Goal: Task Accomplishment & Management: Complete application form

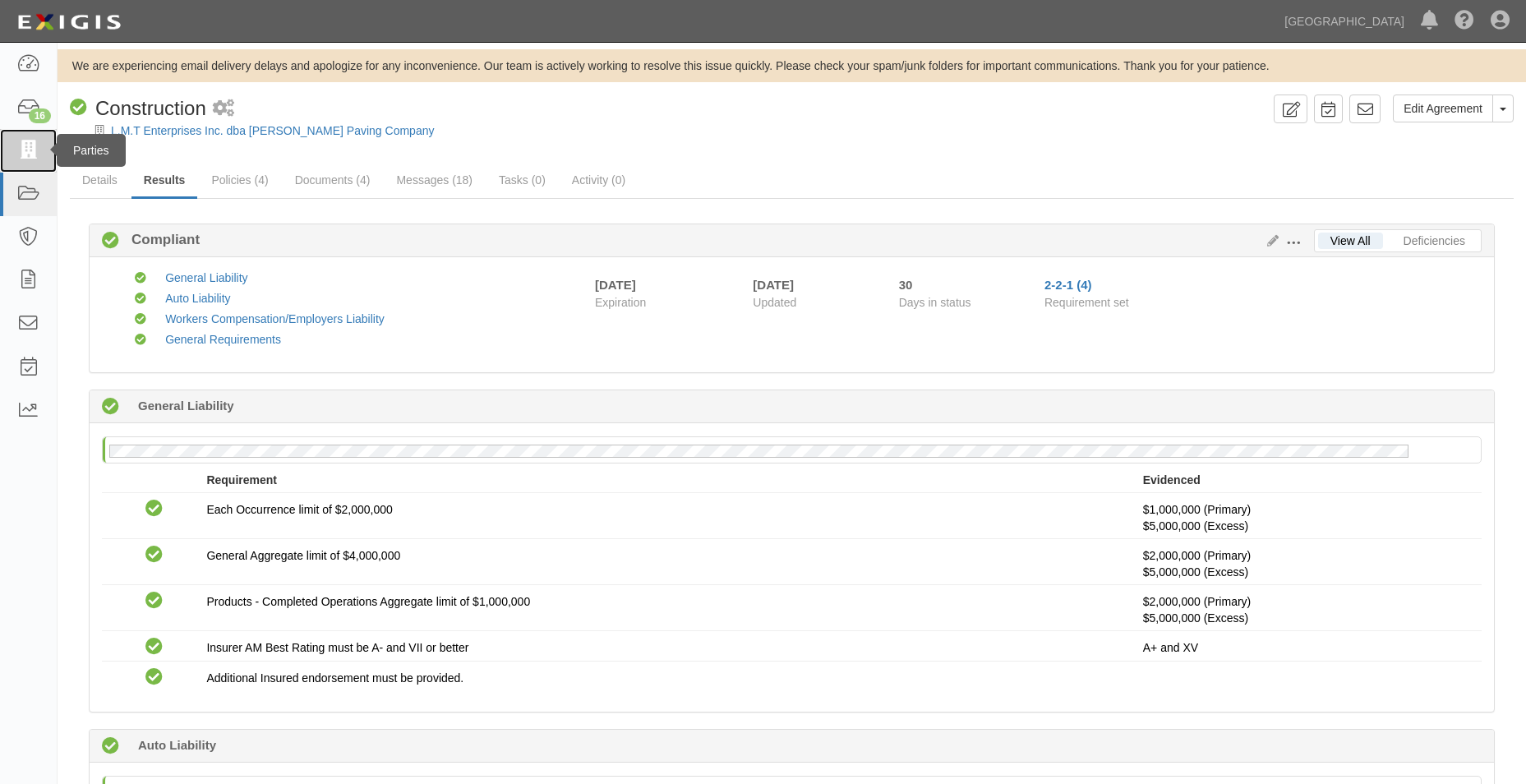
click at [38, 153] on icon at bounding box center [27, 151] width 23 height 19
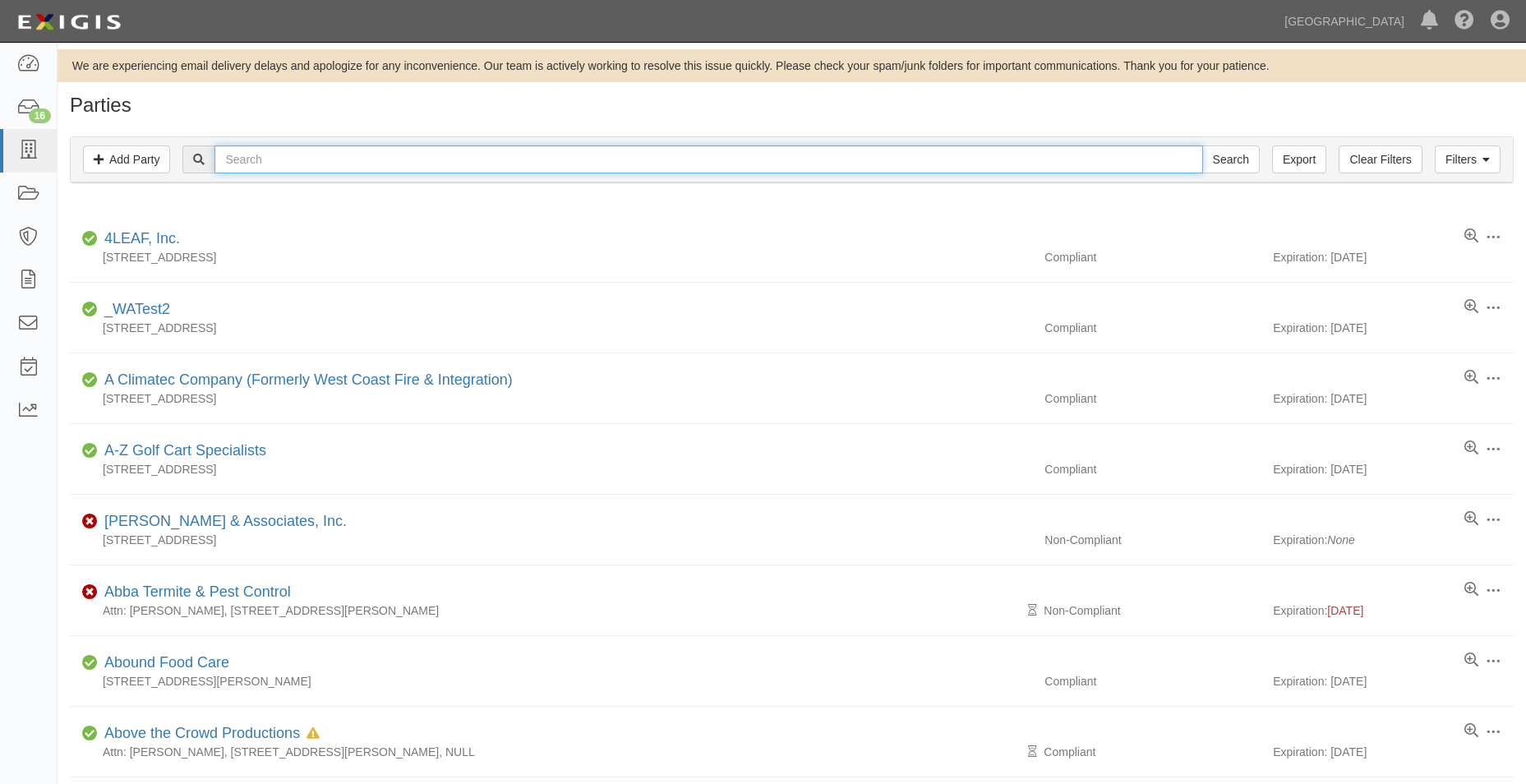
click at [258, 170] on input "text" at bounding box center [709, 159] width 988 height 28
type input "the code group"
click at [1202, 145] on input "Search" at bounding box center [1231, 159] width 58 height 28
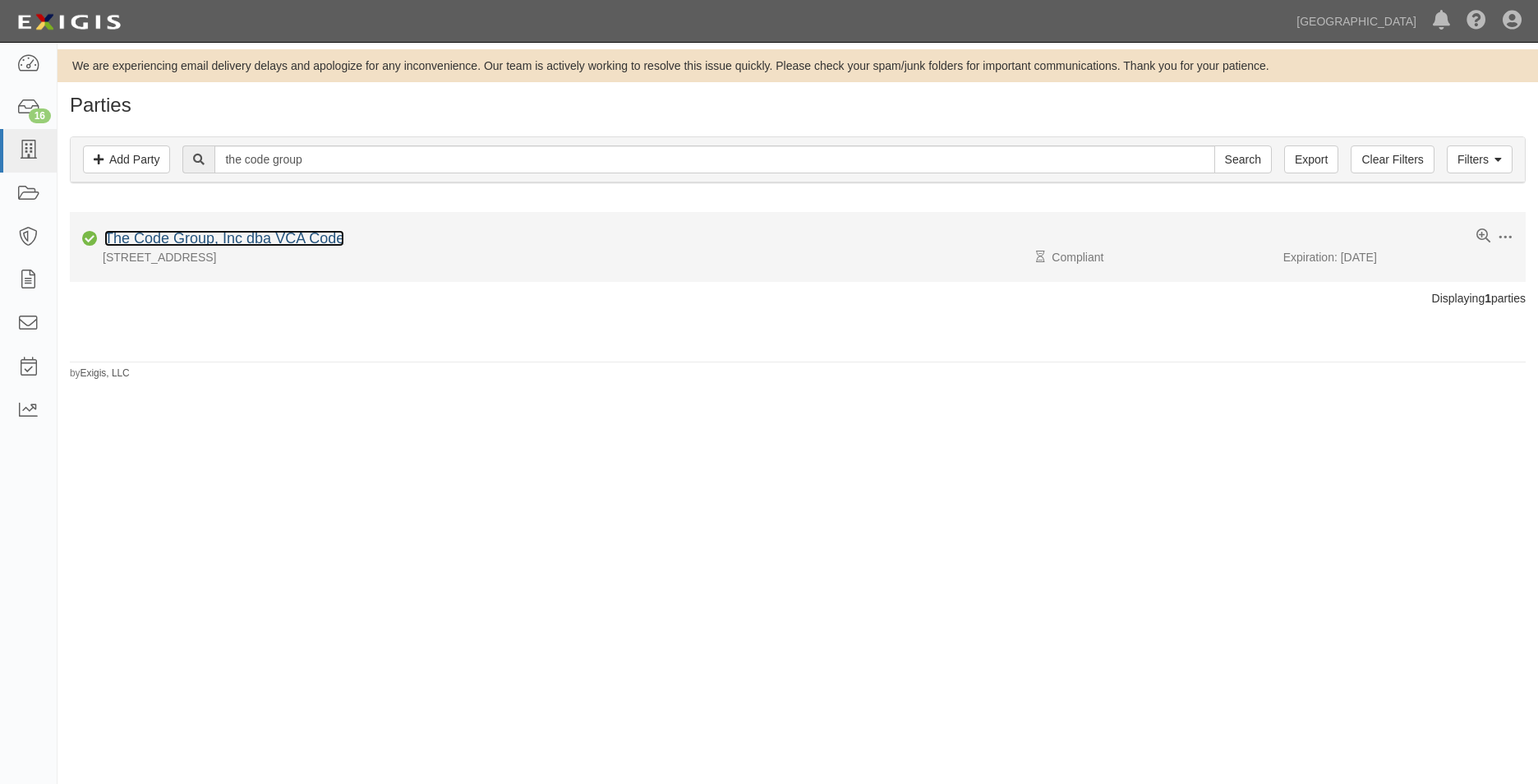
click at [296, 238] on link "The Code Group, Inc dba VCA Code" at bounding box center [224, 238] width 240 height 16
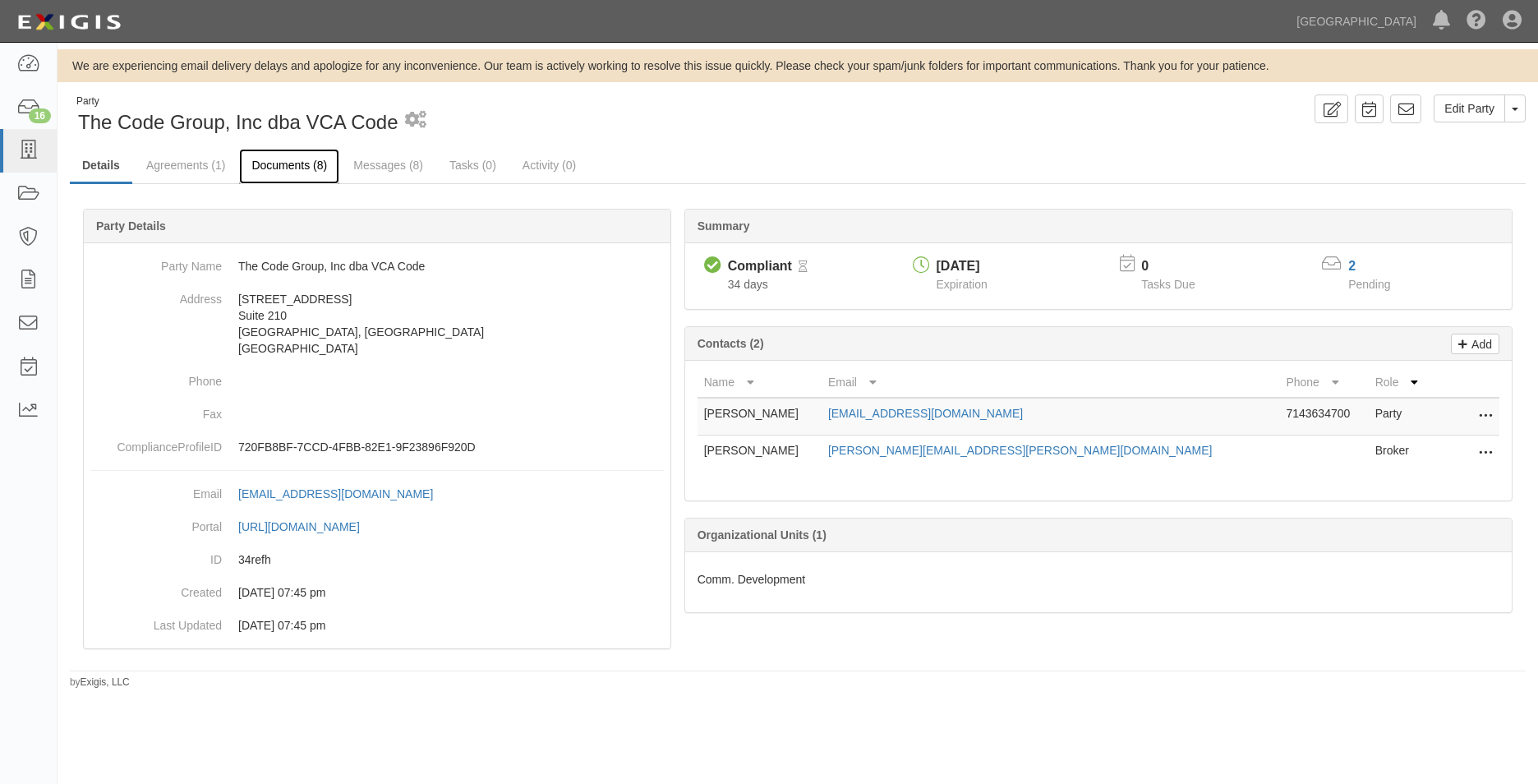
click at [261, 173] on link "Documents (8)" at bounding box center [289, 167] width 101 height 36
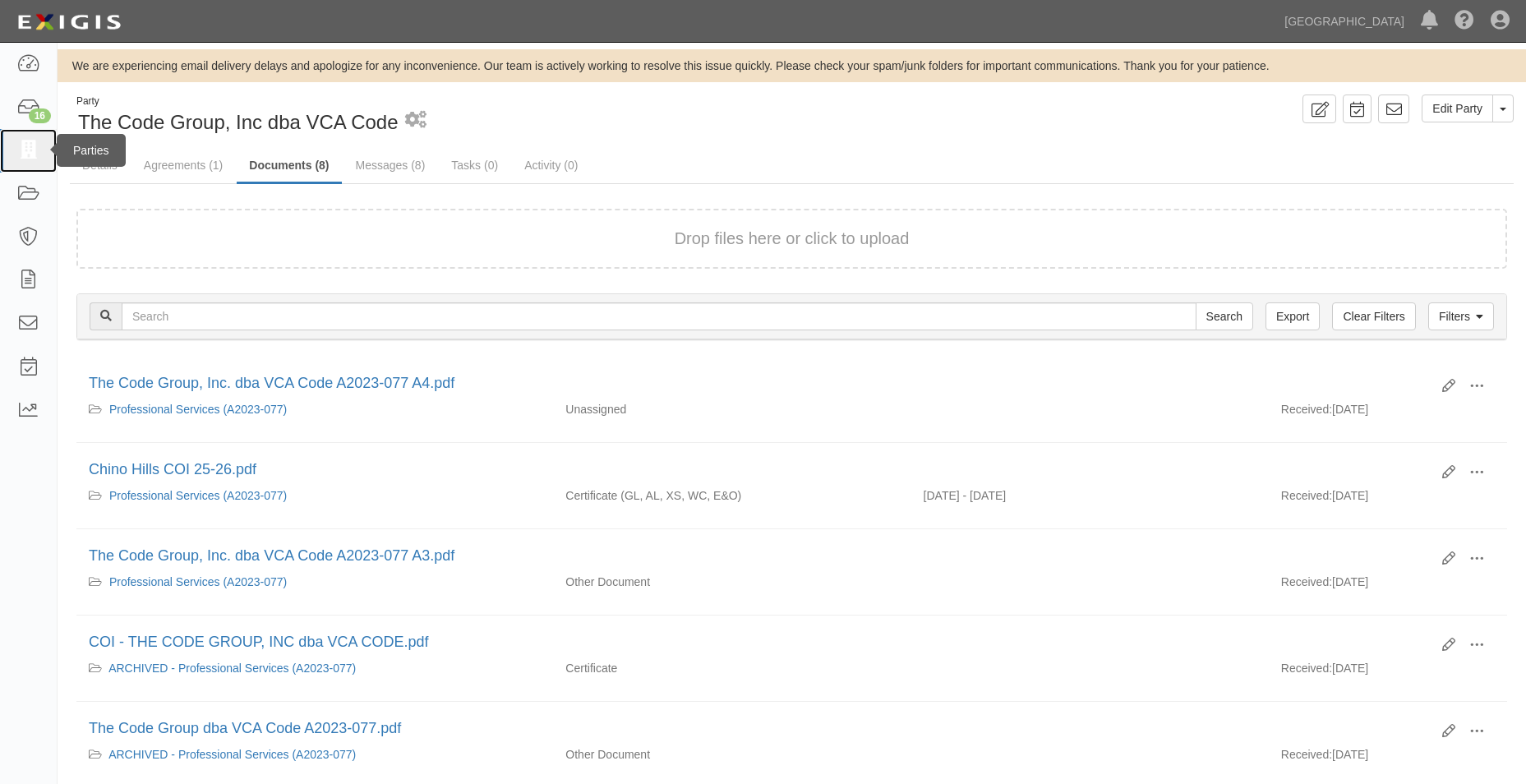
click at [16, 146] on icon at bounding box center [27, 151] width 23 height 19
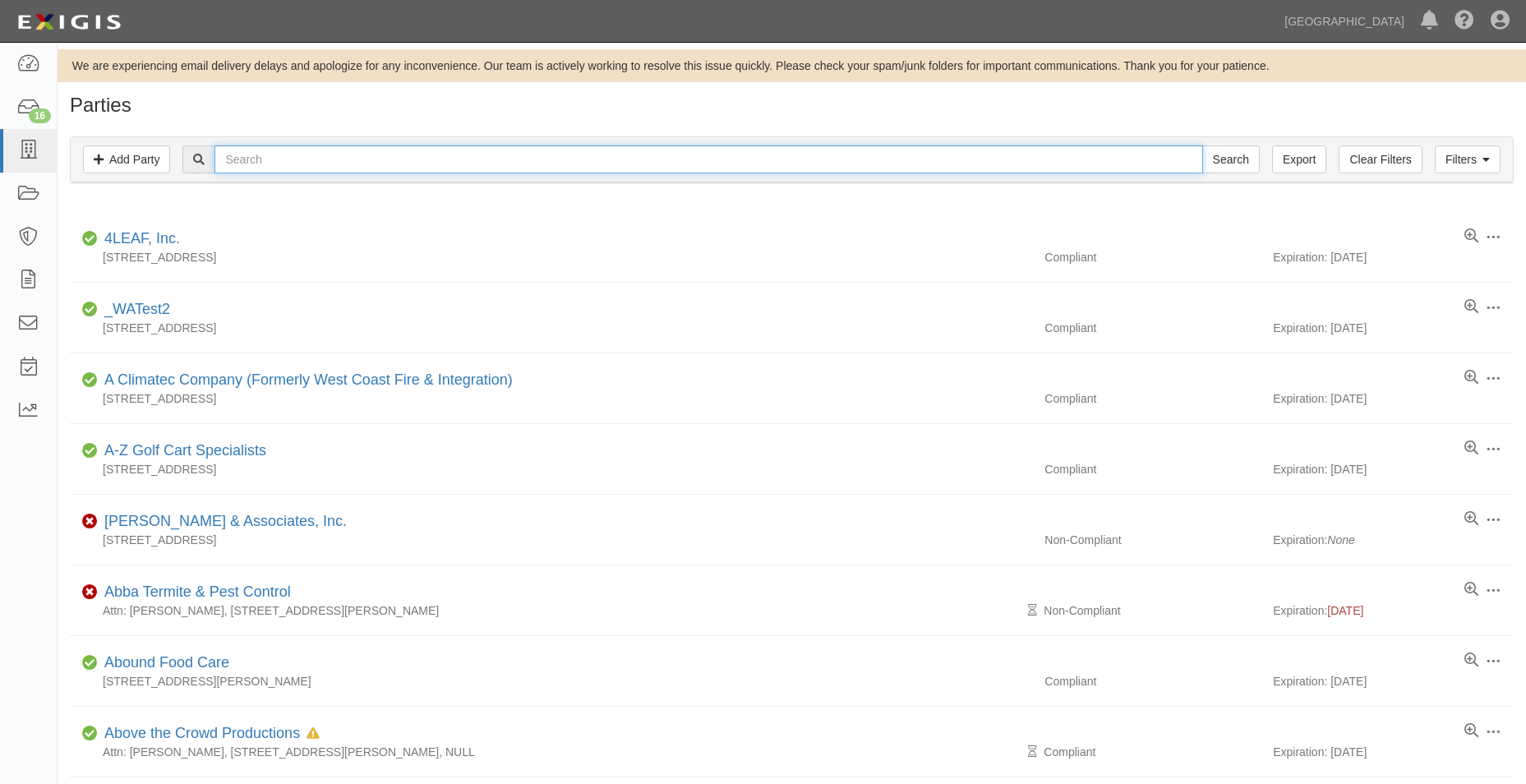
click at [269, 161] on input "text" at bounding box center [709, 159] width 988 height 28
type input "advantec"
click at [1202, 145] on input "Search" at bounding box center [1231, 159] width 58 height 28
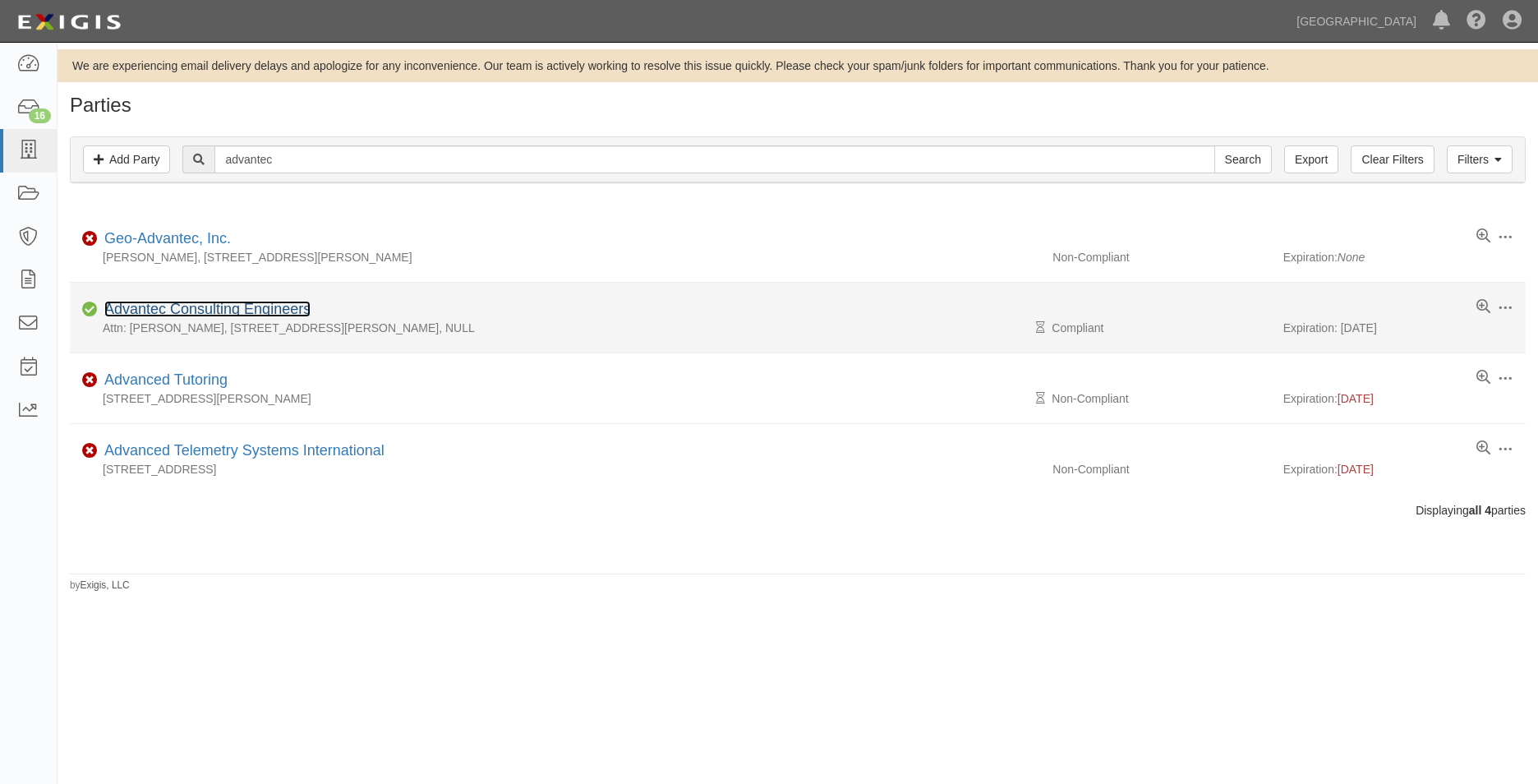
click at [251, 311] on link "Advantec Consulting Engineers" at bounding box center [207, 309] width 206 height 16
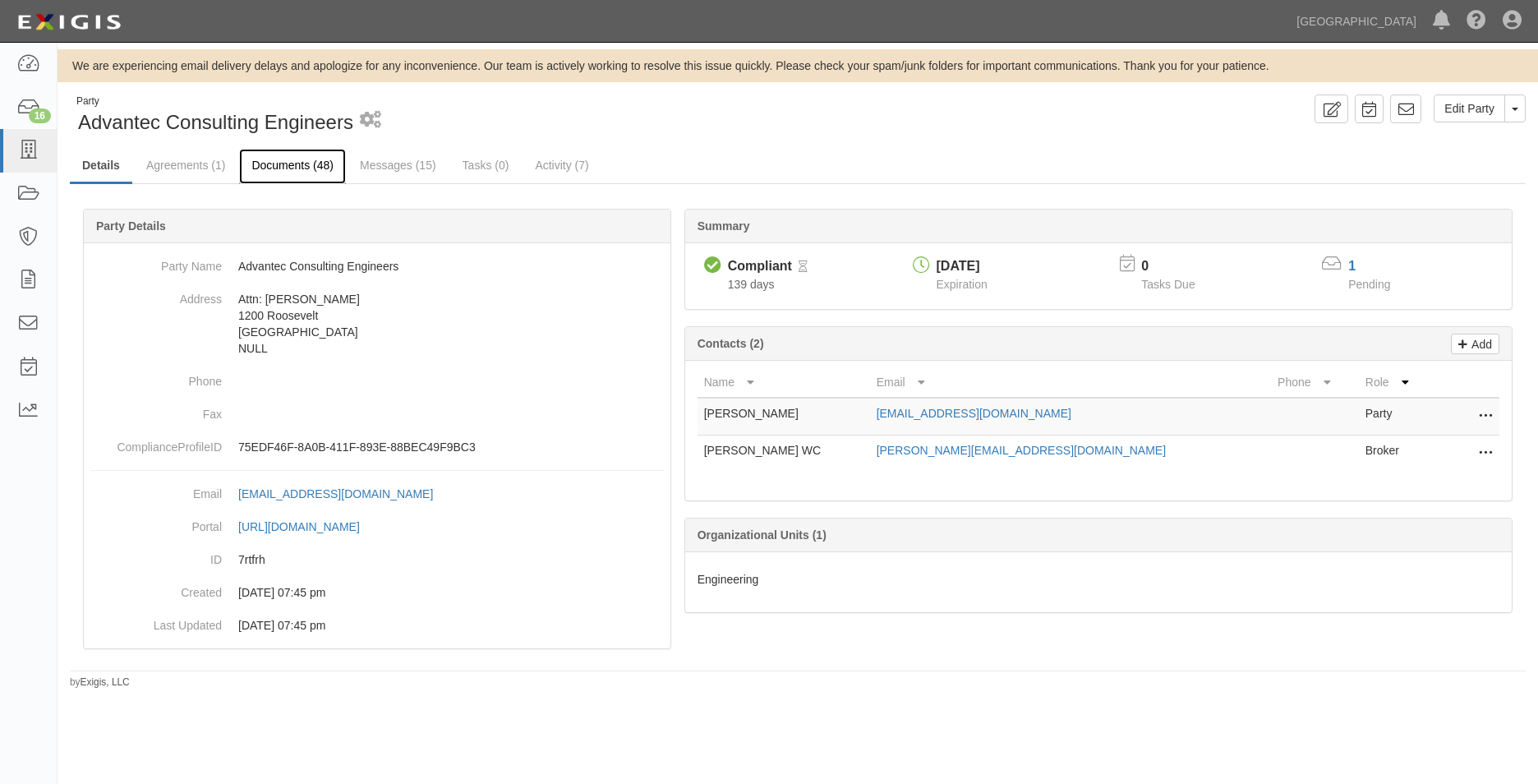
click at [255, 173] on link "Documents (48)" at bounding box center [293, 167] width 107 height 36
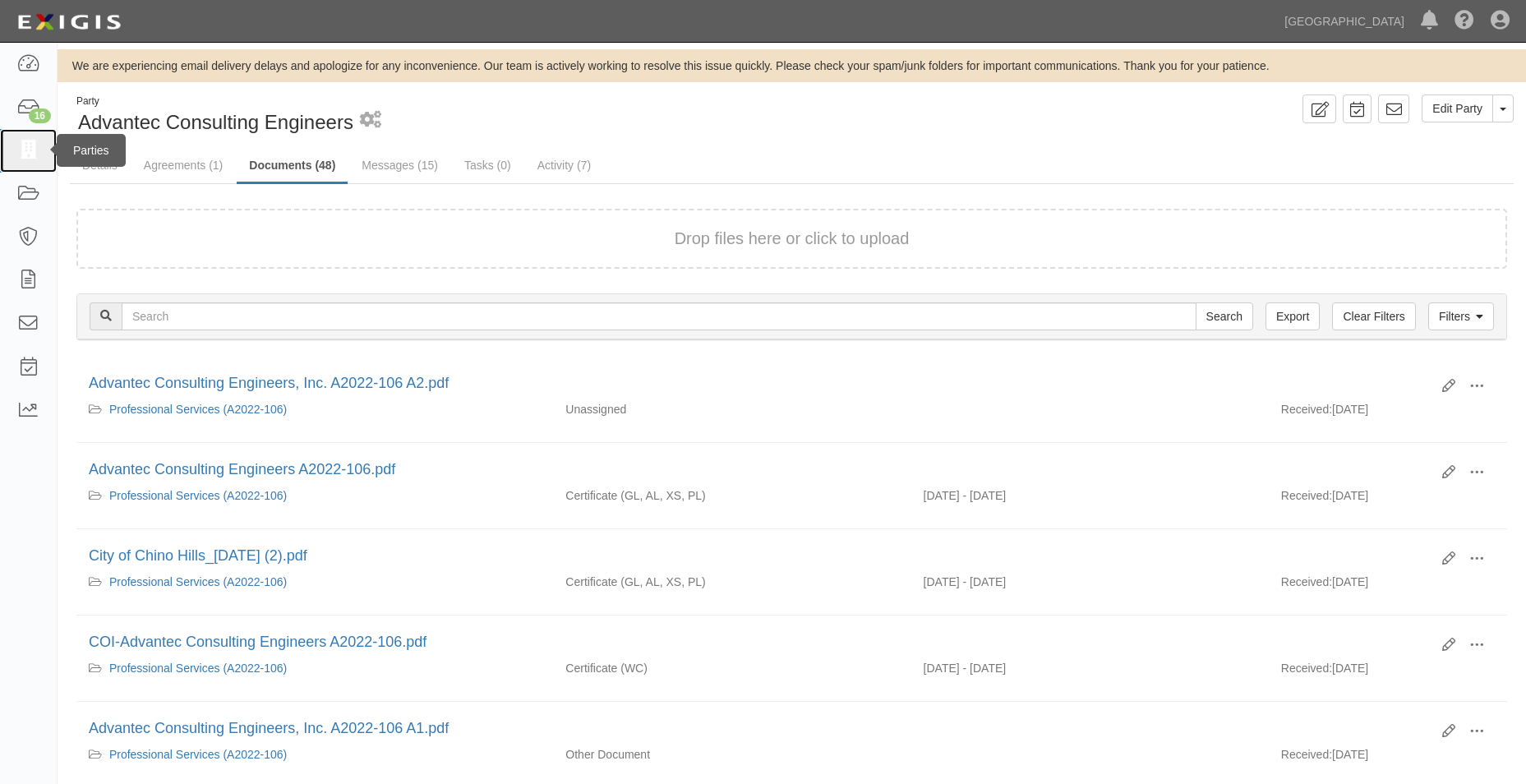
click at [38, 151] on icon at bounding box center [27, 151] width 23 height 19
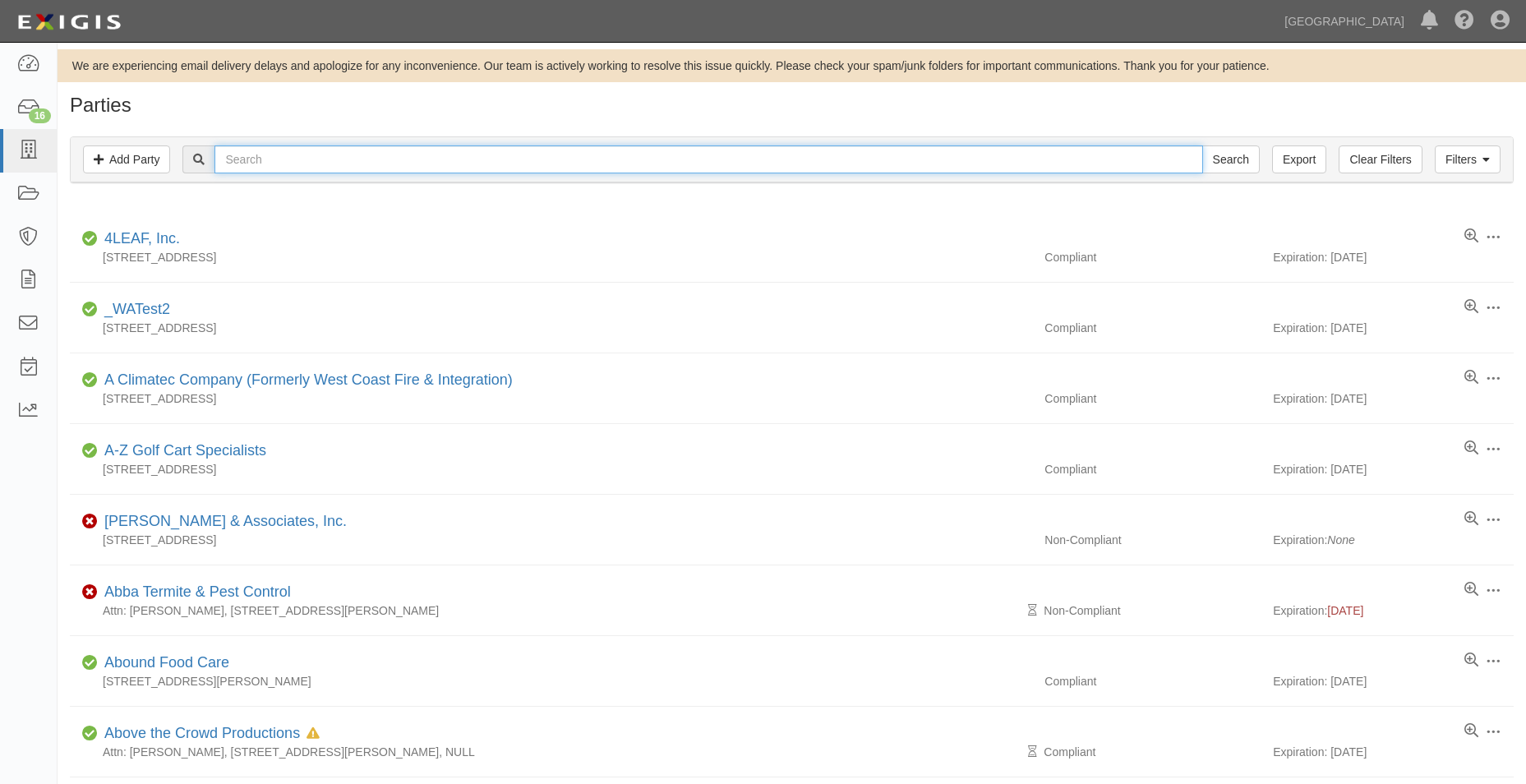
click at [242, 166] on input "text" at bounding box center [709, 159] width 988 height 28
click at [828, 159] on input "text" at bounding box center [709, 159] width 988 height 28
type input "ninyo & [PERSON_NAME]"
click at [1202, 145] on input "Search" at bounding box center [1231, 159] width 58 height 28
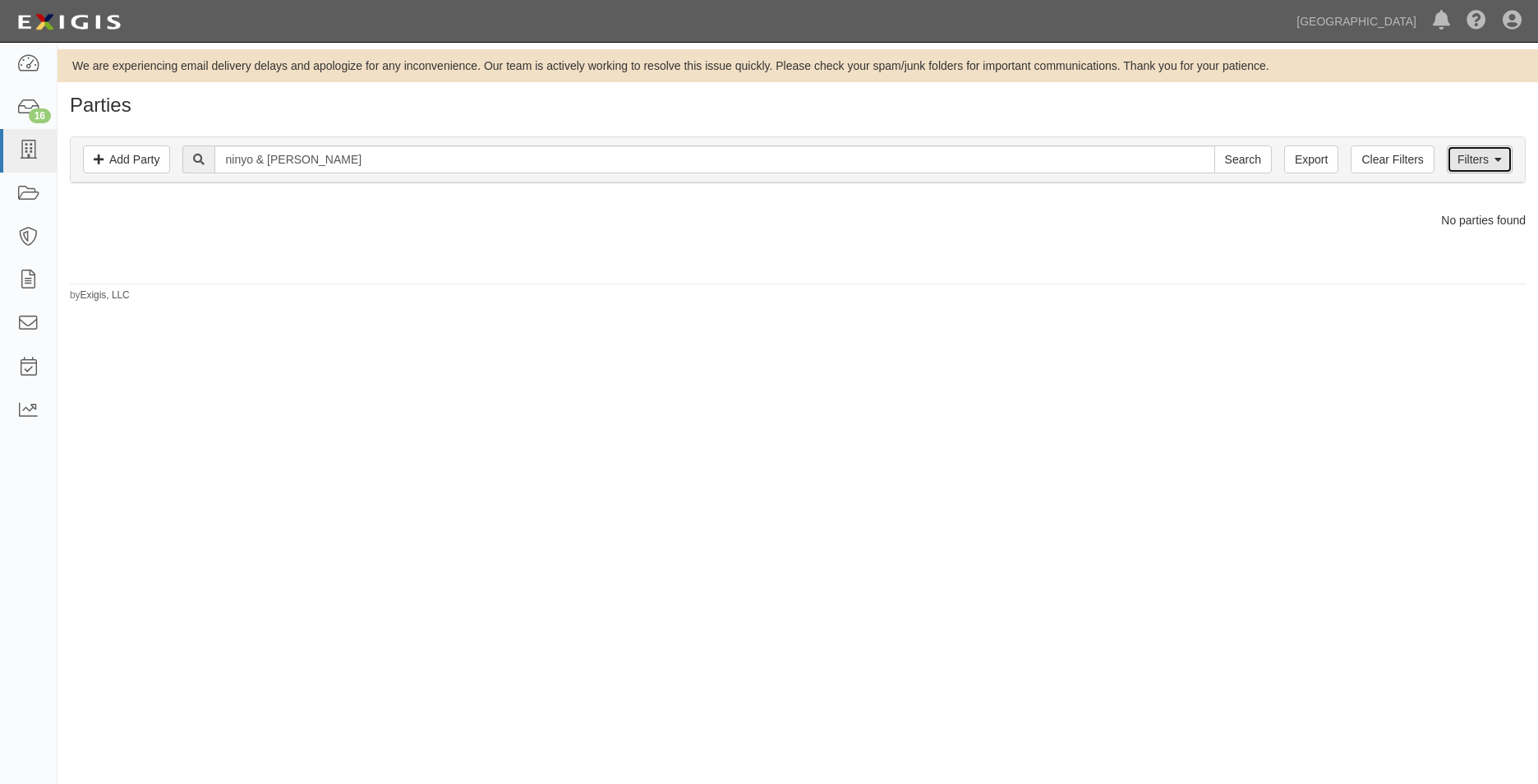
click at [1467, 154] on link "Filters" at bounding box center [1480, 159] width 66 height 28
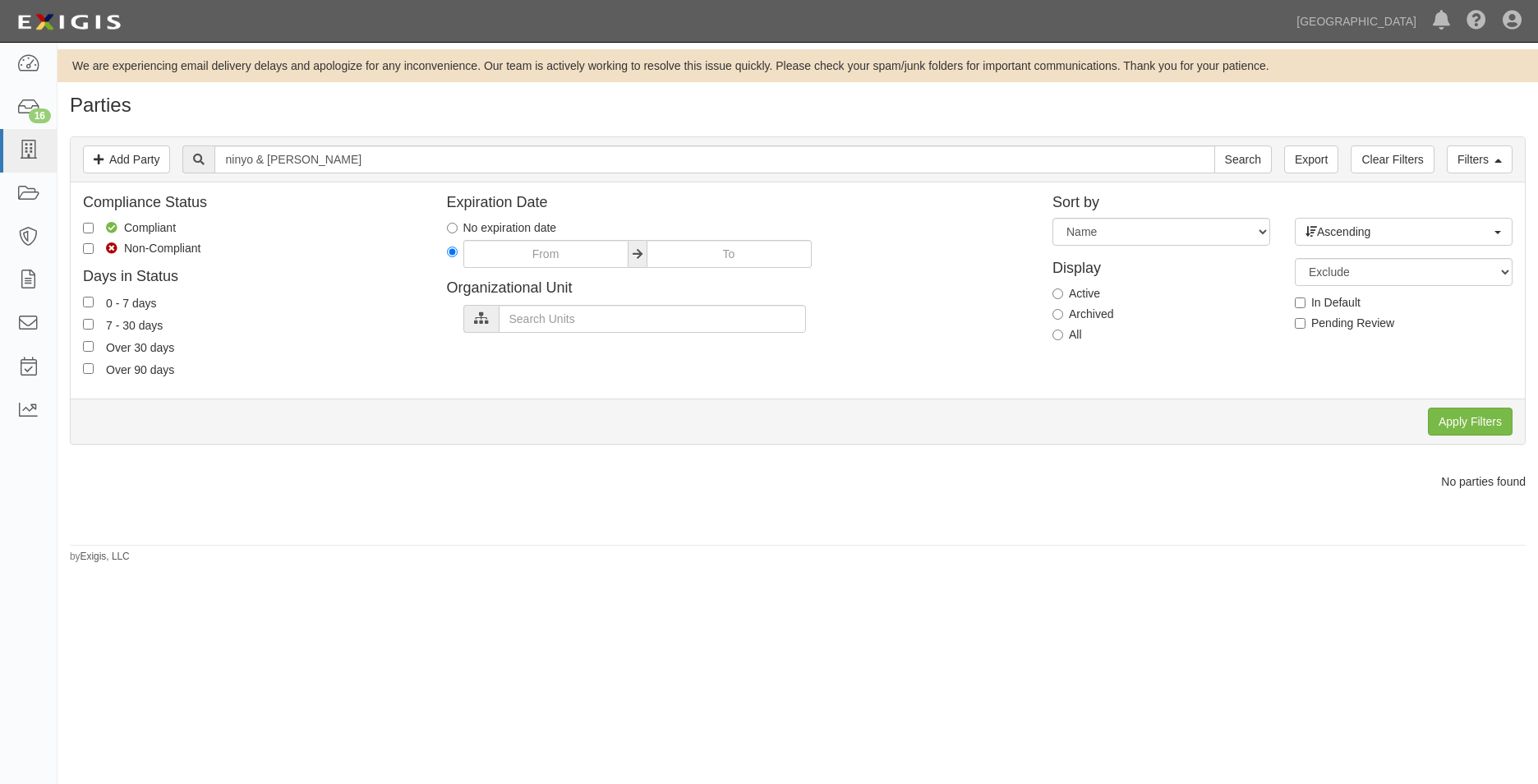
click at [1071, 336] on label "All" at bounding box center [1067, 334] width 30 height 16
click at [1063, 336] on input "All" at bounding box center [1057, 335] width 11 height 11
radio input "true"
click at [1503, 425] on input "Apply Filters" at bounding box center [1470, 421] width 85 height 28
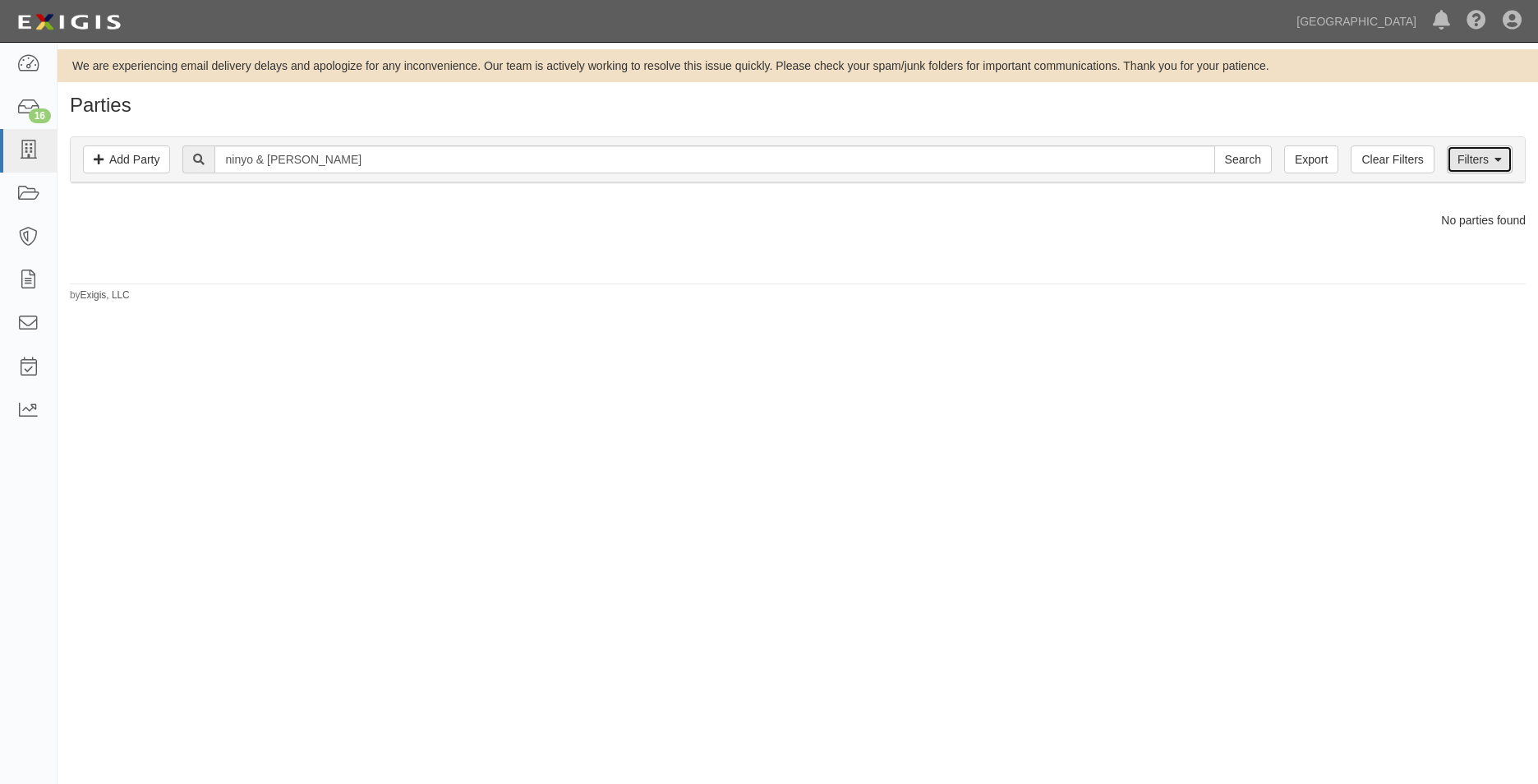
click at [1502, 151] on link "Filters" at bounding box center [1480, 159] width 66 height 28
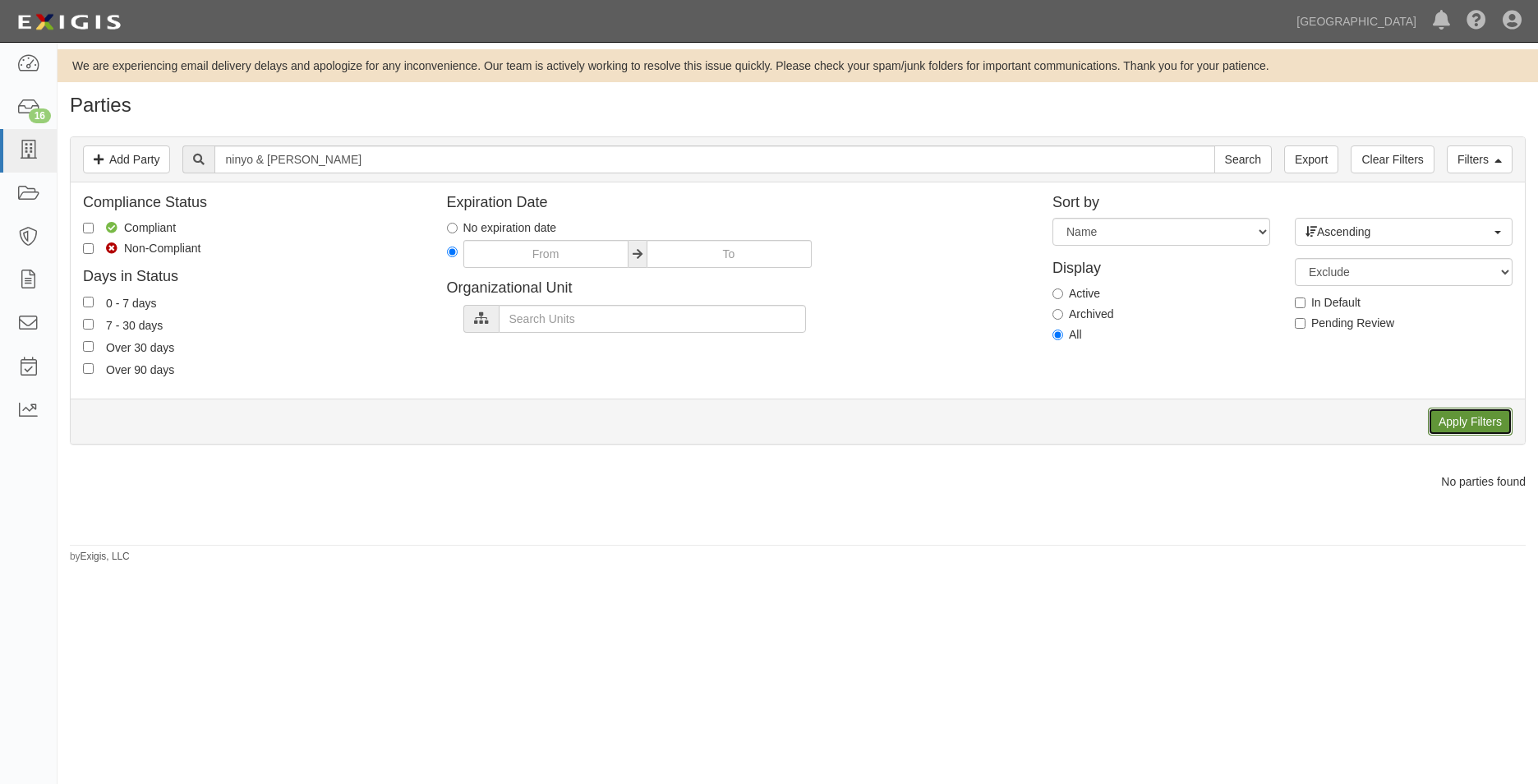
click at [1504, 411] on input "Apply Filters" at bounding box center [1470, 421] width 85 height 28
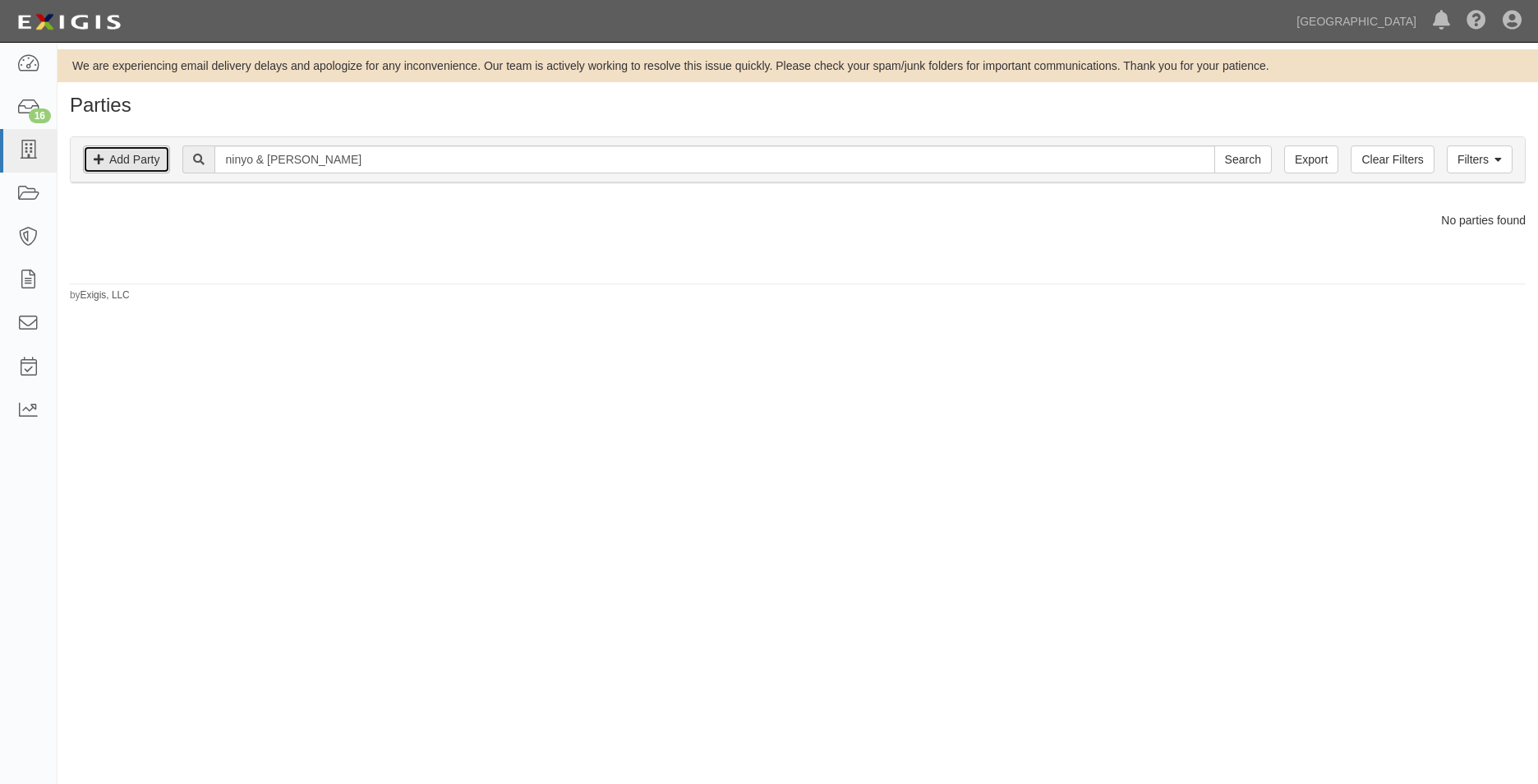
click at [160, 148] on link "Add Party" at bounding box center [126, 159] width 87 height 28
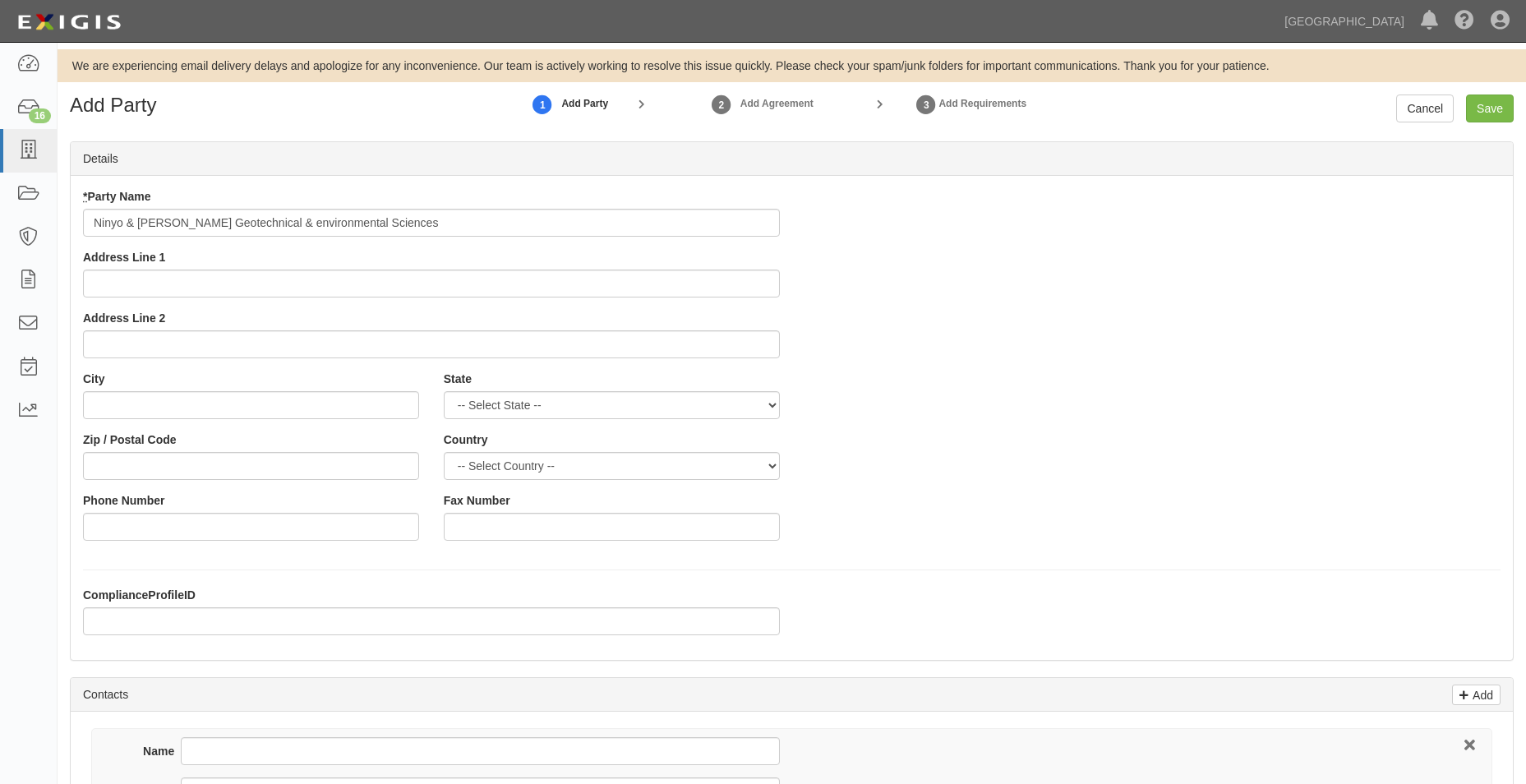
click at [260, 217] on input "Ninyo & Moore Geotechnical & environmental Sciences" at bounding box center [431, 222] width 697 height 28
click at [435, 229] on input "Ninyo & Moore Geotechnical & Environmental Sciences" at bounding box center [431, 222] width 697 height 28
type input "Ninyo & [PERSON_NAME] Geotechnical & Environmental Sciences Consultants"
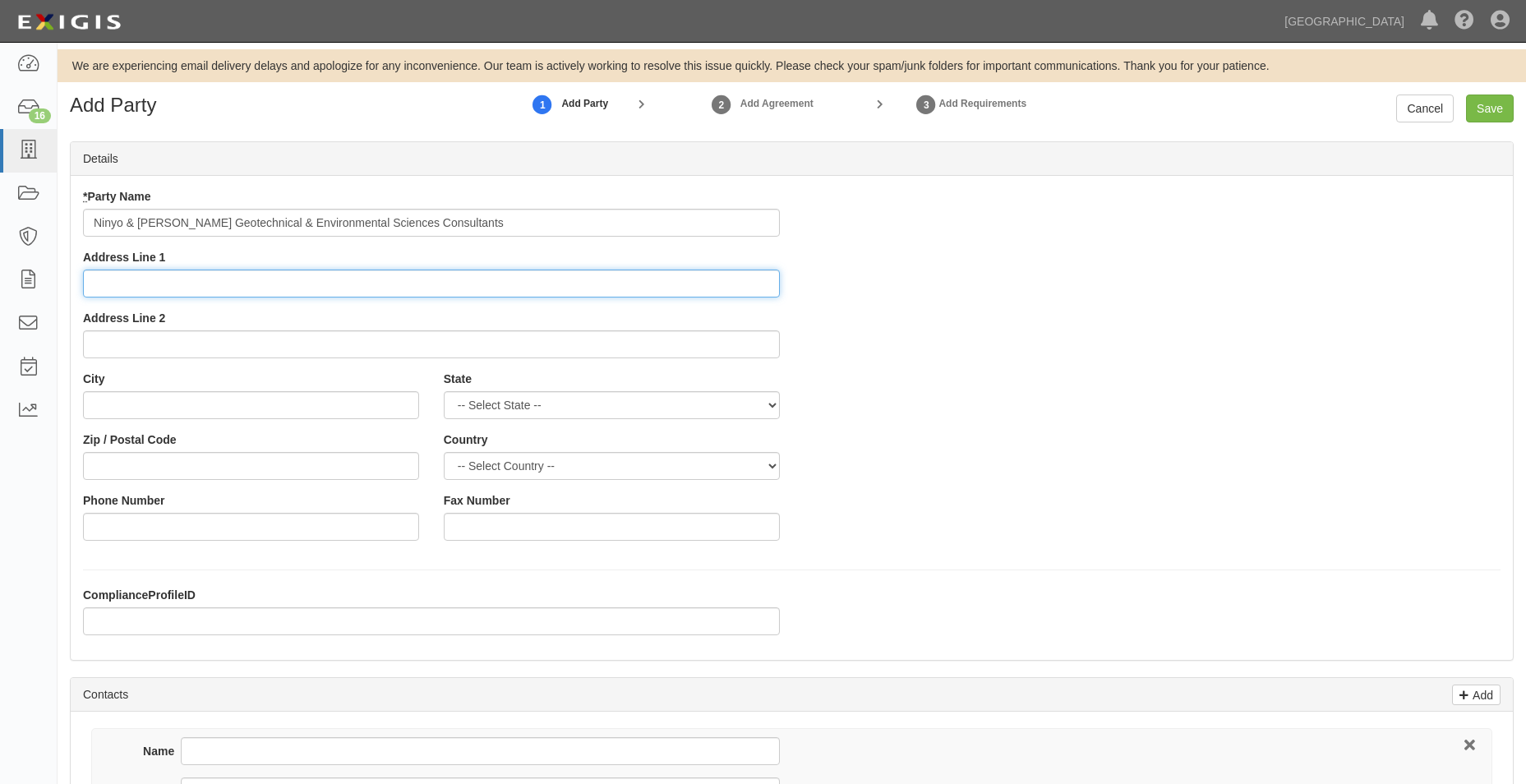
click at [414, 273] on input "Address Line 1" at bounding box center [431, 283] width 697 height 28
type input "08/15/2025"
drag, startPoint x: 179, startPoint y: 286, endPoint x: 21, endPoint y: 284, distance: 158.0
click at [21, 284] on body "Toggle navigation Dashboard 16 Inbox Parties Agreements Coverages Documents Mes…" at bounding box center [763, 677] width 1526 height 1355
type input "7888 Cherry Ave"
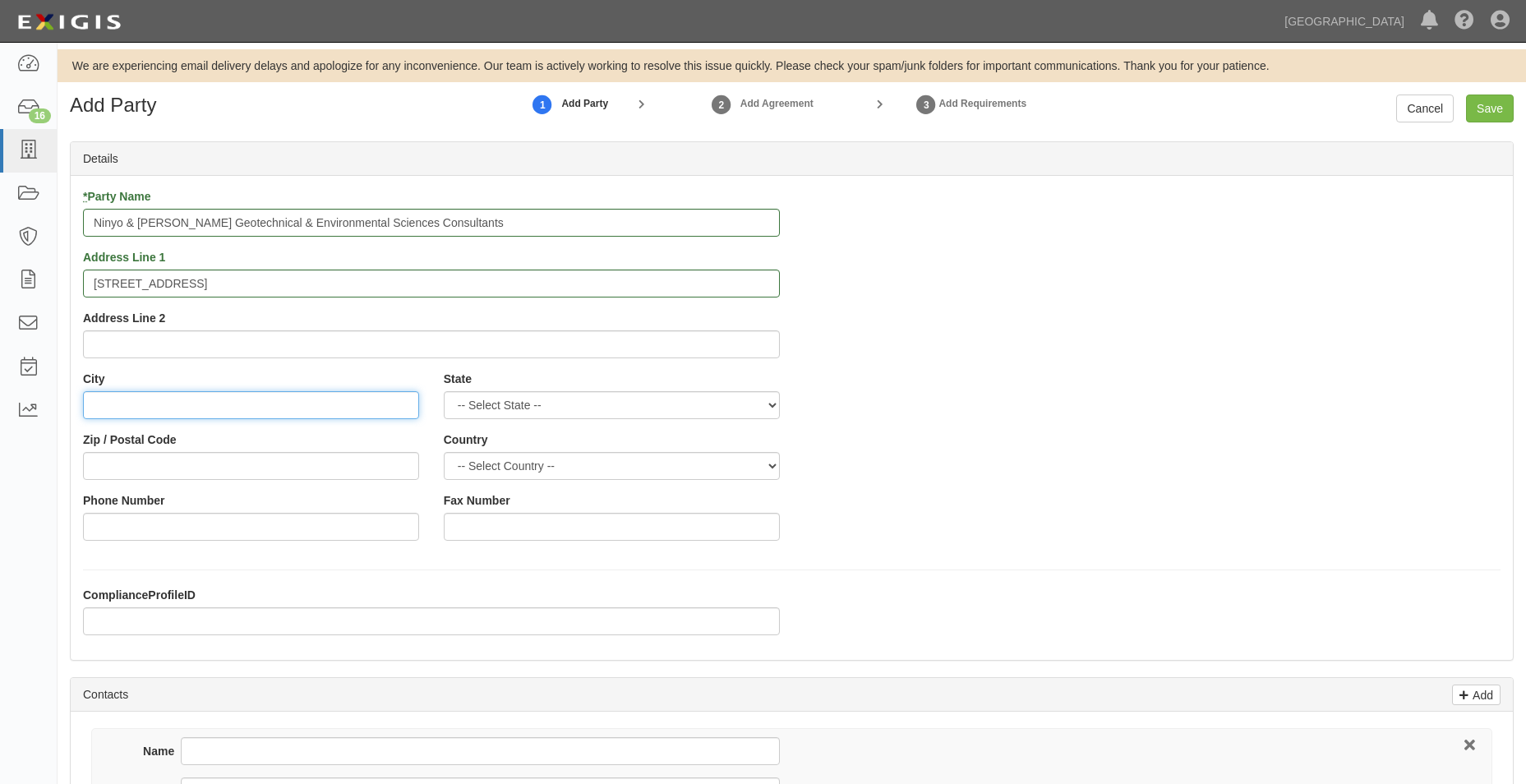
click at [270, 406] on input "City" at bounding box center [250, 404] width 336 height 28
type input "Fontana"
click at [498, 419] on div "State -- Select State -- Alabama Alaska Arizona Arkansas California Colorado Co…" at bounding box center [612, 401] width 360 height 61
click at [501, 414] on select "-- Select State -- Alabama Alaska Arizona Arkansas California Colorado Connecti…" at bounding box center [612, 404] width 336 height 28
select select "CA"
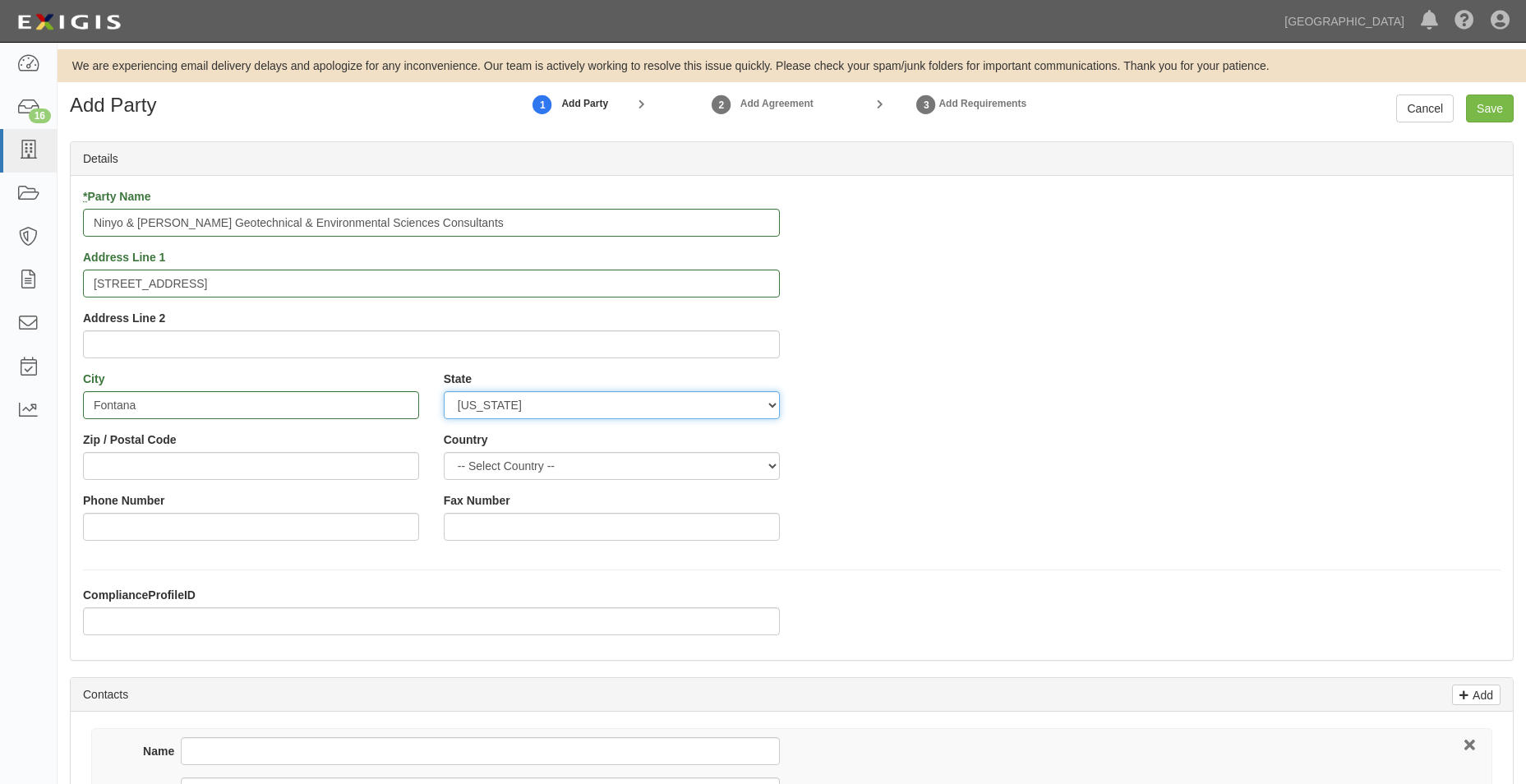
click at [444, 391] on select "-- Select State -- Alabama Alaska Arizona Arkansas California Colorado Connecti…" at bounding box center [612, 404] width 336 height 28
click at [230, 460] on input "Zip / Postal Code" at bounding box center [250, 465] width 336 height 28
type input "92336"
click at [926, 432] on div "* Party Name Ninyo & Moore Geotechnical & Environmental Sciences Consultants Ad…" at bounding box center [792, 370] width 1442 height 365
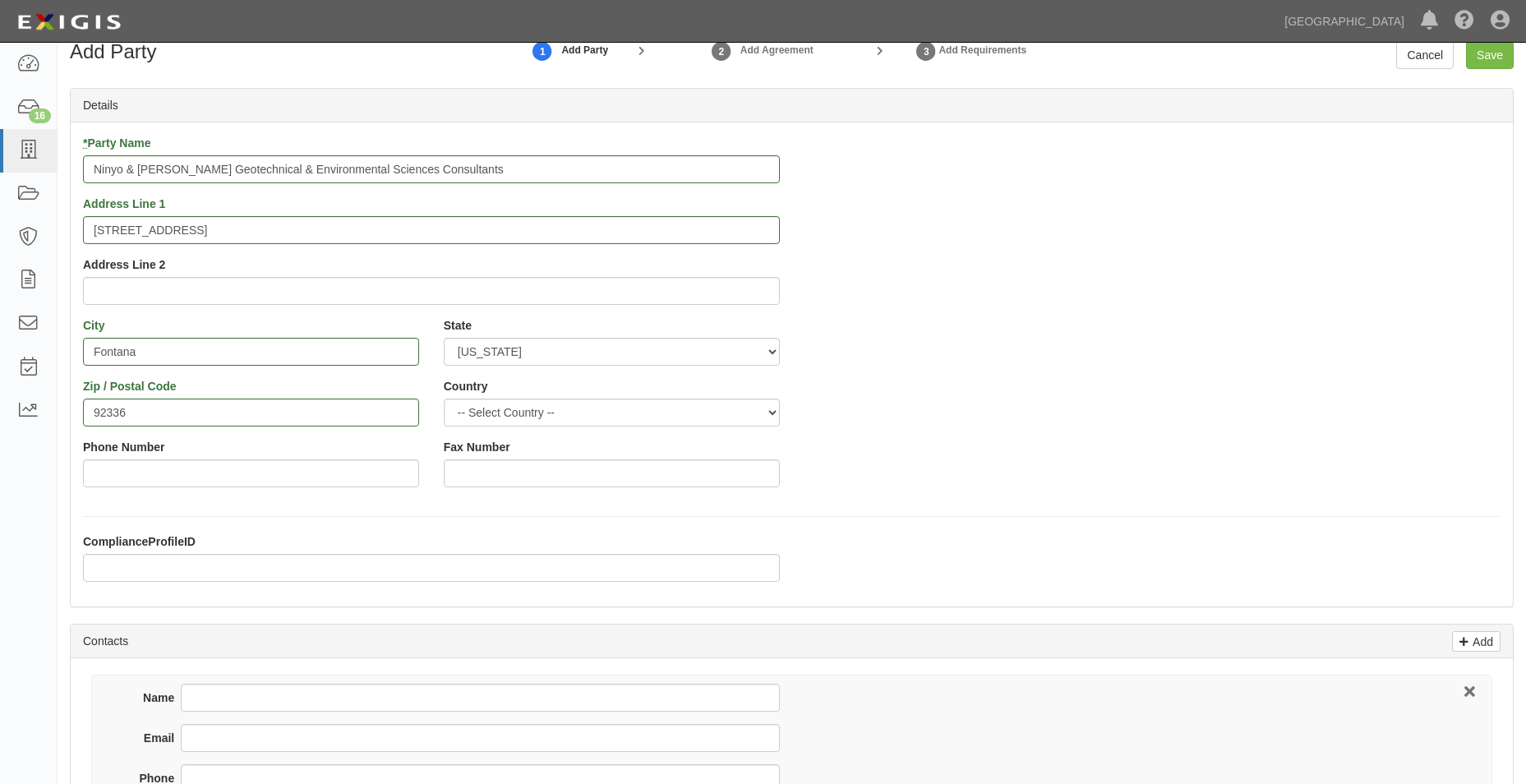
scroll to position [82, 0]
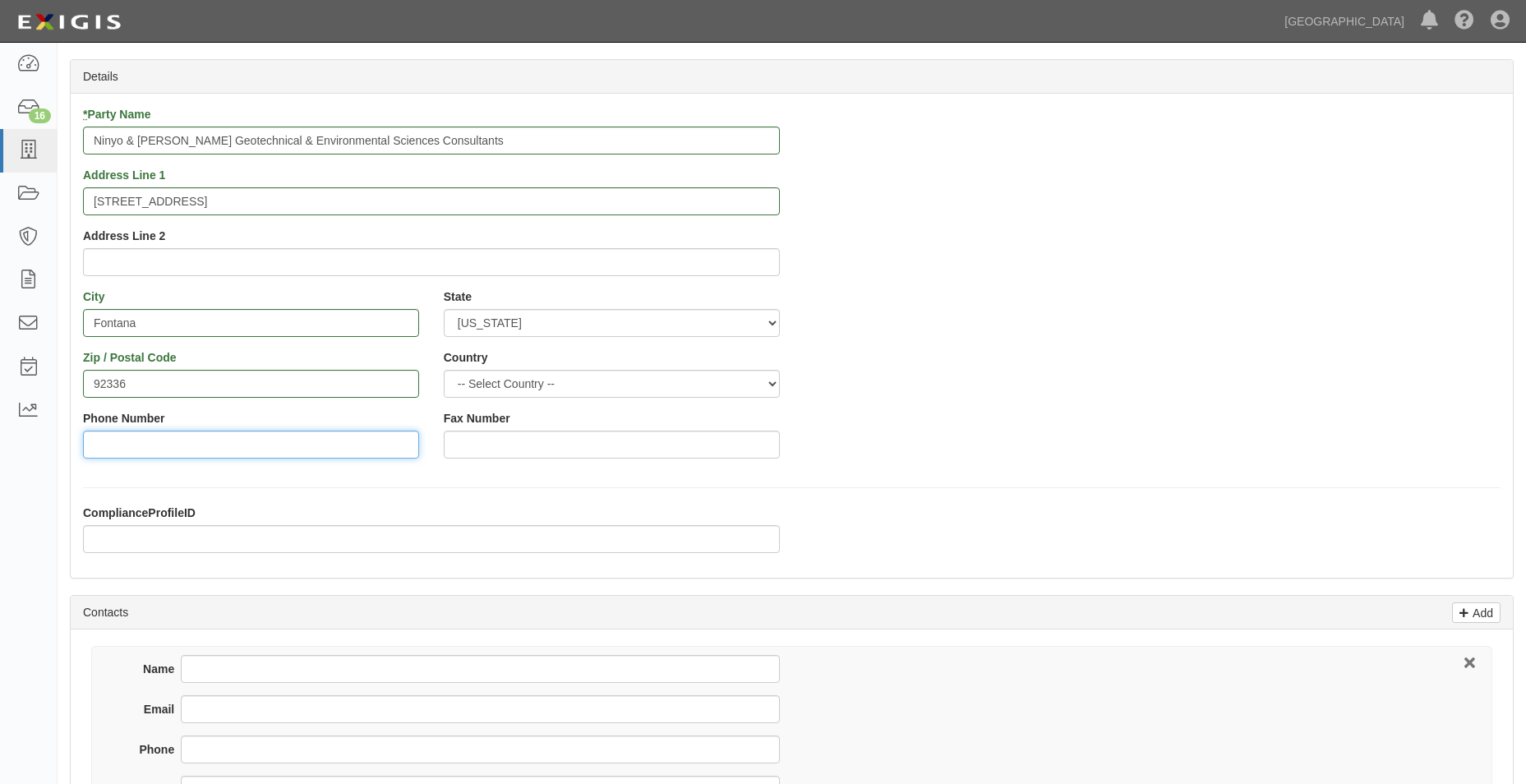
click at [367, 439] on input "Phone Number" at bounding box center [250, 444] width 336 height 28
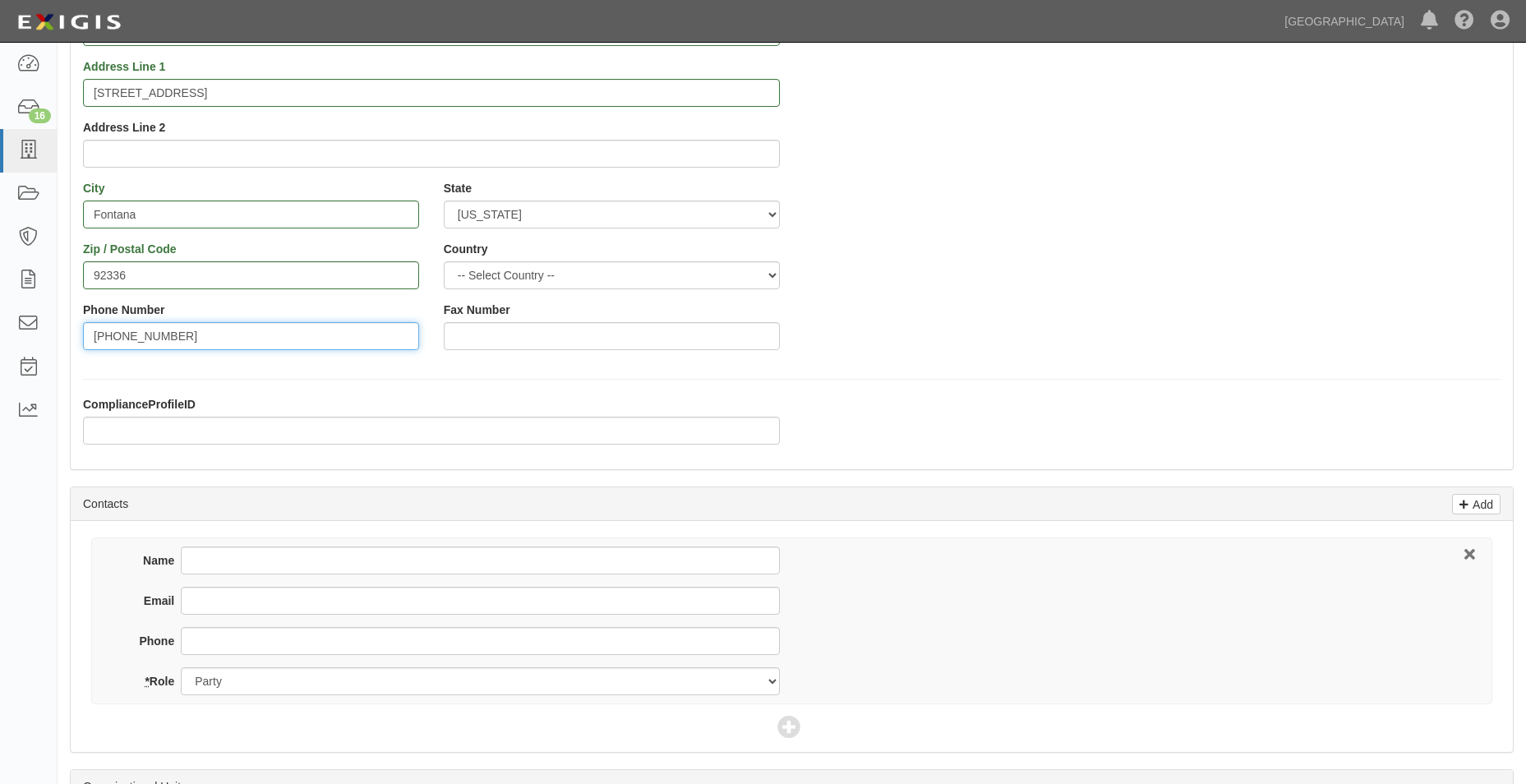
scroll to position [411, 0]
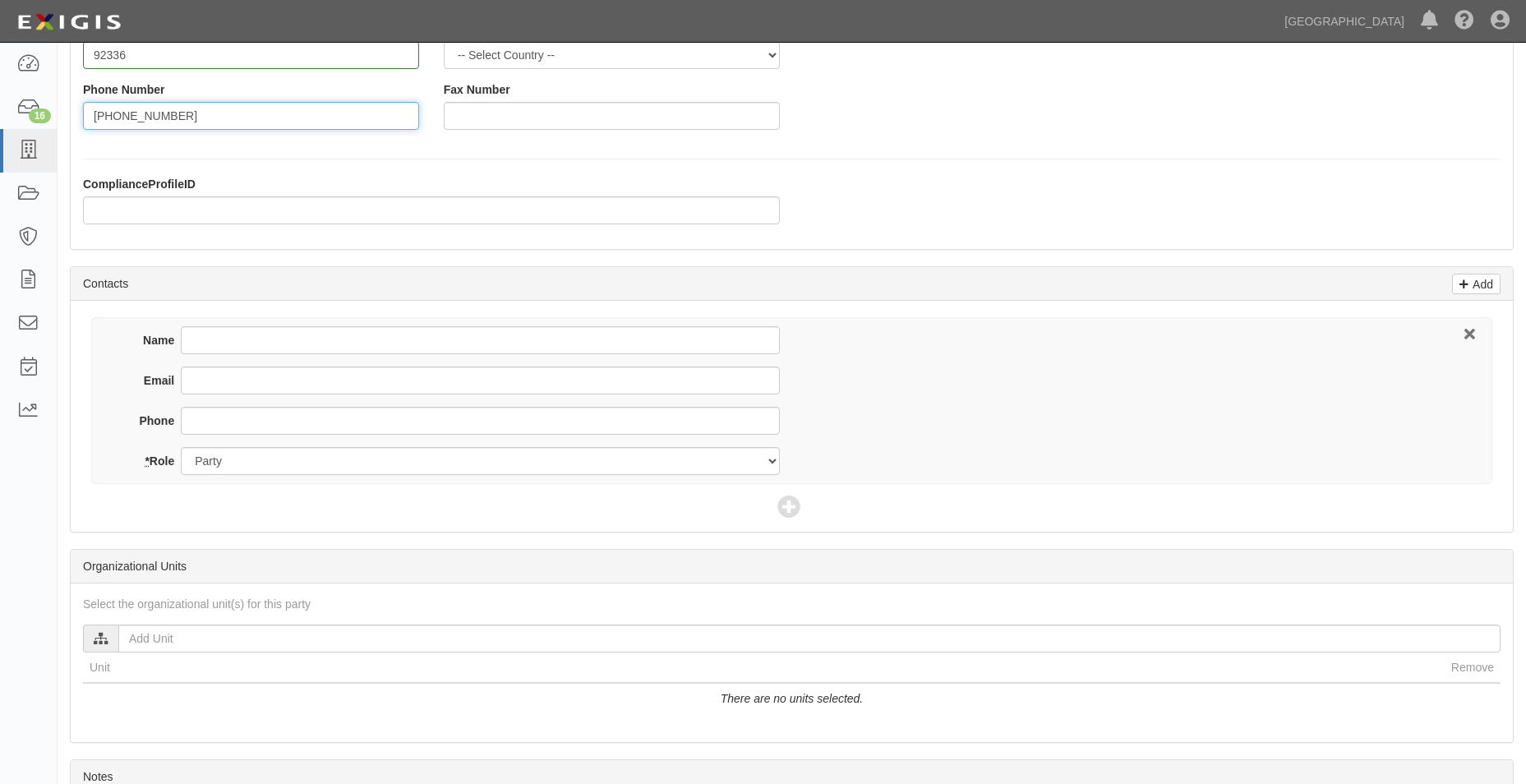
type input "(909) 758-5960"
click at [387, 322] on div "Name Email Phone * Role Party Broker Other" at bounding box center [792, 400] width 1401 height 167
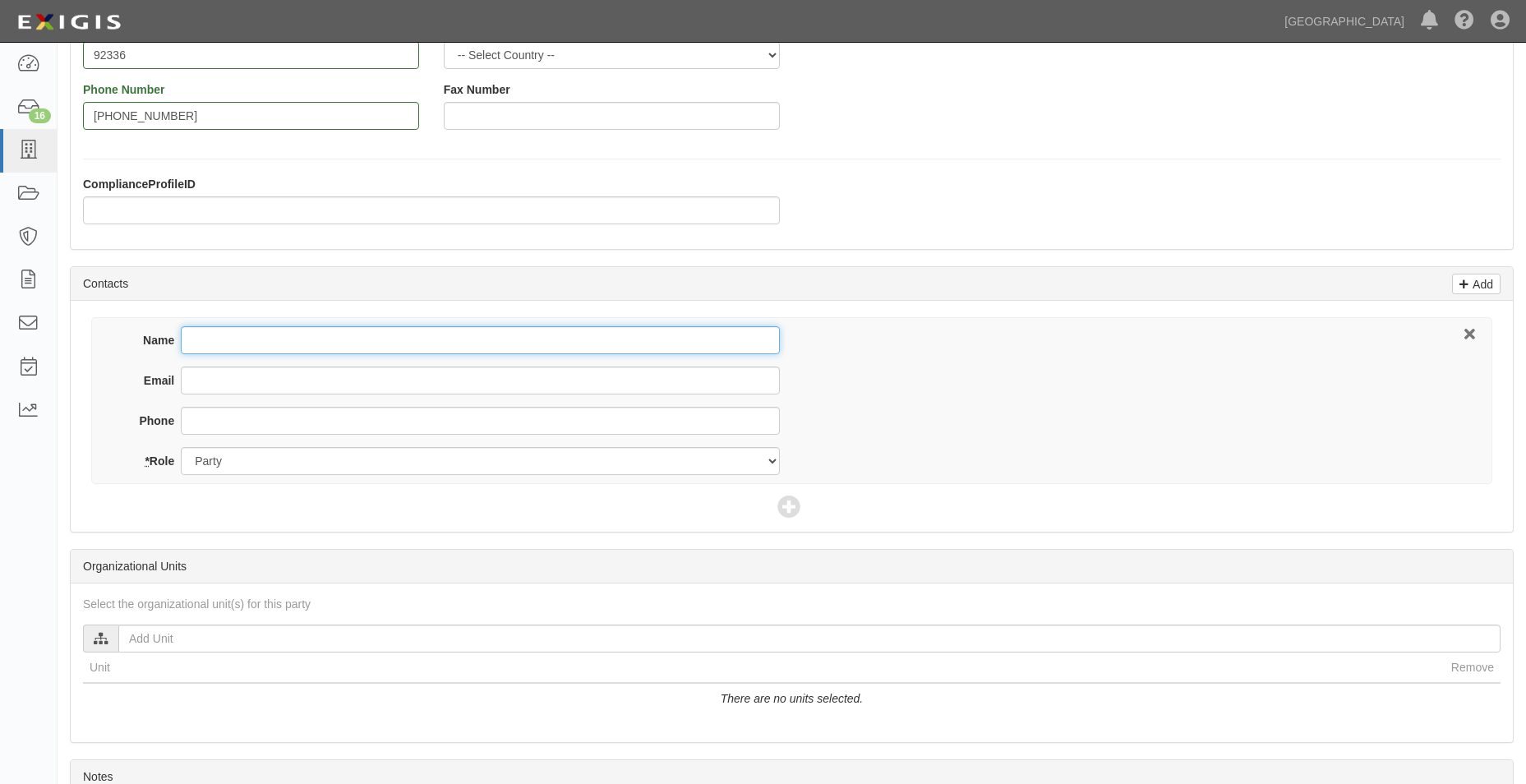
click at [385, 327] on input "Name" at bounding box center [480, 340] width 598 height 28
type input "g"
type input "Garreth Saiki"
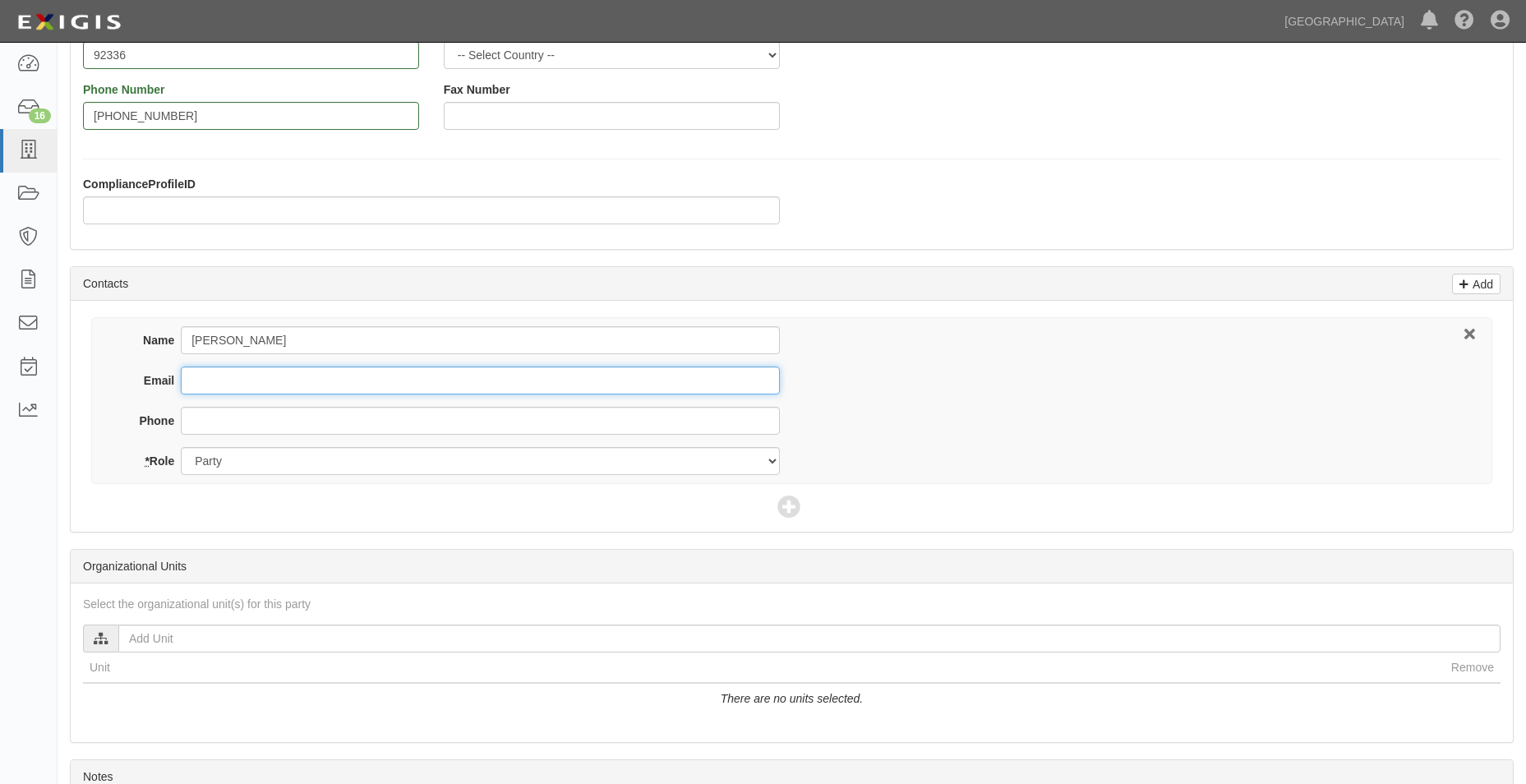
click at [419, 379] on input "Email" at bounding box center [480, 380] width 598 height 28
type input "gsaiki@ninyoandmoore.com"
click at [435, 414] on input "Phone" at bounding box center [480, 420] width 598 height 28
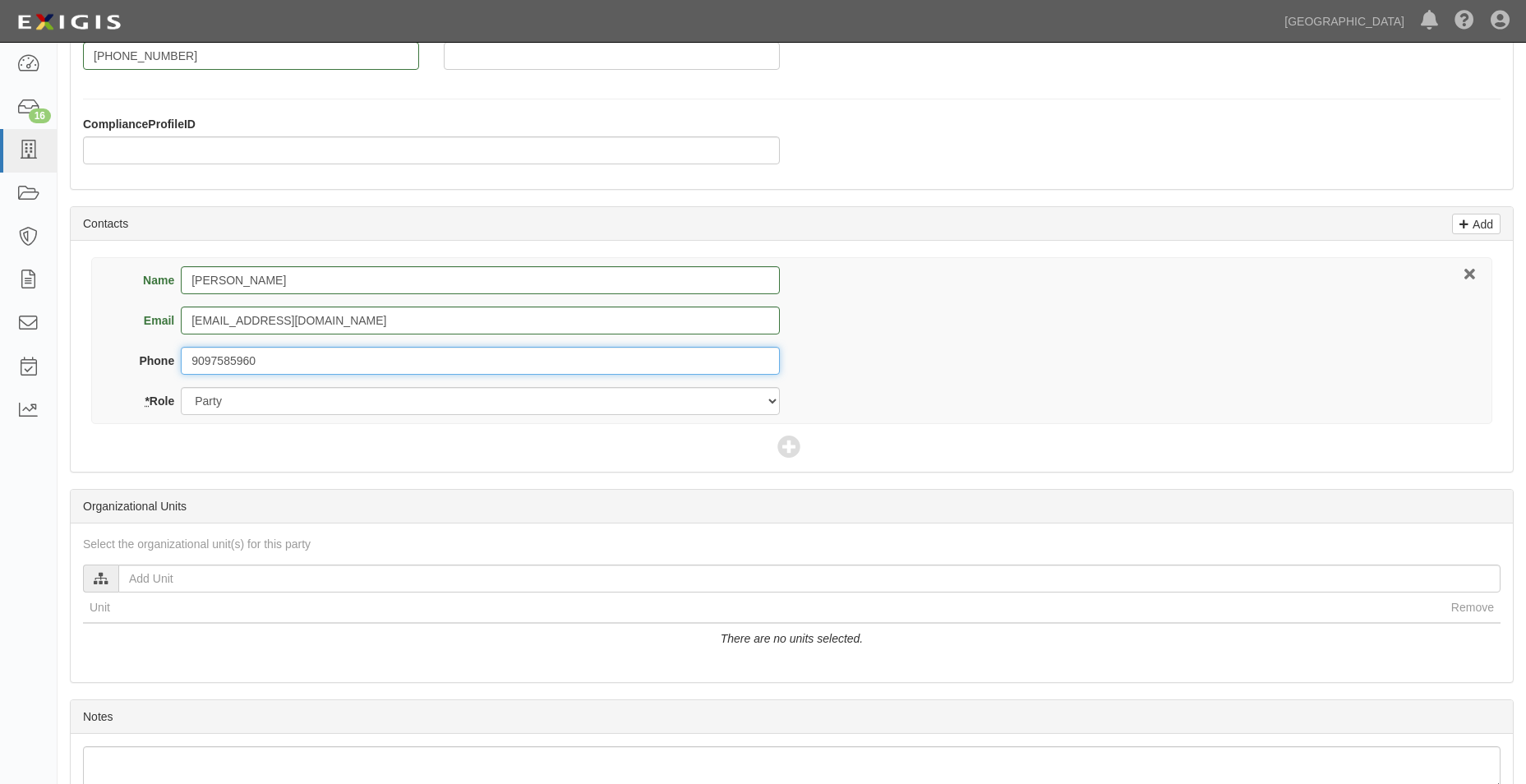
scroll to position [571, 0]
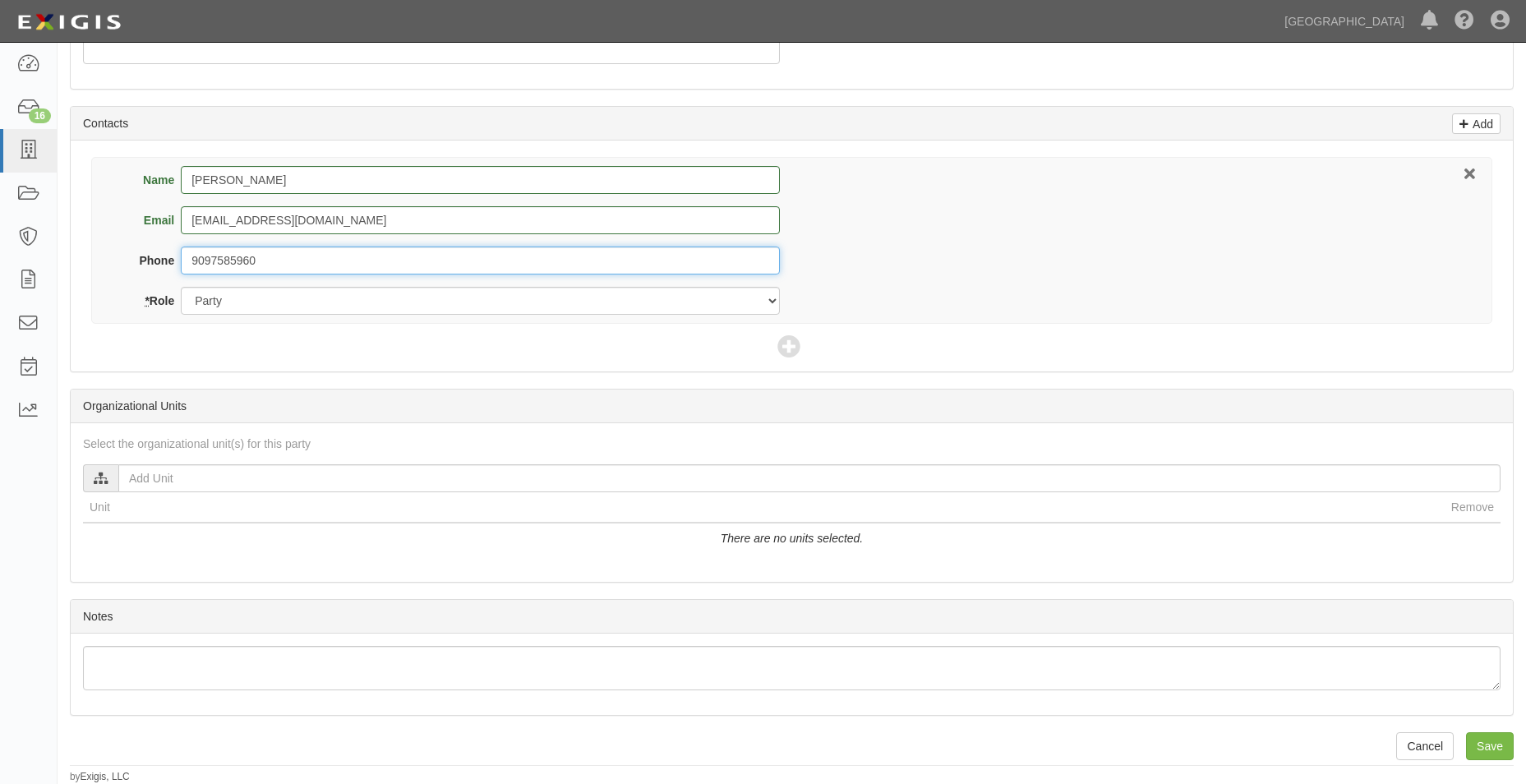
type input "9097585960"
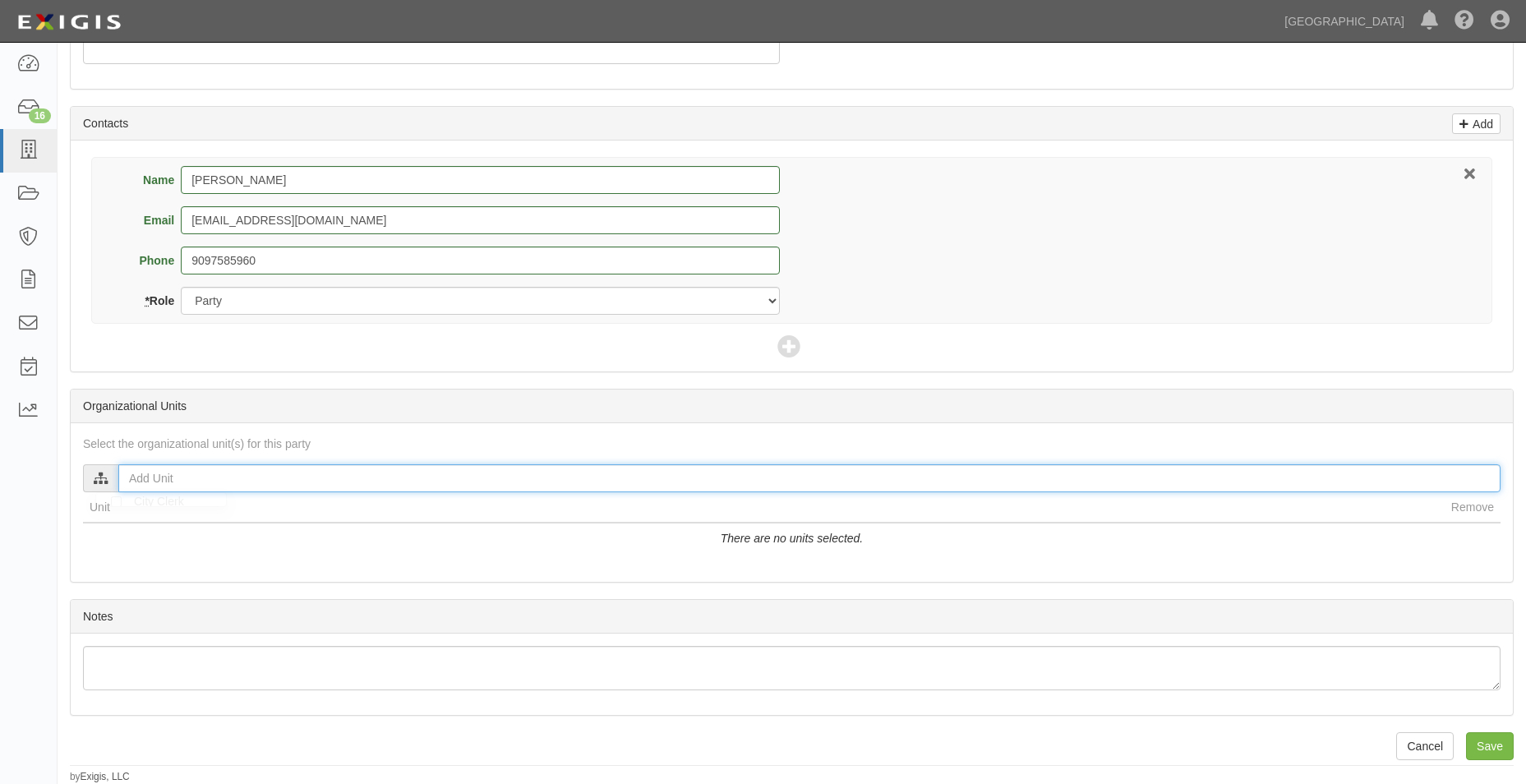
click at [402, 478] on input "text" at bounding box center [810, 478] width 1382 height 28
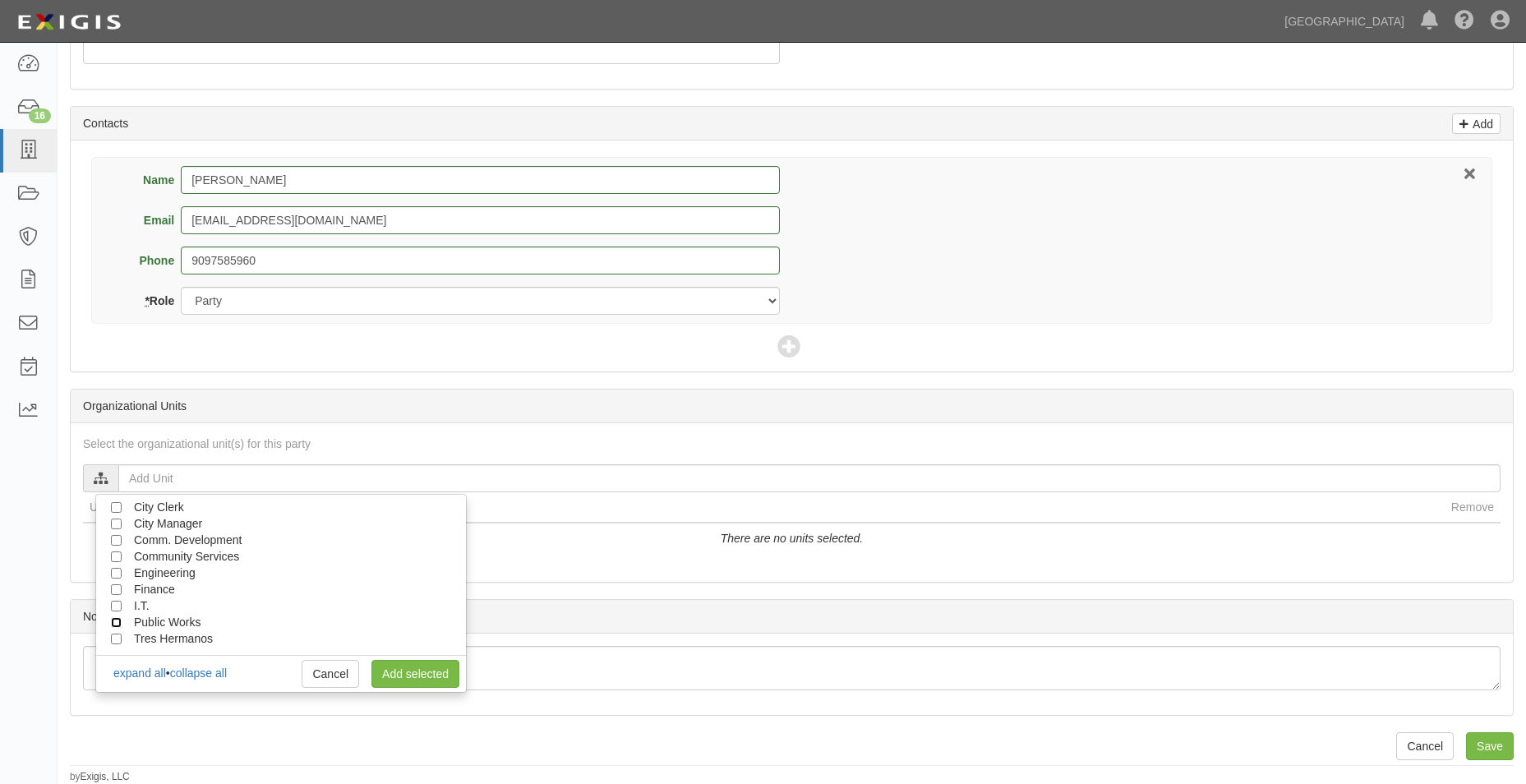
click at [118, 621] on input "Public Works" at bounding box center [116, 622] width 11 height 11
checkbox input "true"
click at [119, 572] on input "Engineering" at bounding box center [116, 573] width 11 height 11
checkbox input "true"
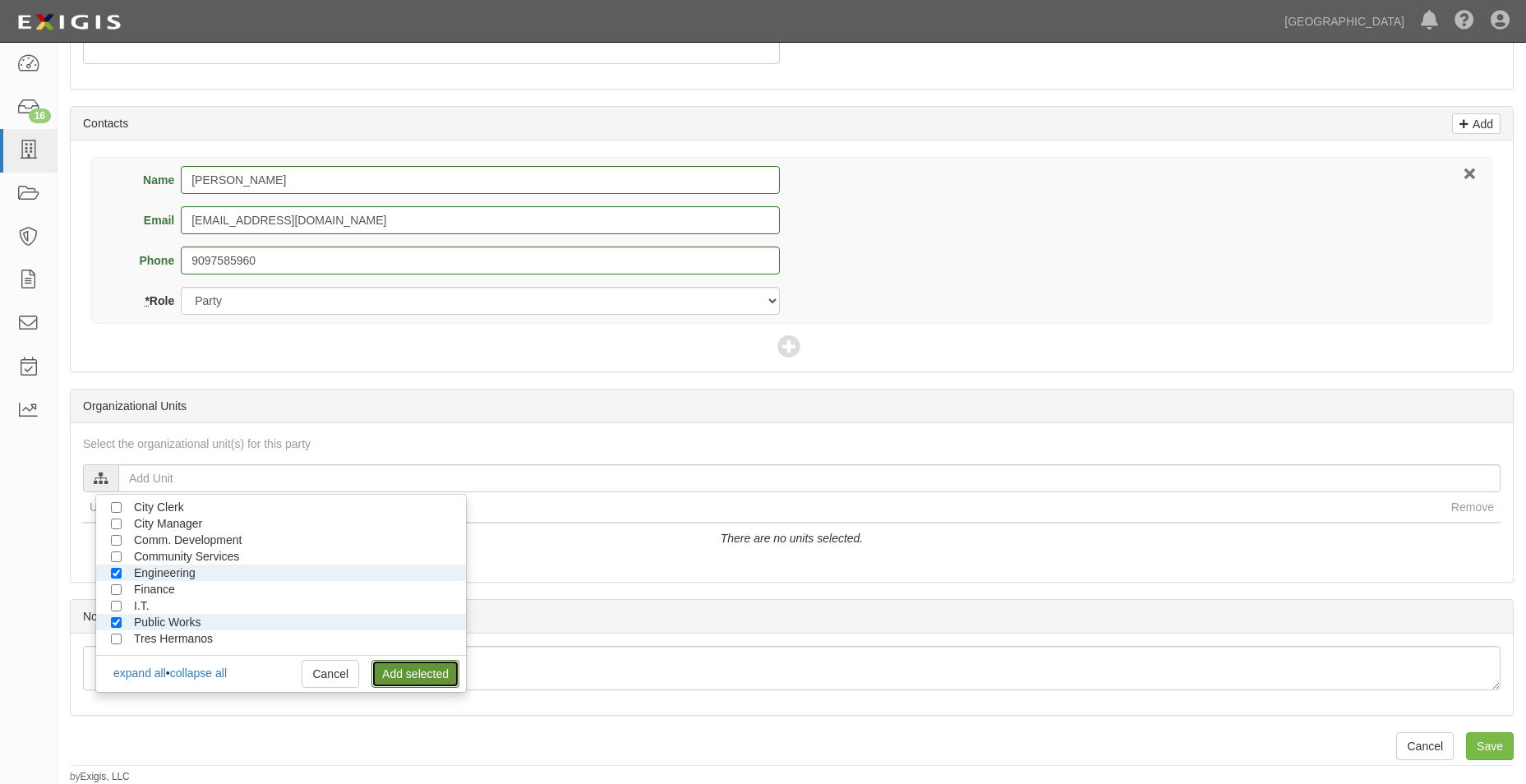
click at [398, 664] on link "Add selected" at bounding box center [415, 673] width 88 height 28
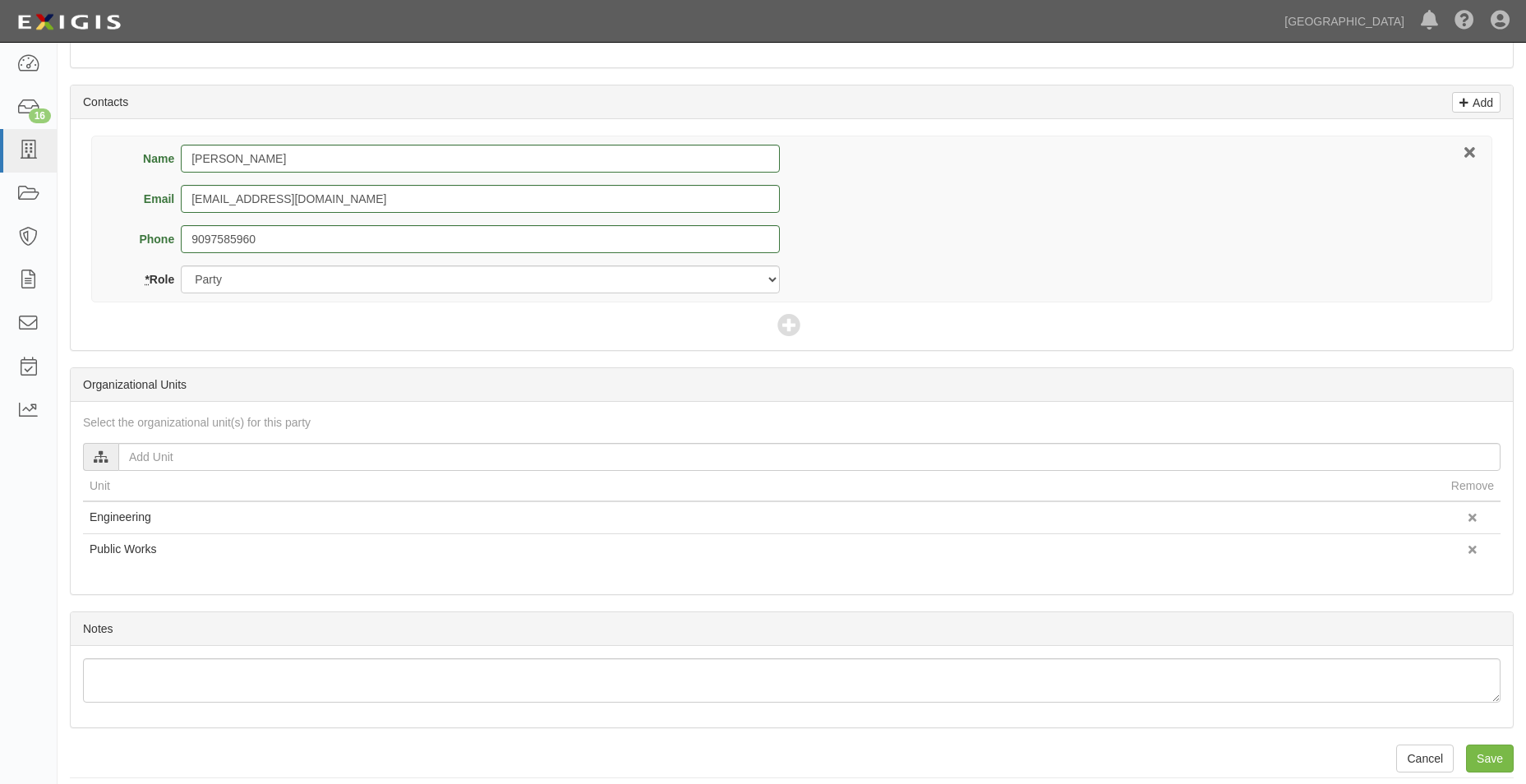
scroll to position [605, 0]
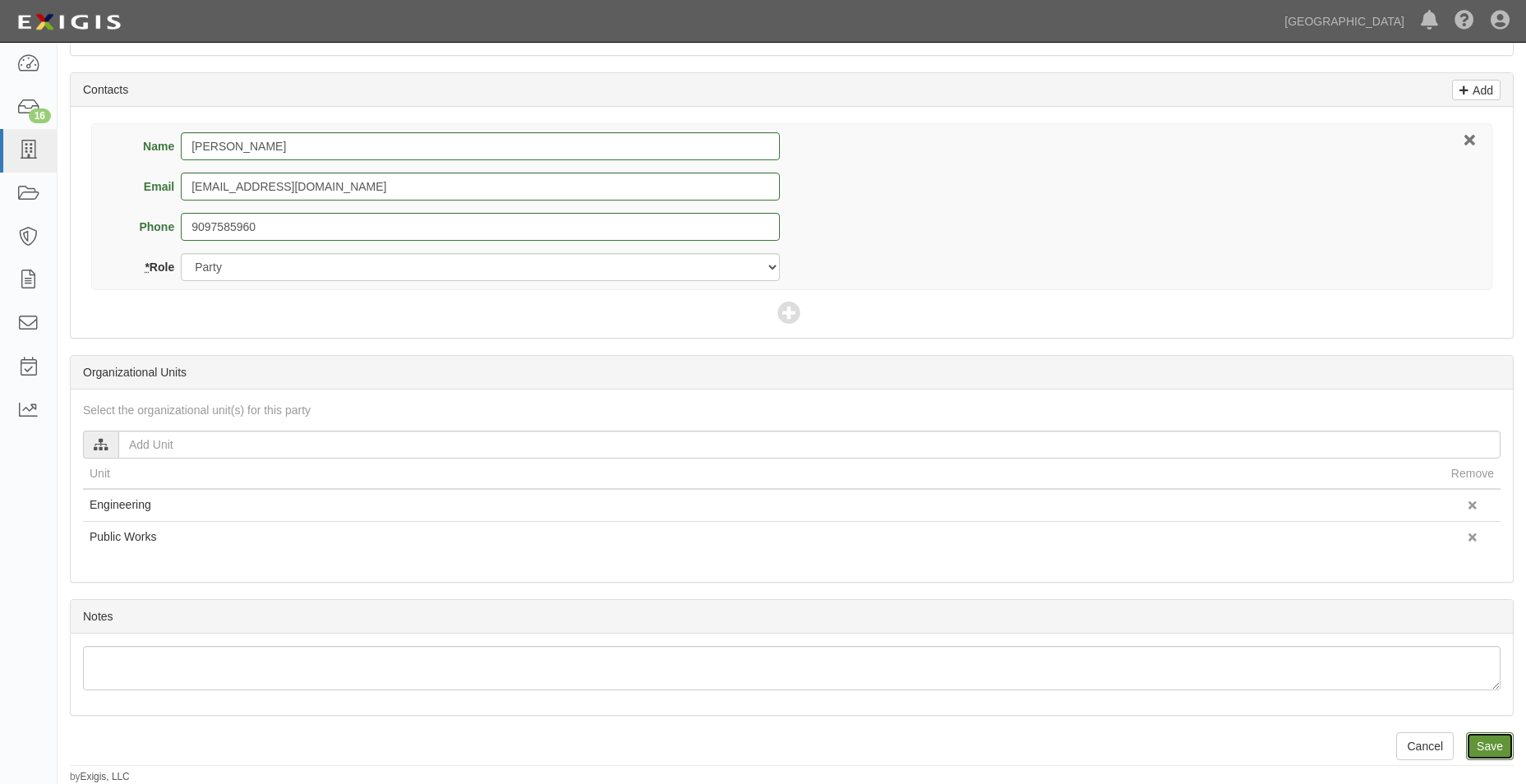
click at [1495, 737] on input "Save" at bounding box center [1490, 746] width 47 height 28
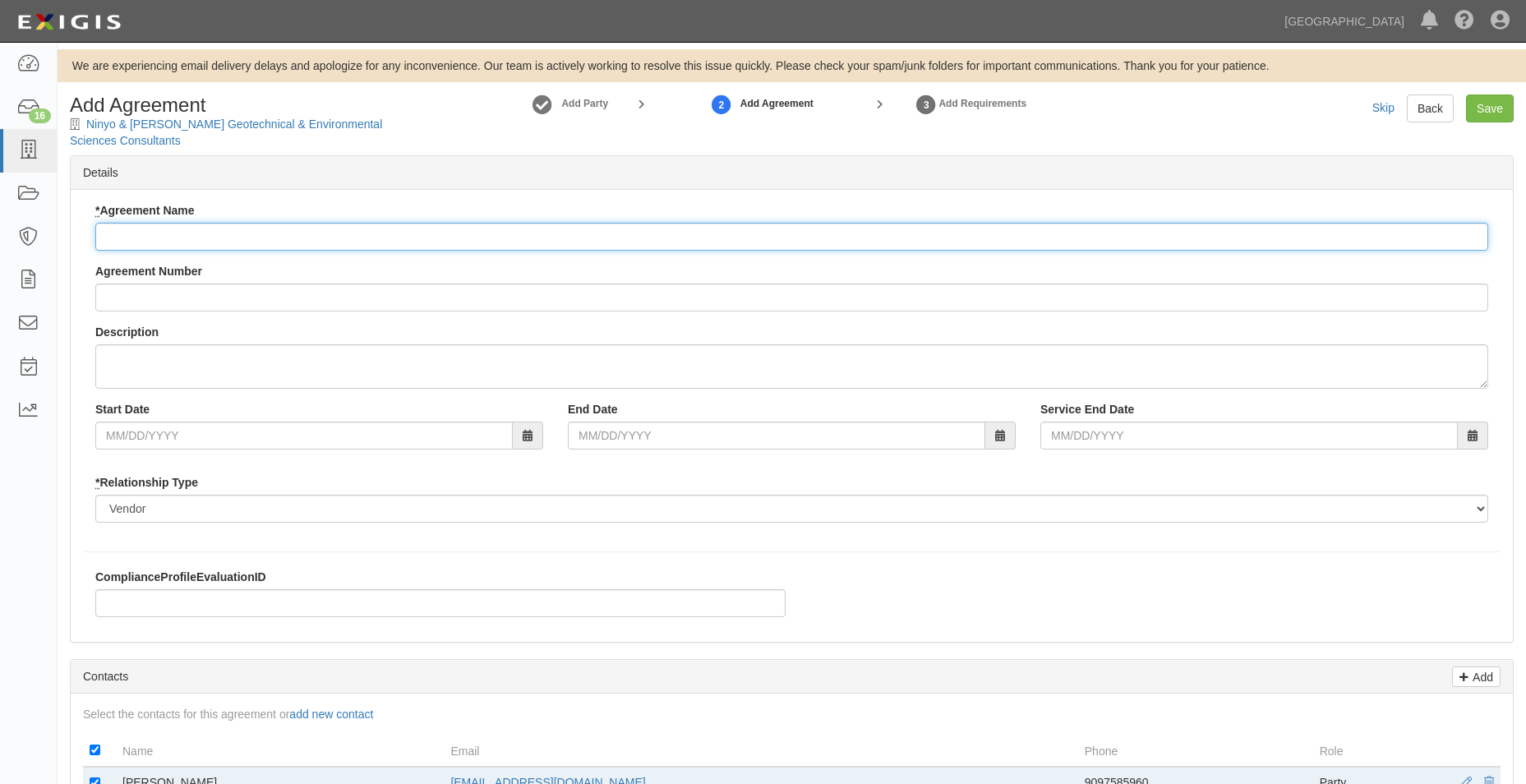
click at [385, 238] on input "* Agreement Name" at bounding box center [792, 236] width 1393 height 28
type input "Professional Services Agreement"
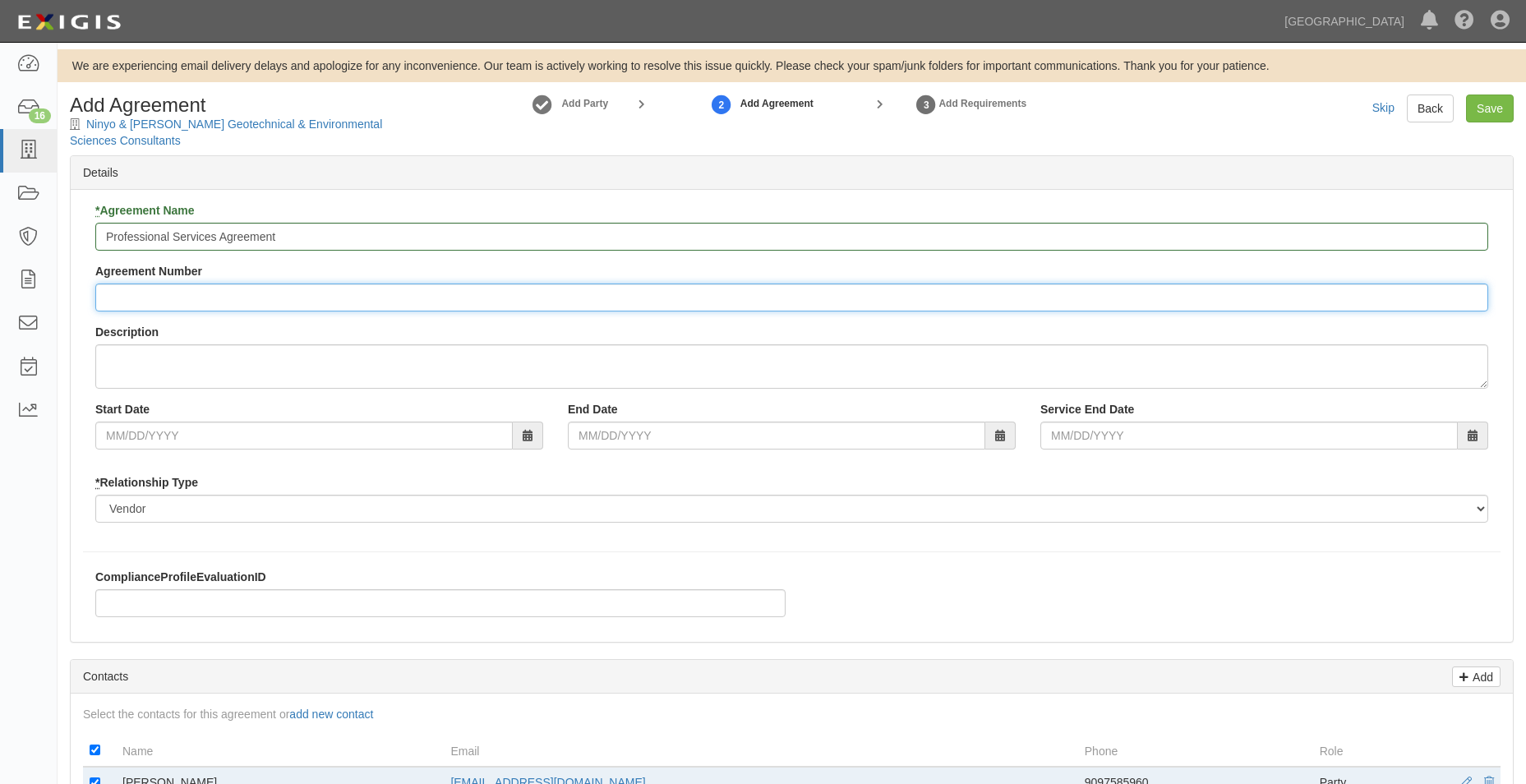
click at [173, 304] on input "Agreement Number" at bounding box center [792, 297] width 1393 height 28
type input "A2025-156"
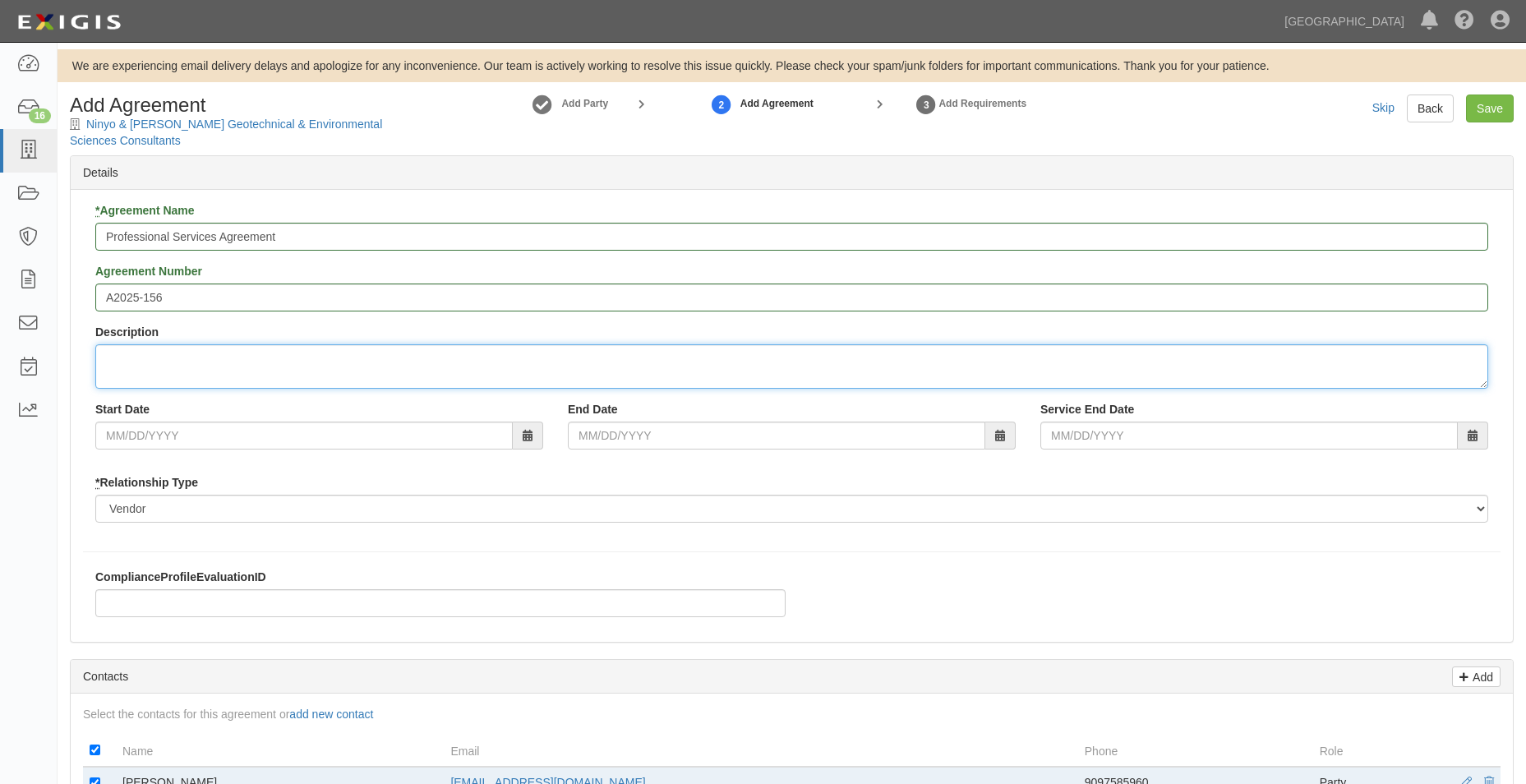
click at [228, 373] on textarea "Description" at bounding box center [792, 366] width 1393 height 44
type textarea "Provide on-call geotechnical services for various design and Public Works const…"
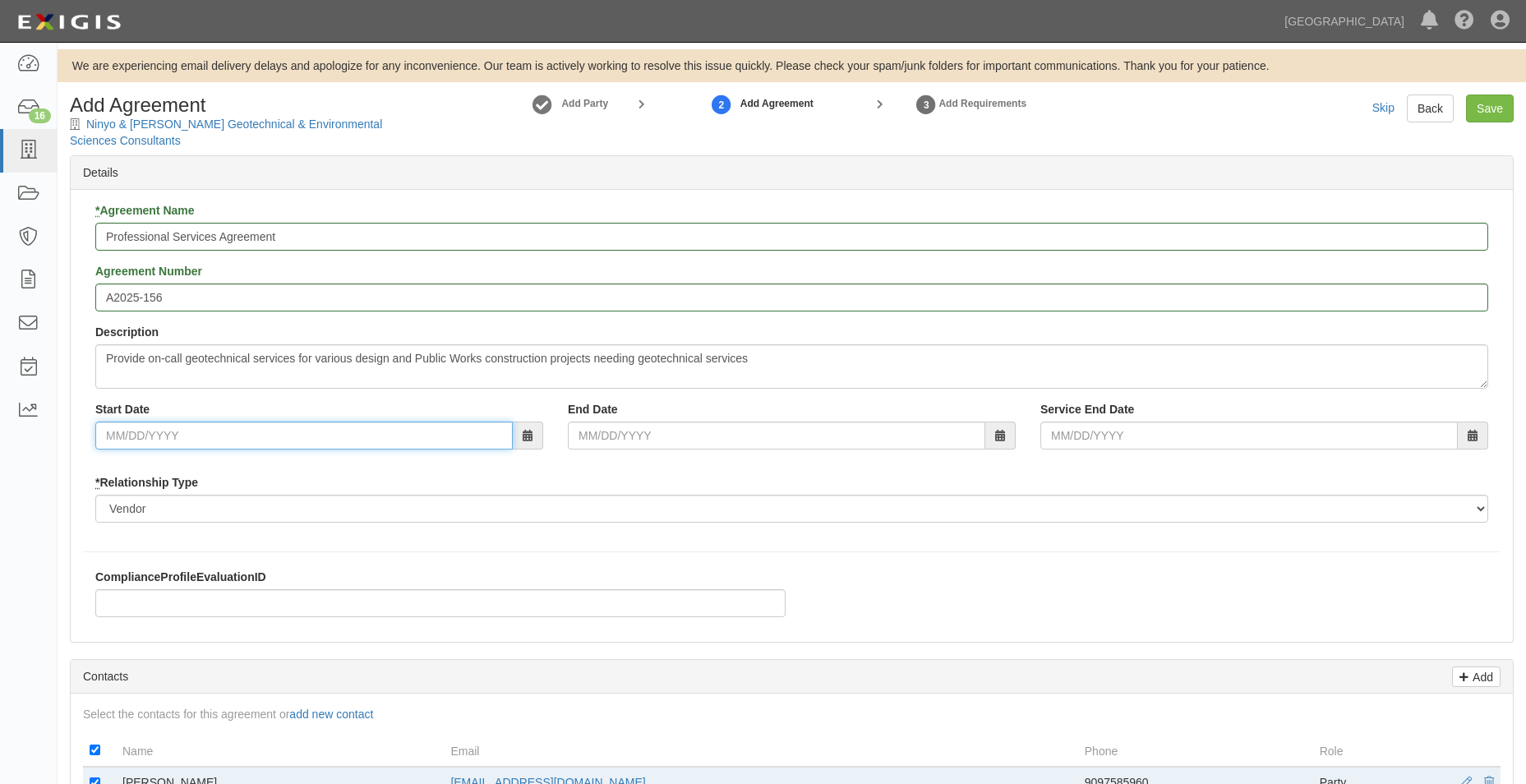
click at [229, 422] on input "Start Date" at bounding box center [304, 435] width 417 height 28
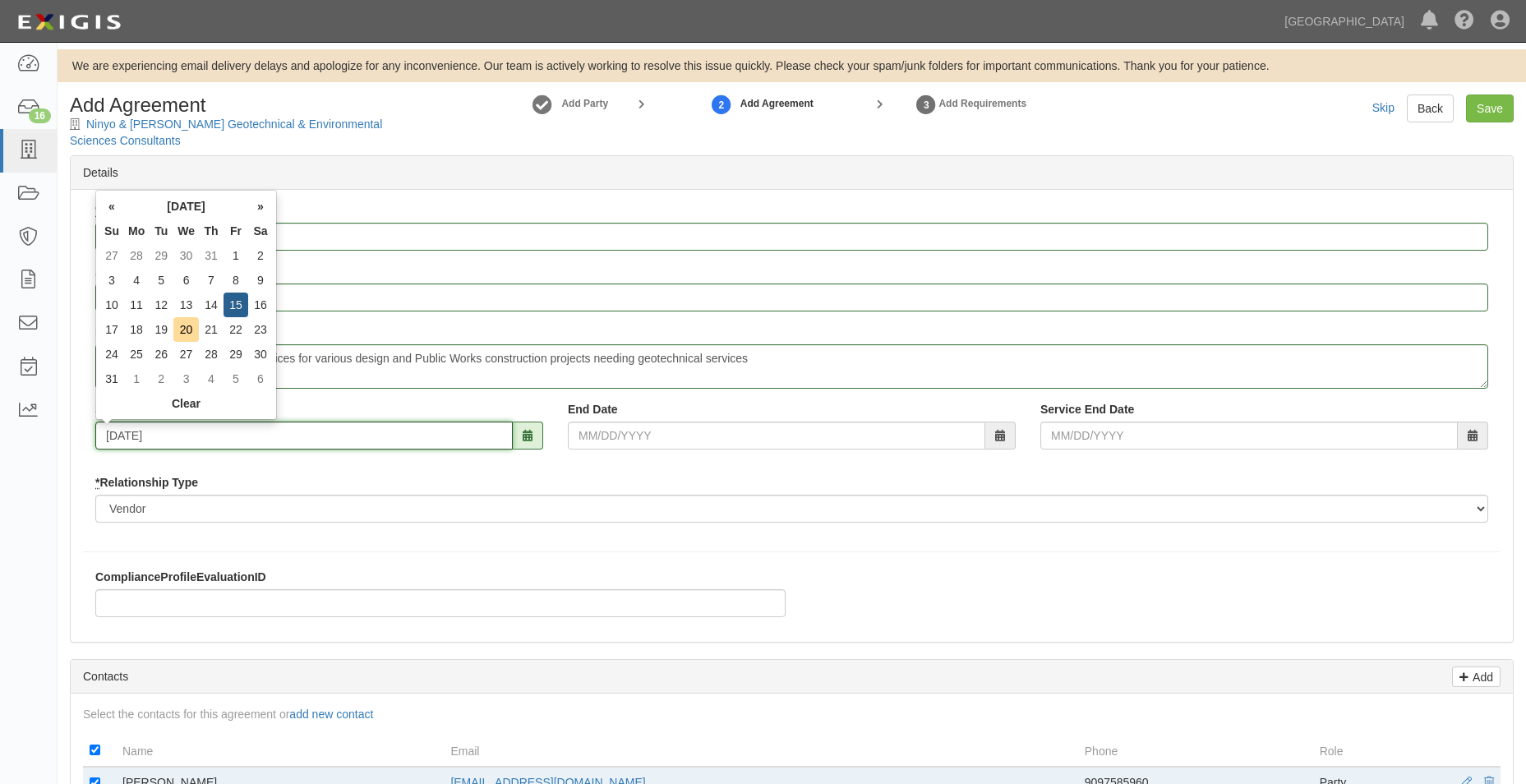
type input "08/15/2025"
click at [694, 430] on input "End Date" at bounding box center [776, 435] width 417 height 28
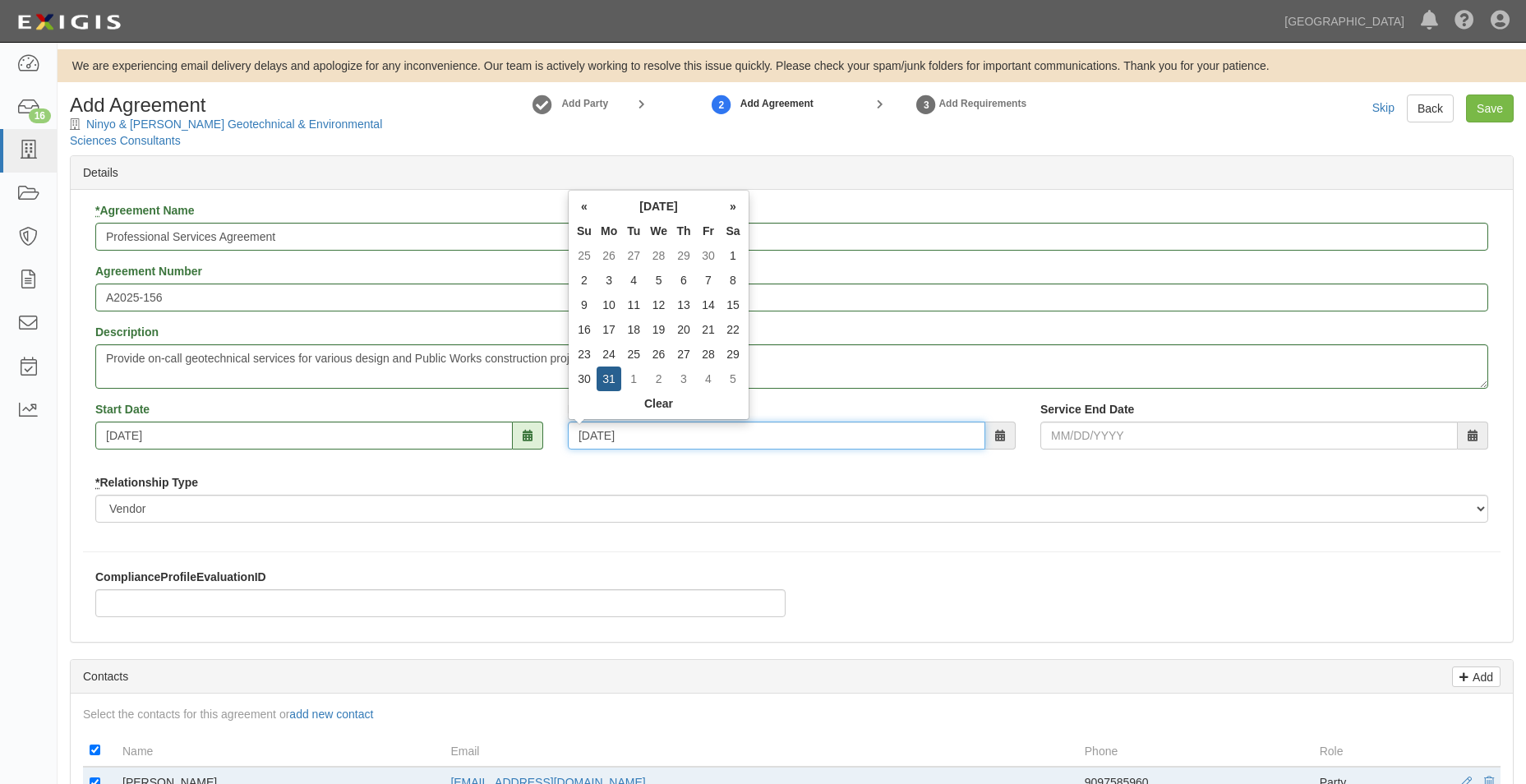
type input "07/31/2028"
click at [854, 550] on div "* Agreement Name Professional Services Agreement Agreement Number A2025-156 Des…" at bounding box center [792, 415] width 1442 height 452
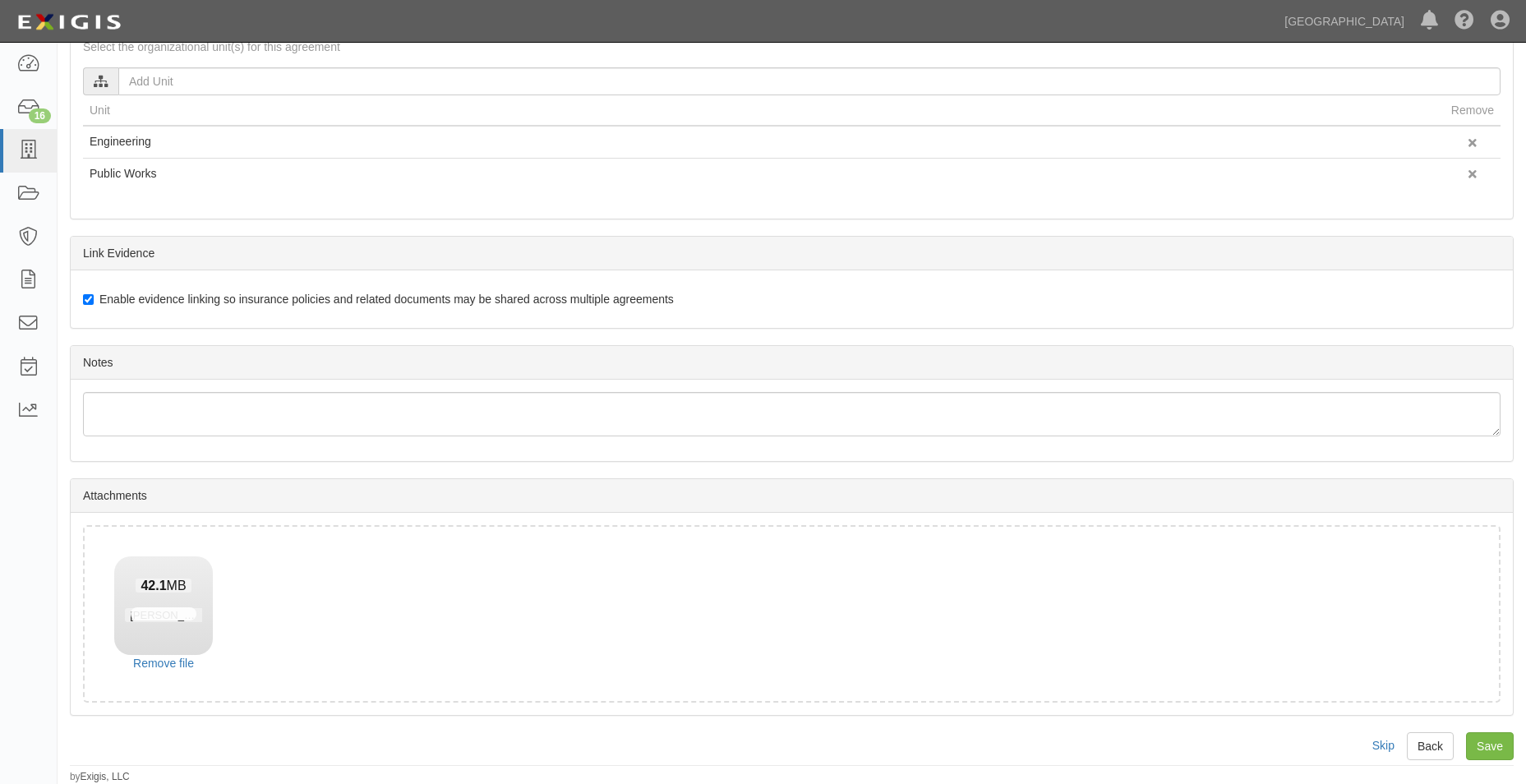
scroll to position [853, 0]
click at [1487, 738] on input "Save" at bounding box center [1490, 746] width 47 height 28
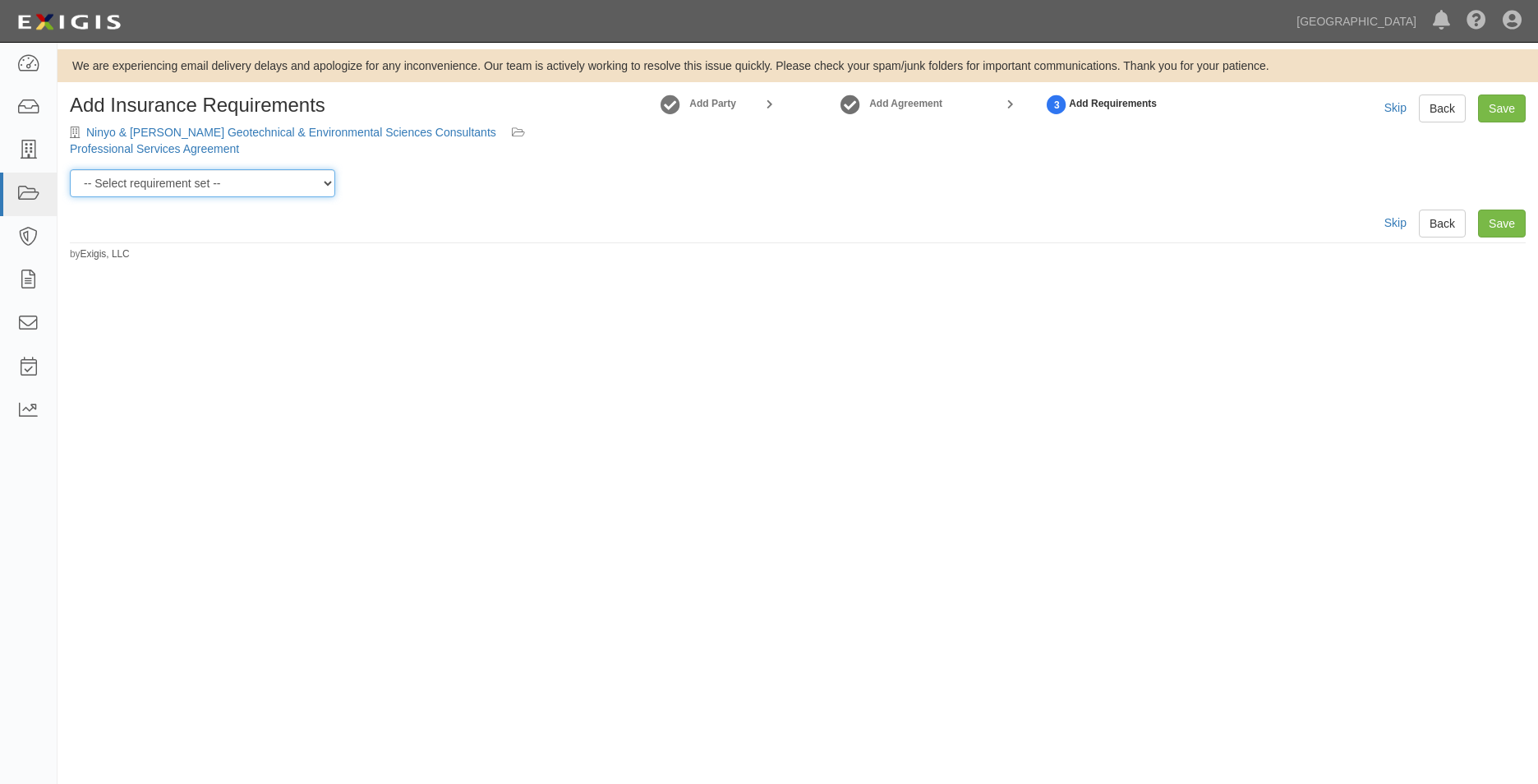
click at [236, 174] on select "-- Select requirement set -- 0-0-0-.03 Prof. Liability 0-0-0-1 CYB 0-1-0-0-1 E&…" at bounding box center [203, 183] width 266 height 28
select select "54283"
click at [70, 169] on select "-- Select requirement set -- 0-0-0-.03 Prof. Liability 0-0-0-1 CYB 0-1-0-0-1 E&…" at bounding box center [203, 183] width 266 height 28
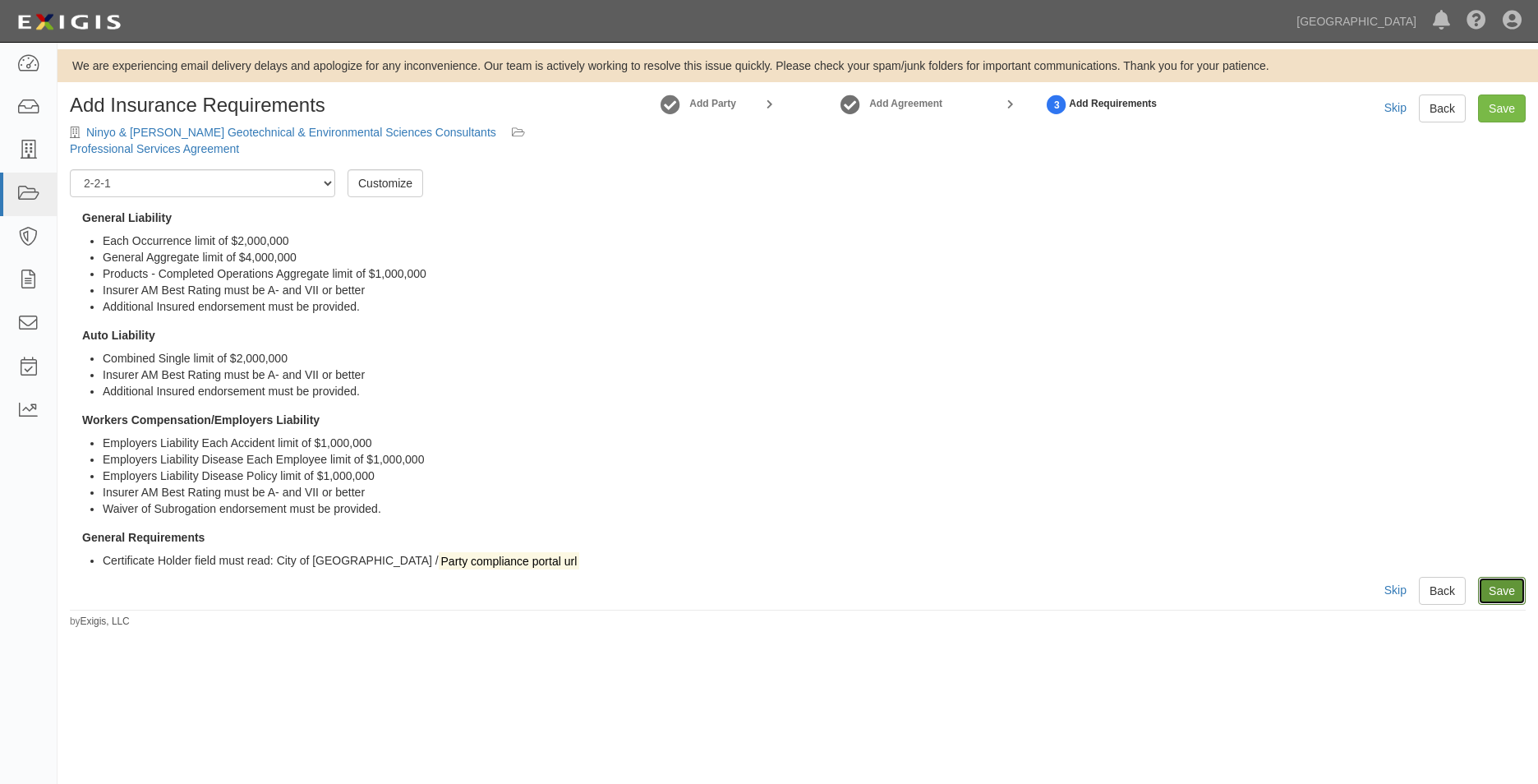
click at [1503, 601] on link "Save" at bounding box center [1502, 590] width 47 height 28
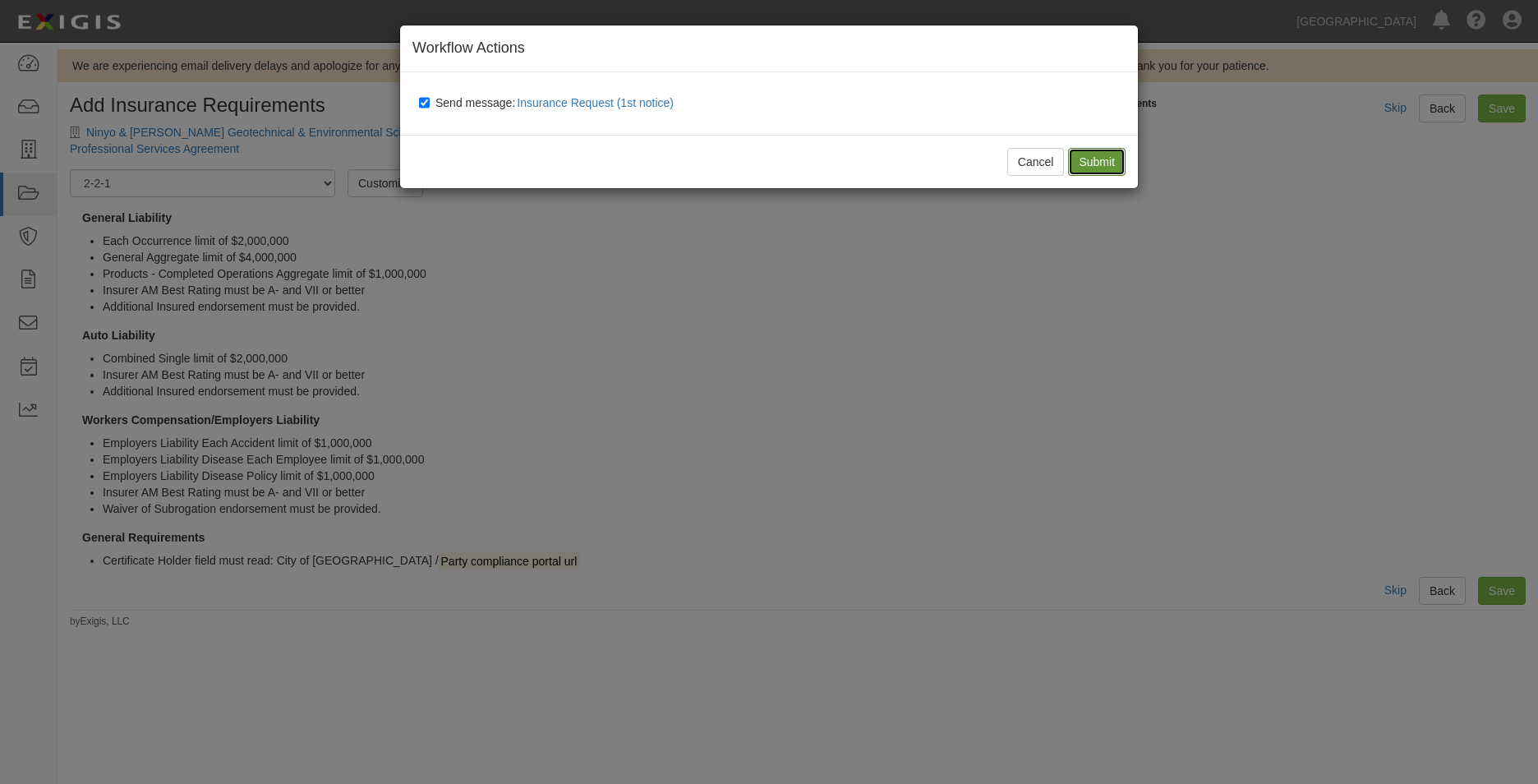
click at [1119, 169] on input "Submit" at bounding box center [1097, 162] width 58 height 28
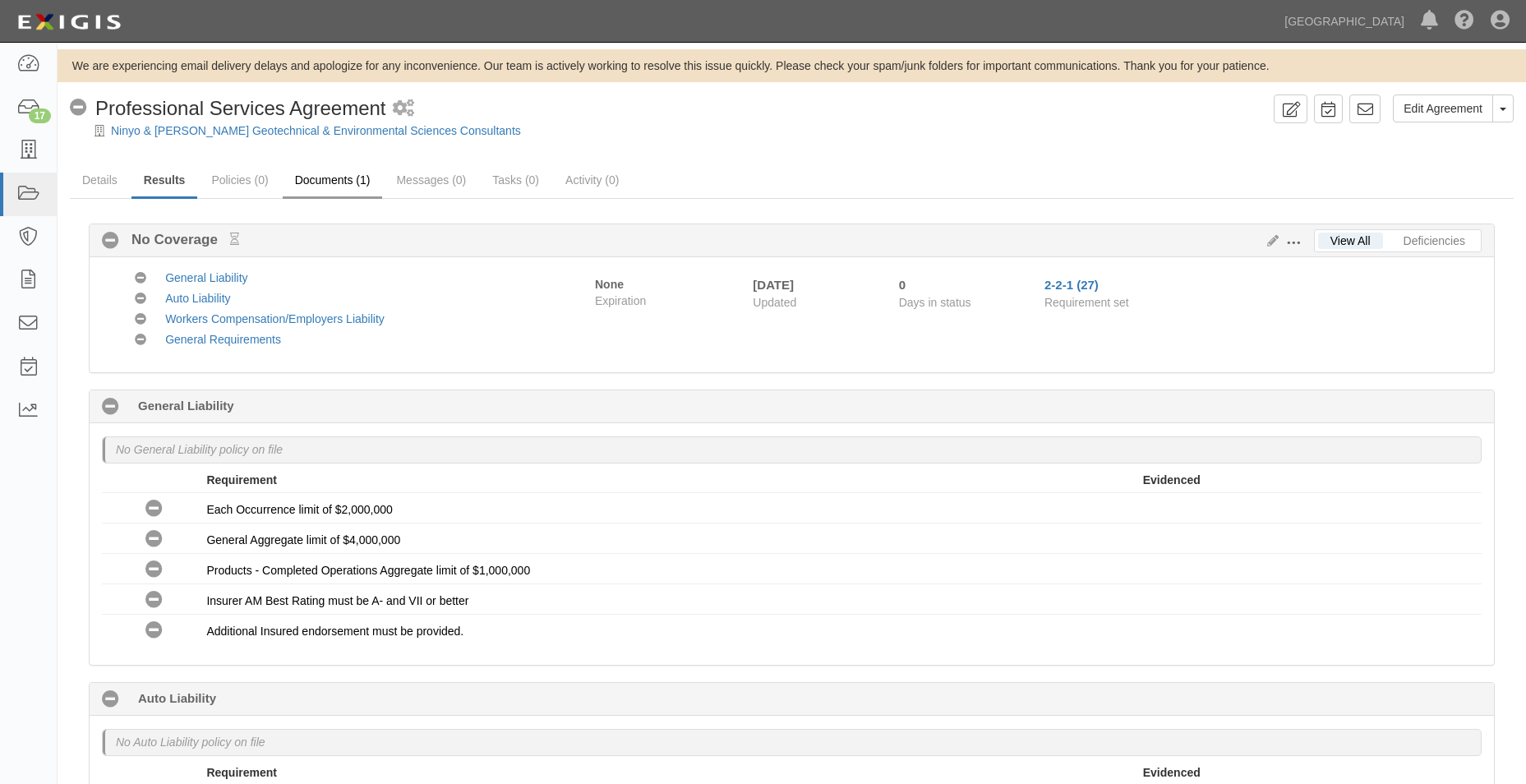
click at [343, 166] on div "Edit Agreement Toggle Agreement Dropdown View Audit Trail Archive Agreement Pla…" at bounding box center [792, 776] width 1468 height 1364
click at [344, 170] on link "Documents (1)" at bounding box center [332, 181] width 101 height 36
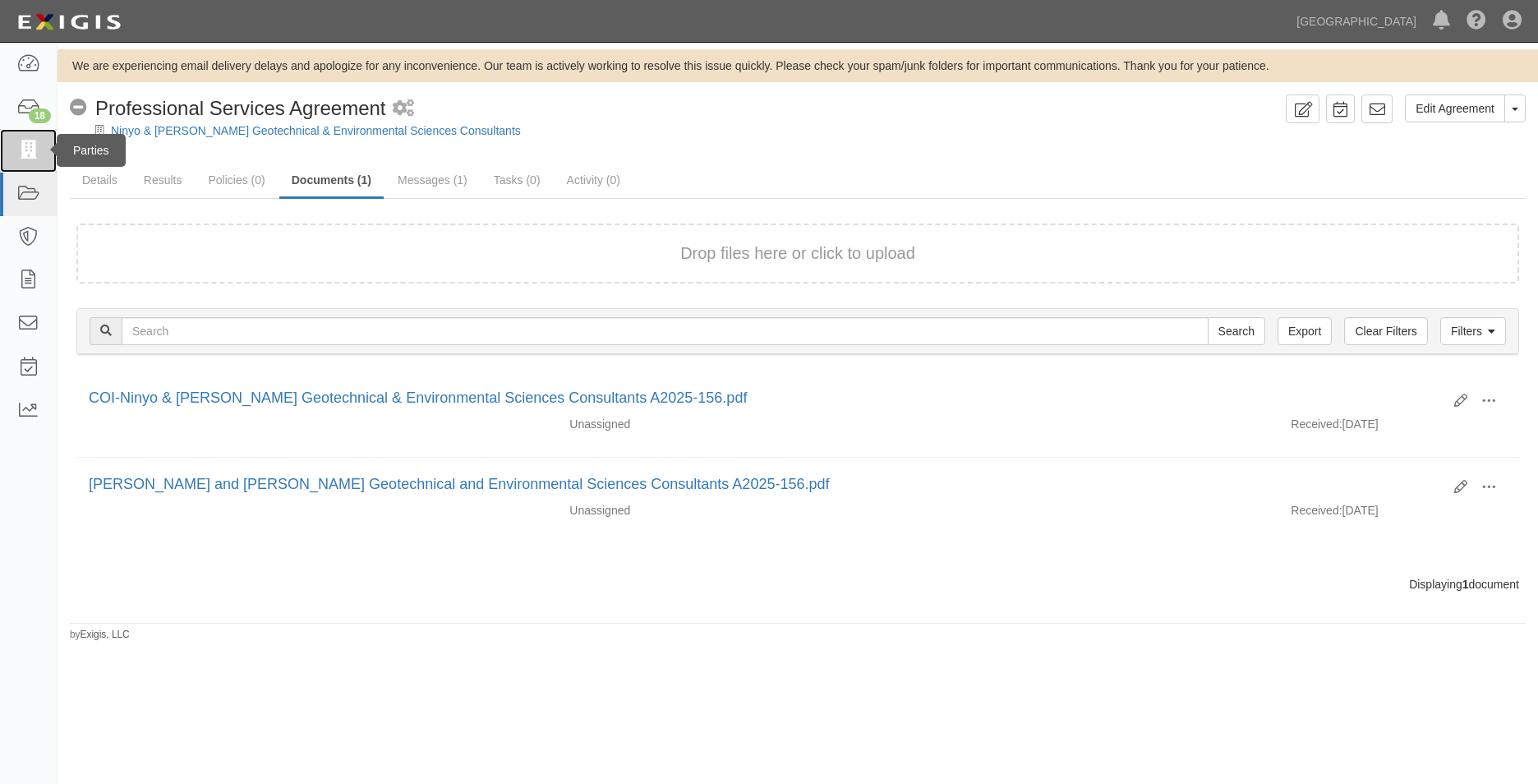
click at [39, 158] on icon at bounding box center [27, 151] width 23 height 19
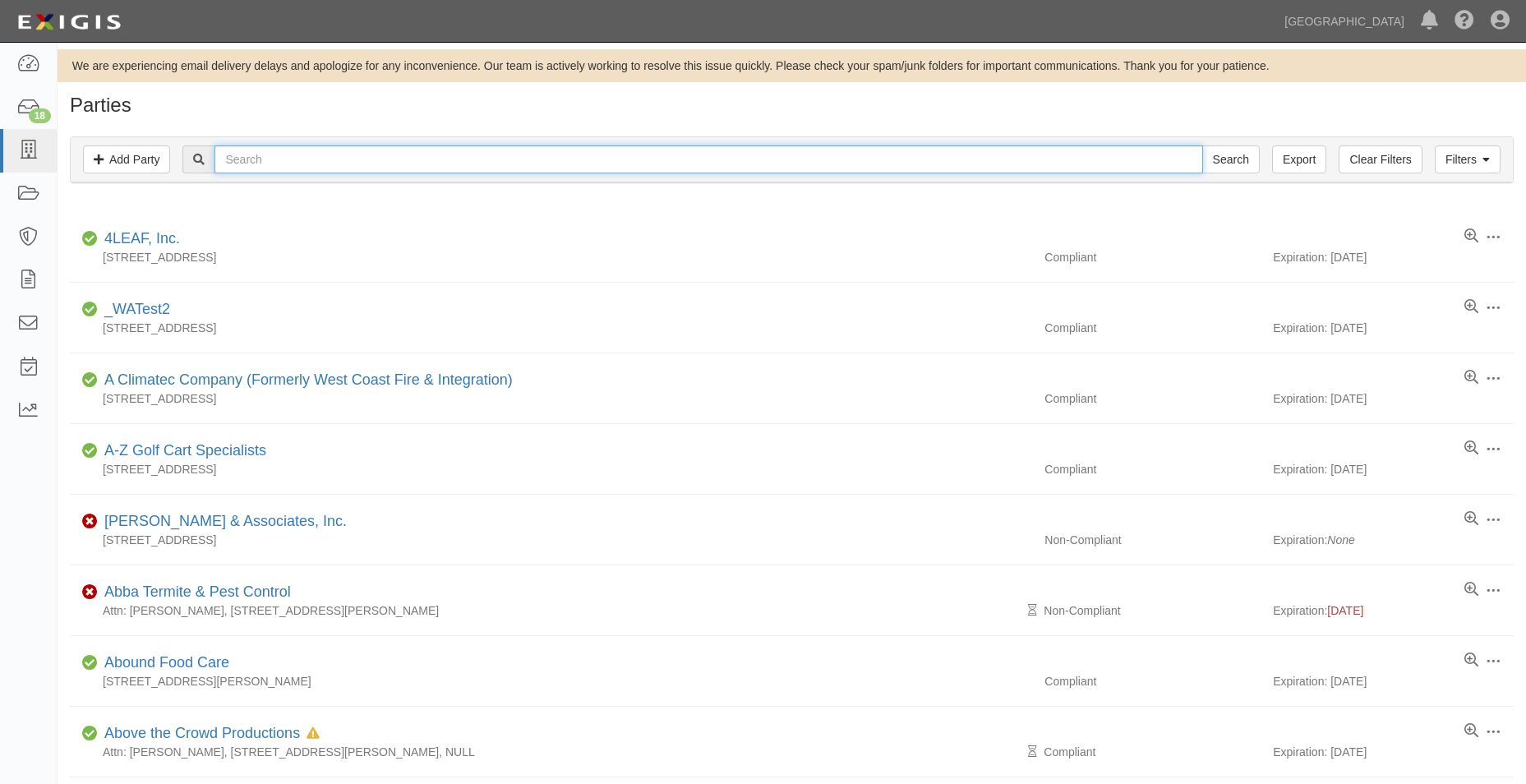
click at [261, 165] on input "text" at bounding box center [709, 159] width 988 height 28
type input "tk"
click at [1202, 145] on input "Search" at bounding box center [1231, 159] width 58 height 28
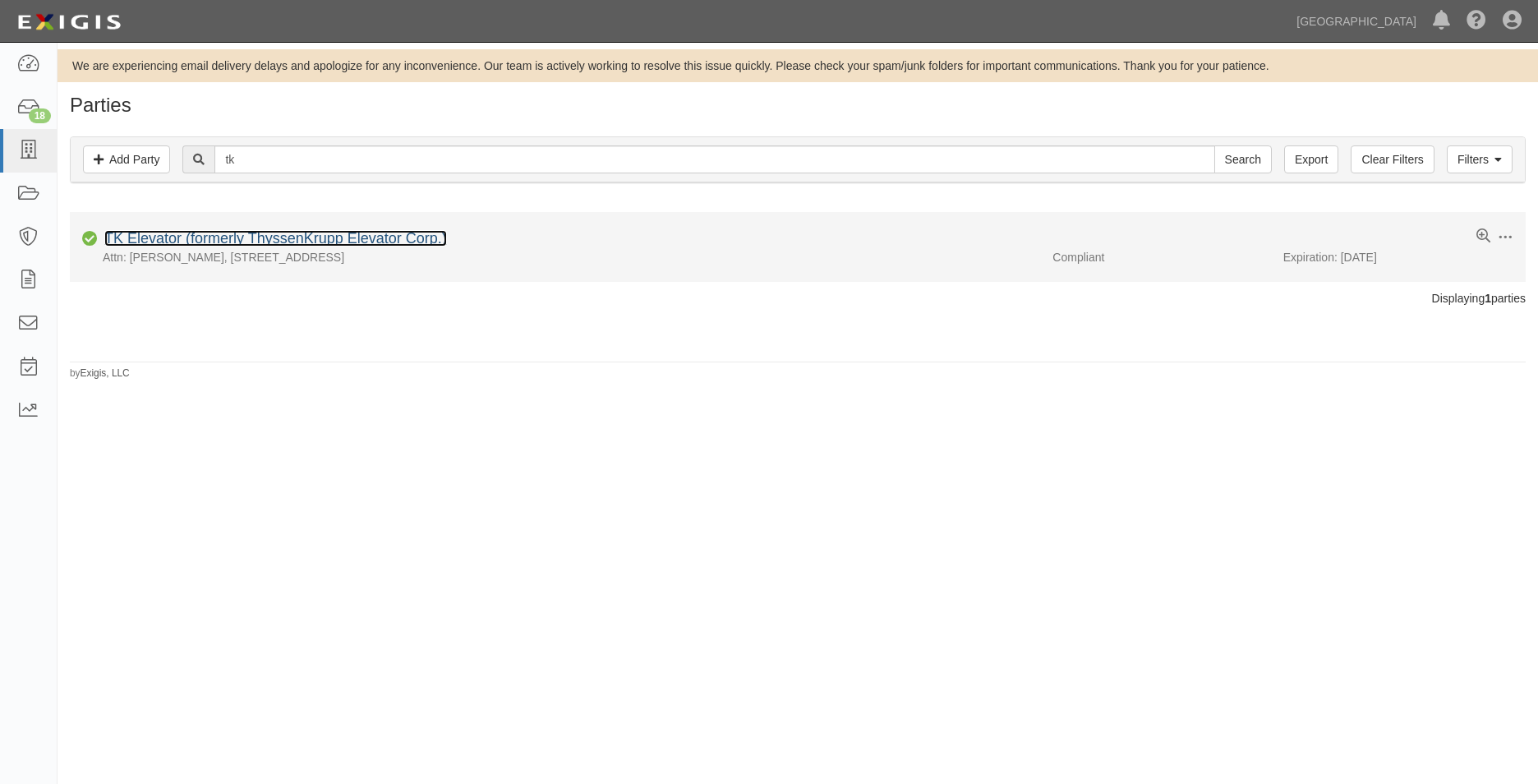
click at [357, 237] on link "TK Elevator (formerly ThyssenKrupp Elevator Corp.)" at bounding box center [275, 238] width 343 height 16
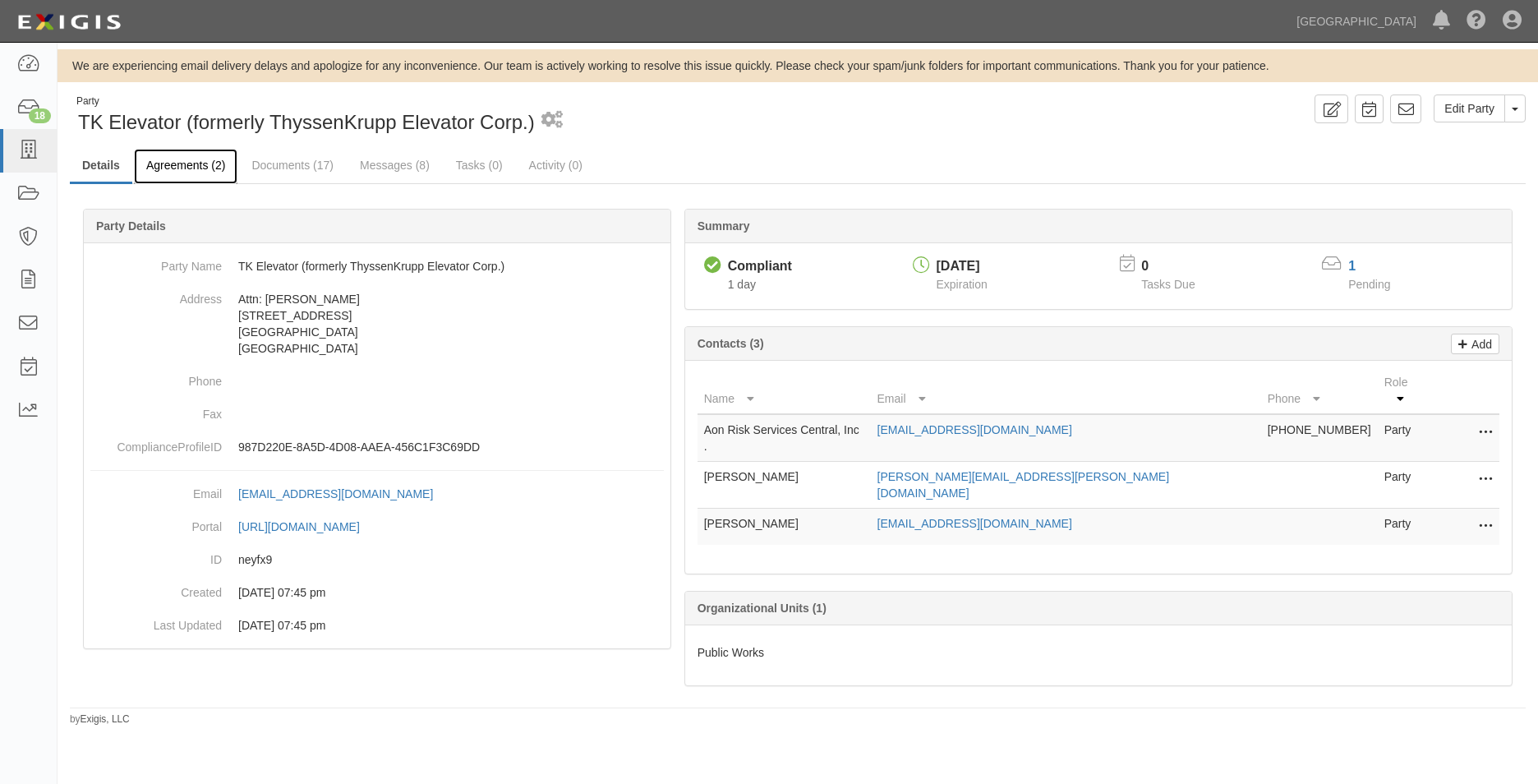
click at [142, 170] on link "Agreements (2)" at bounding box center [185, 167] width 103 height 36
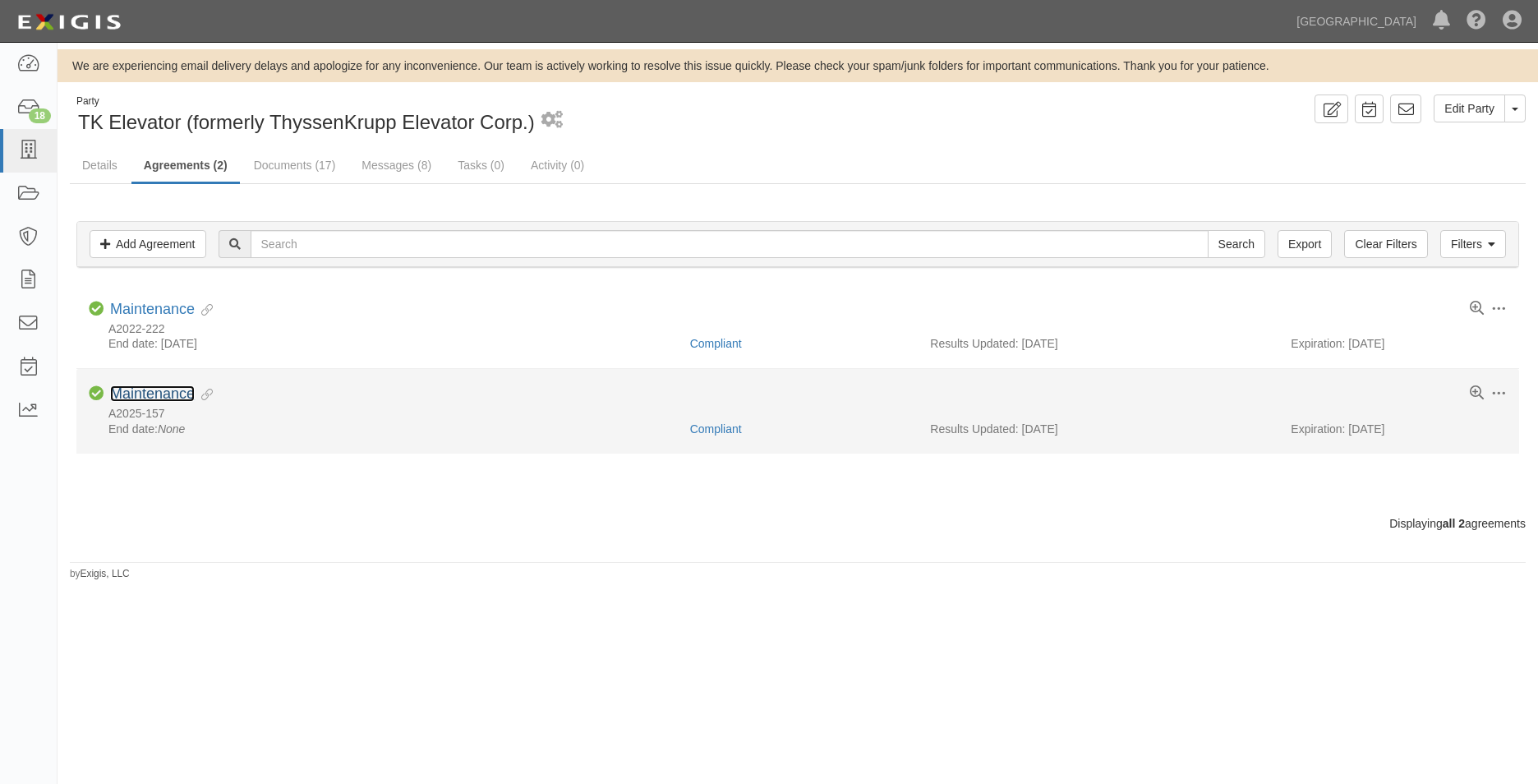
click at [184, 392] on link "Maintenance" at bounding box center [152, 393] width 85 height 16
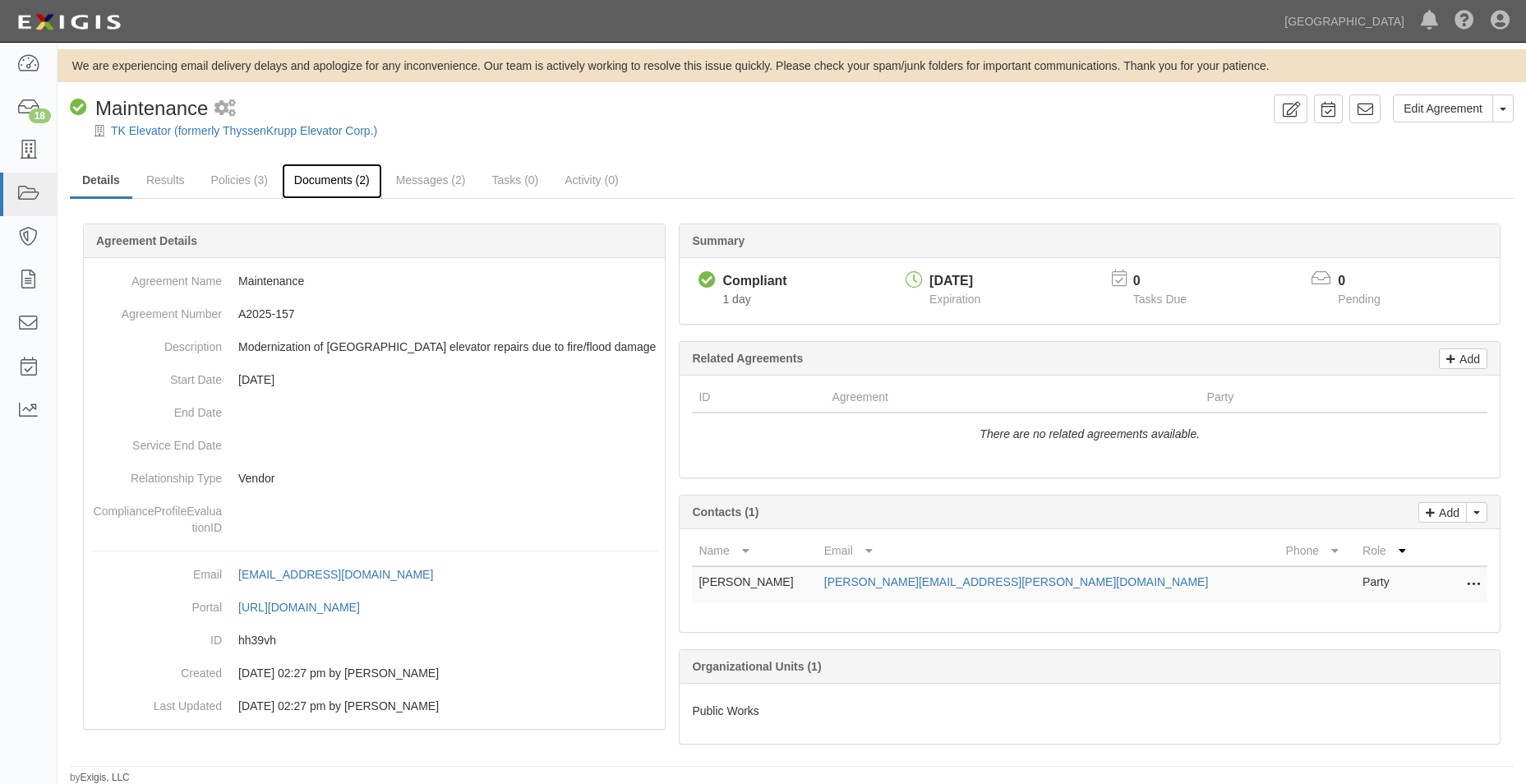
click at [288, 176] on link "Documents (2)" at bounding box center [332, 181] width 101 height 36
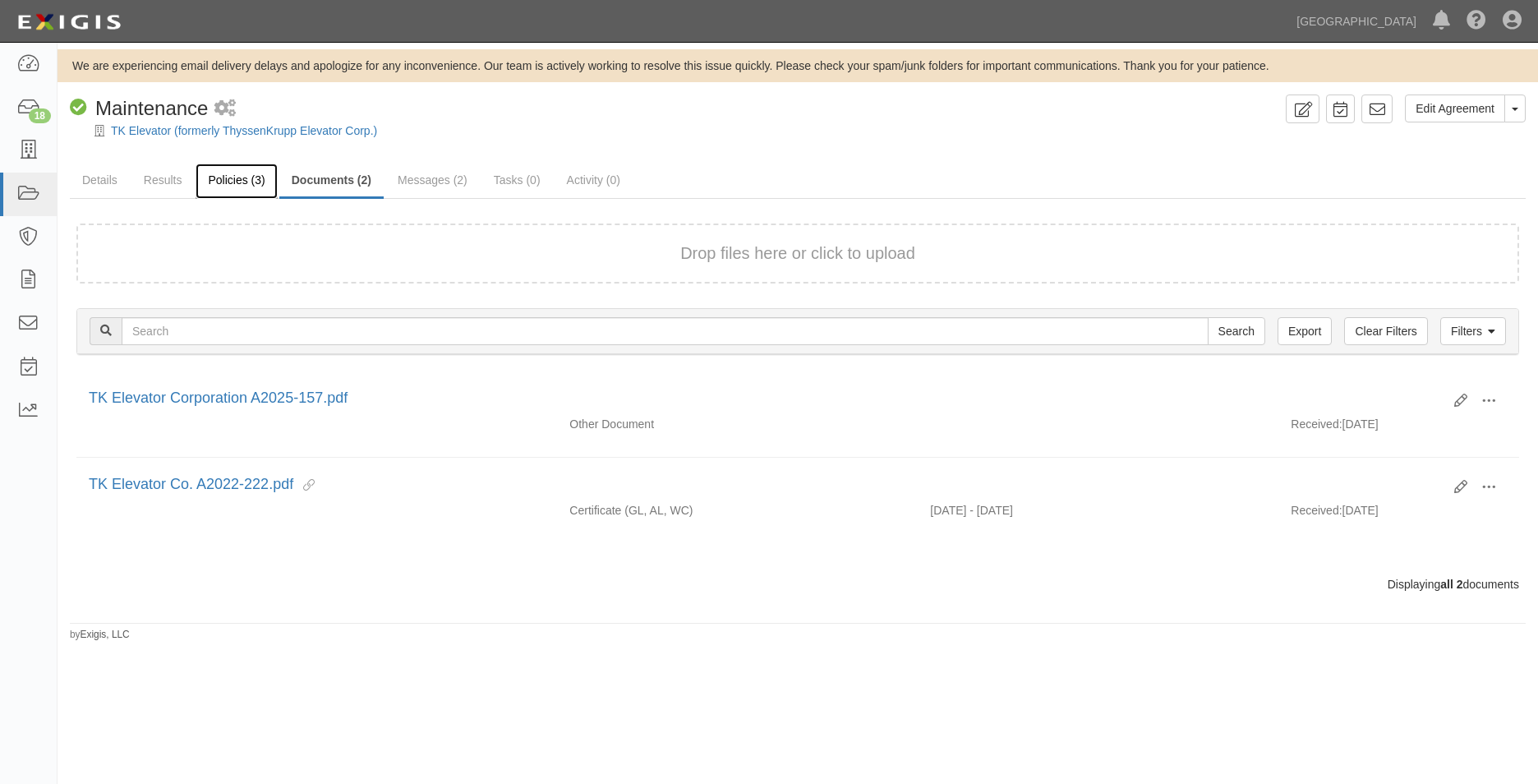
click at [273, 194] on link "Policies (3)" at bounding box center [236, 181] width 81 height 36
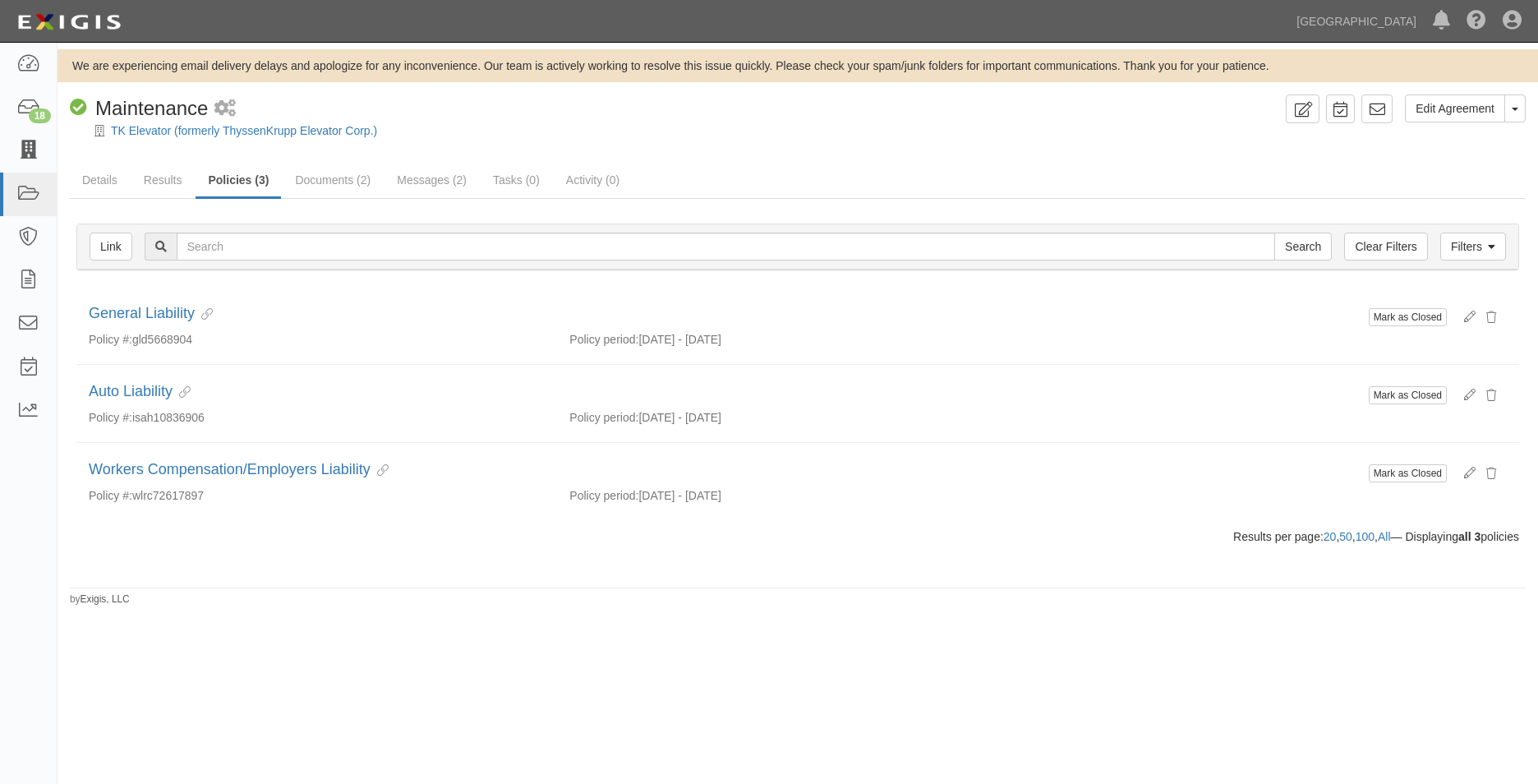
click at [29, 147] on icon at bounding box center [27, 151] width 23 height 19
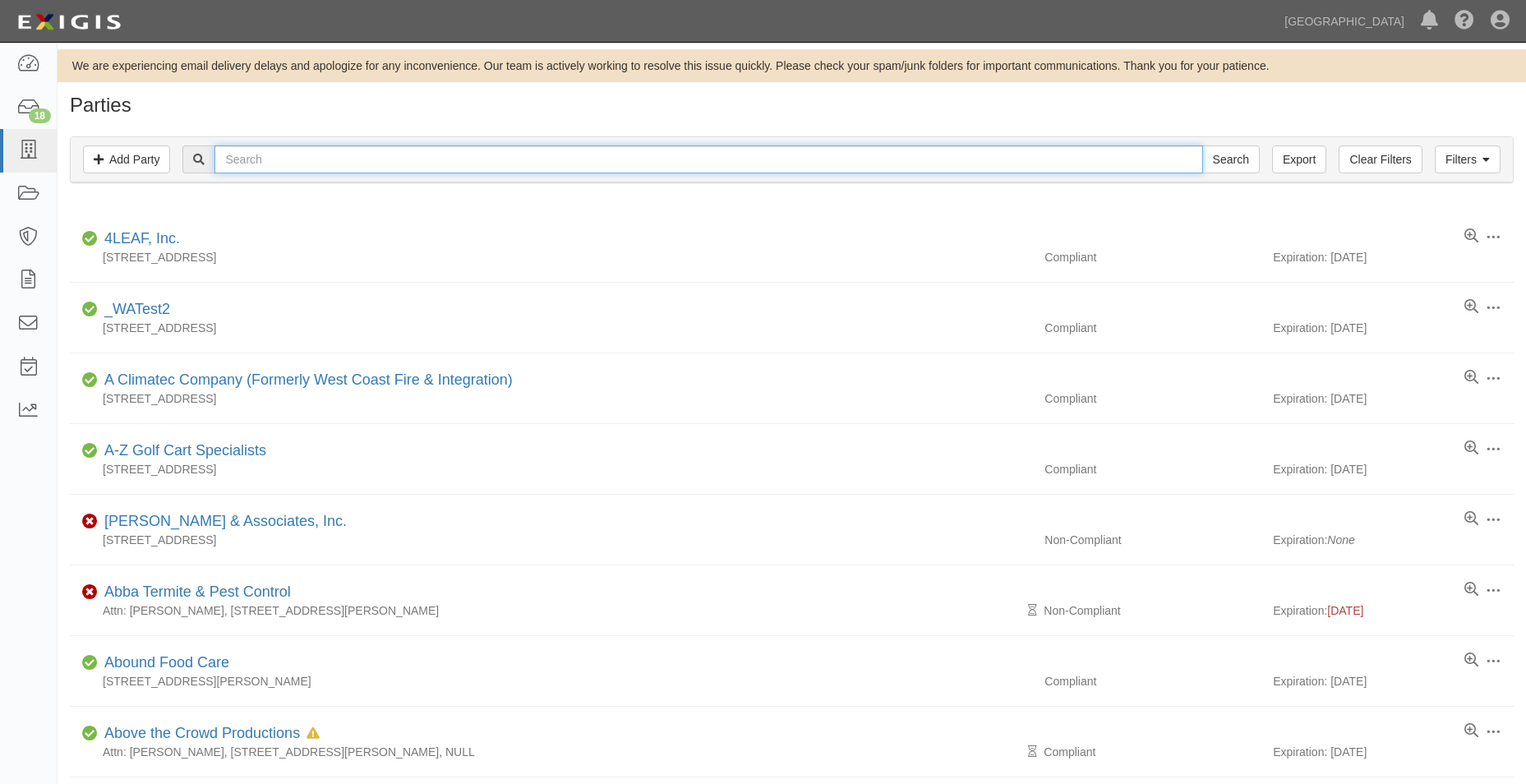
click at [272, 165] on input "text" at bounding box center [709, 159] width 988 height 28
type input "chino valley"
click at [1202, 145] on input "Search" at bounding box center [1231, 159] width 58 height 28
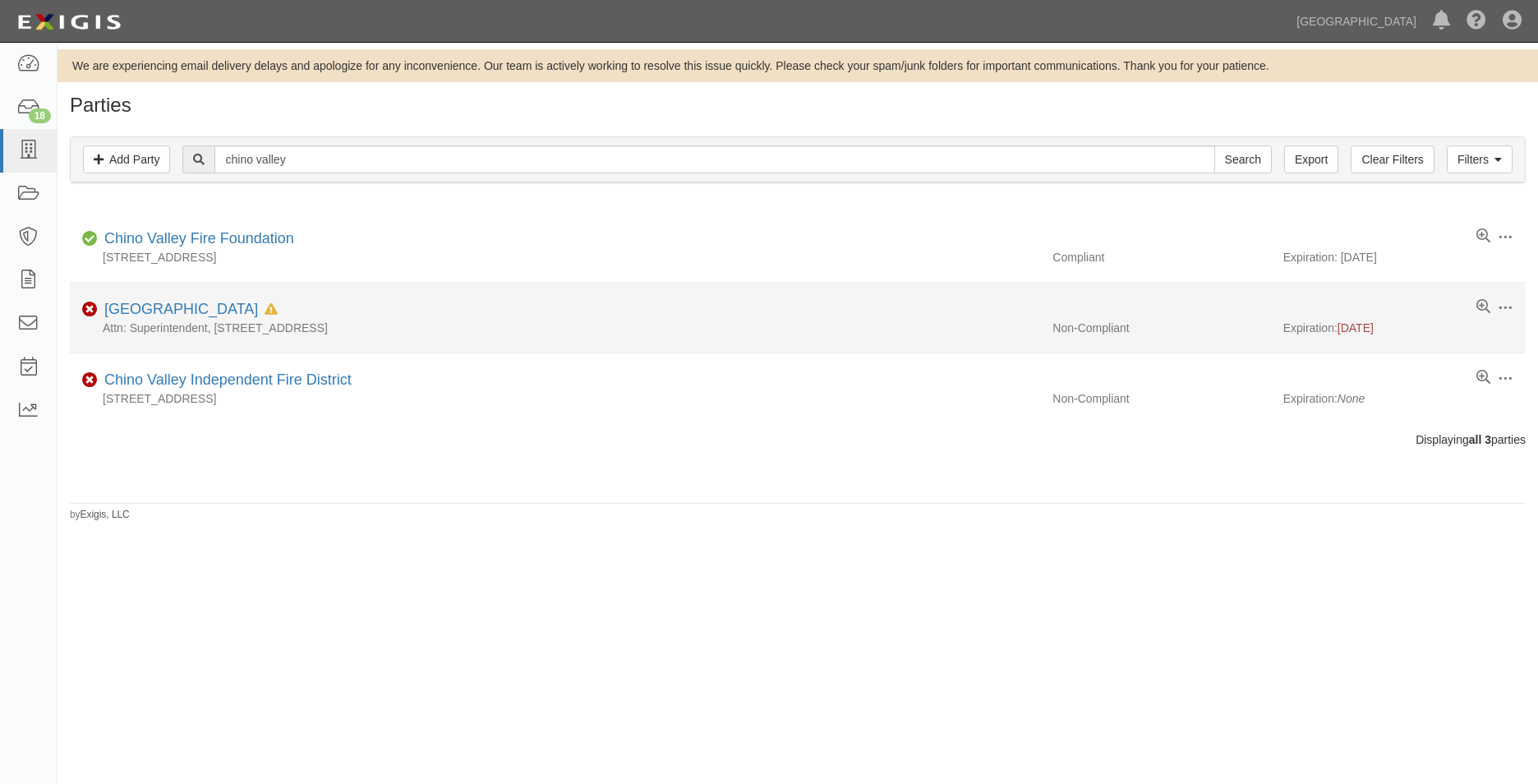
click at [237, 298] on li "Edit Log activity Add task Send message Archive Non-Compliant Chino Valley Unif…" at bounding box center [798, 318] width 1456 height 71
click at [236, 303] on link "[GEOGRAPHIC_DATA]" at bounding box center [181, 309] width 154 height 16
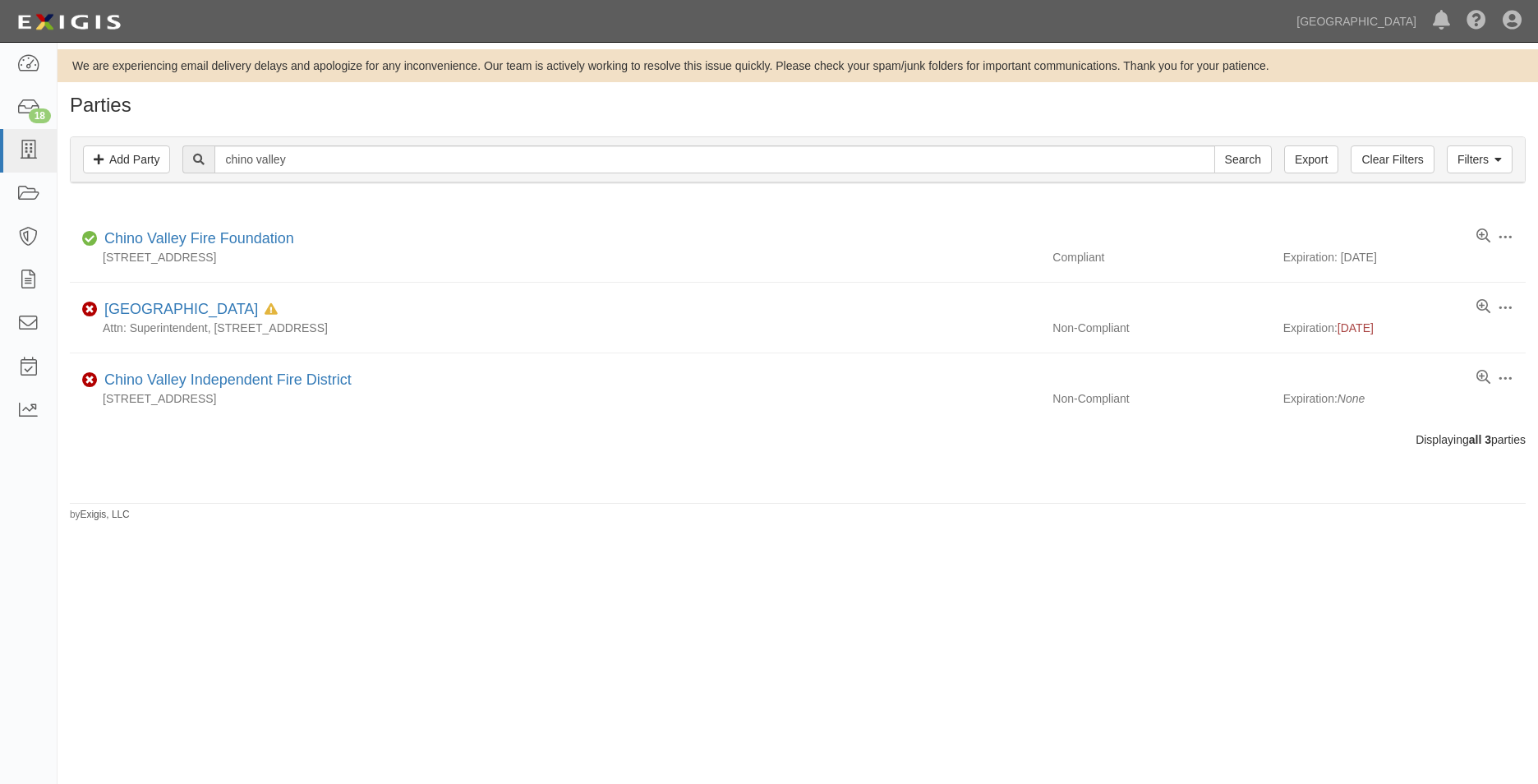
click at [1482, 143] on div "Filters Add Party Clear Filters Export chino valley Search Filters" at bounding box center [798, 159] width 1454 height 45
click at [1476, 156] on link "Filters" at bounding box center [1480, 159] width 66 height 28
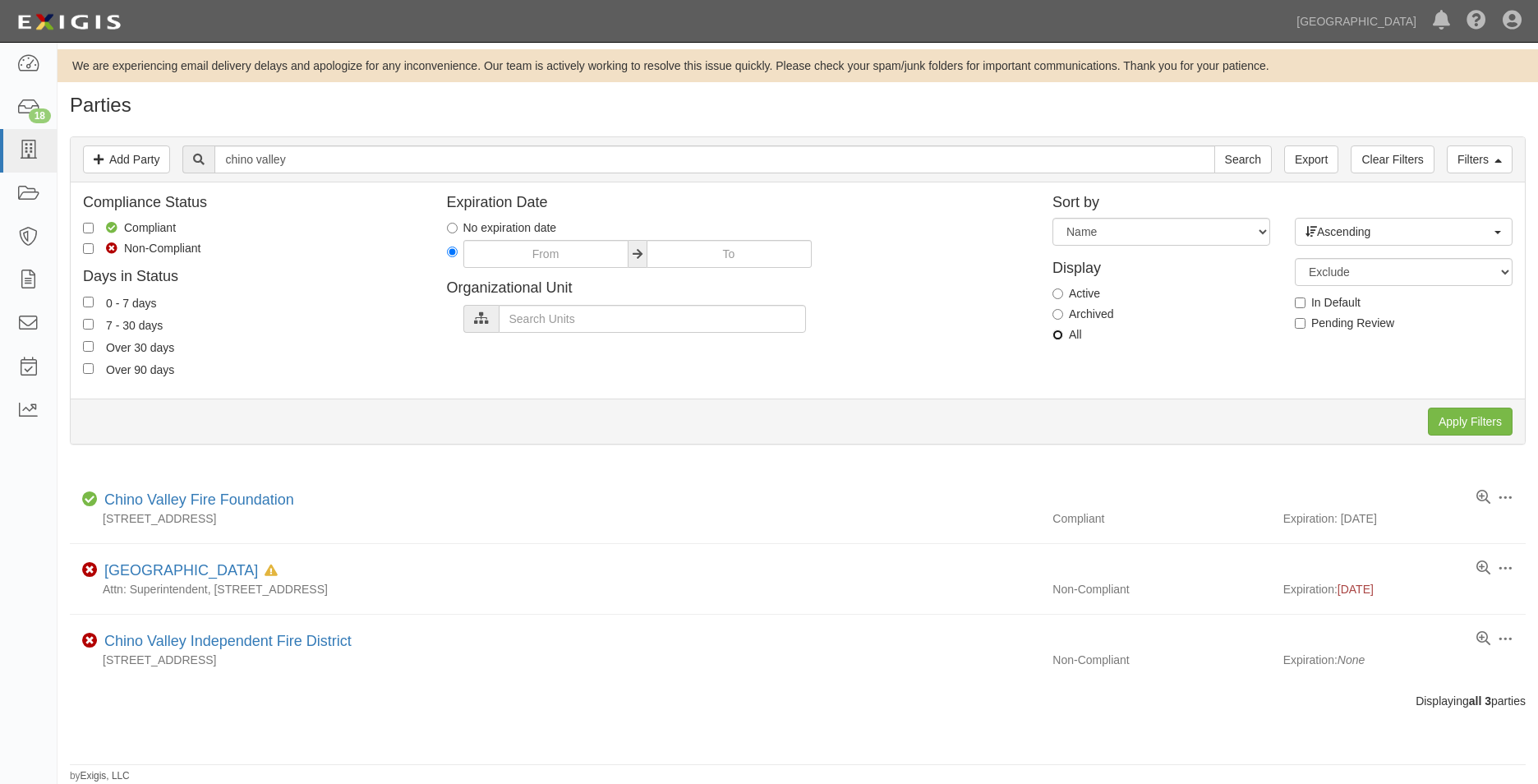
click at [1062, 331] on input "All" at bounding box center [1057, 335] width 11 height 11
radio input "true"
click at [1445, 433] on input "Apply Filters" at bounding box center [1470, 421] width 85 height 28
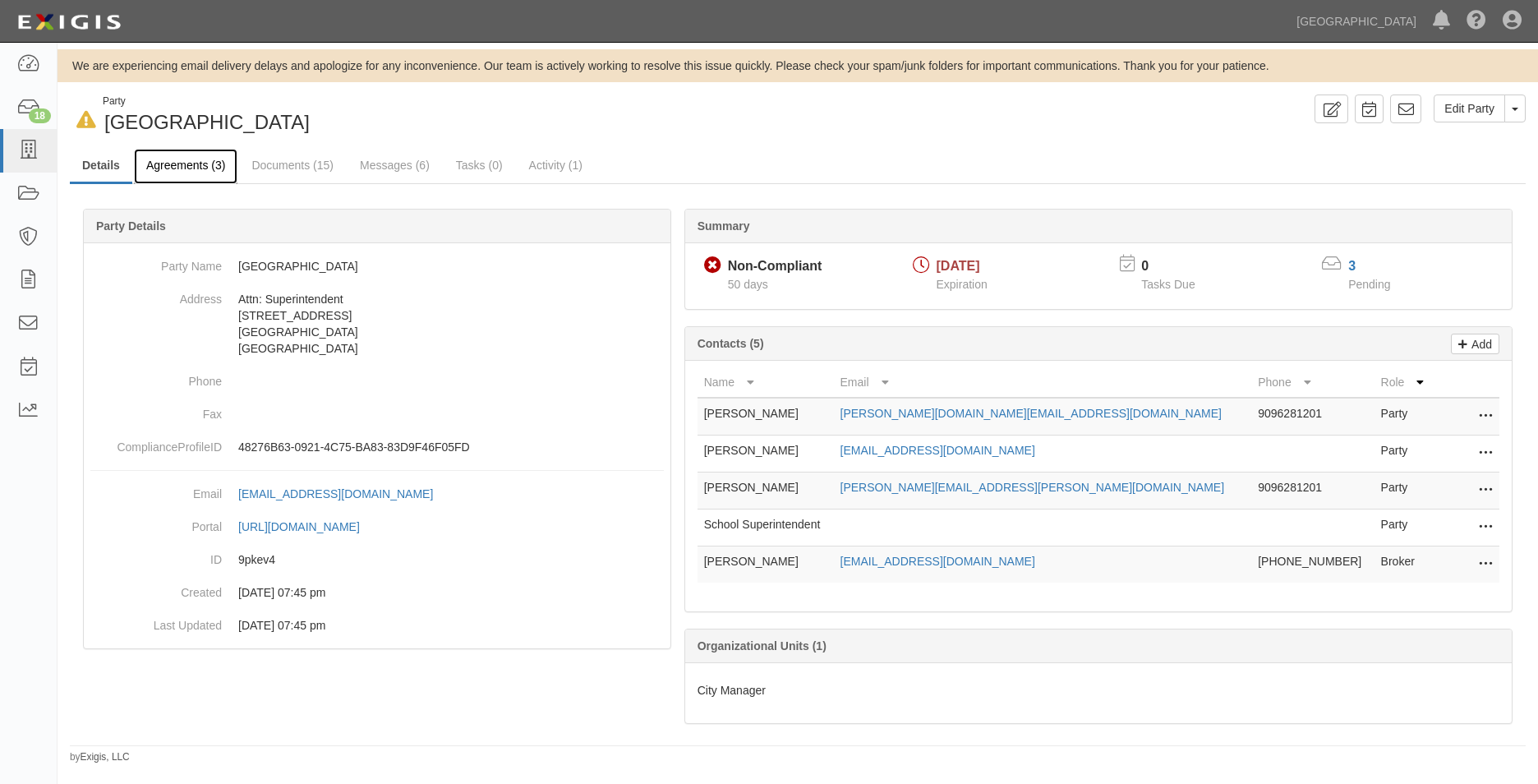
click at [191, 153] on link "Agreements (3)" at bounding box center [185, 167] width 103 height 36
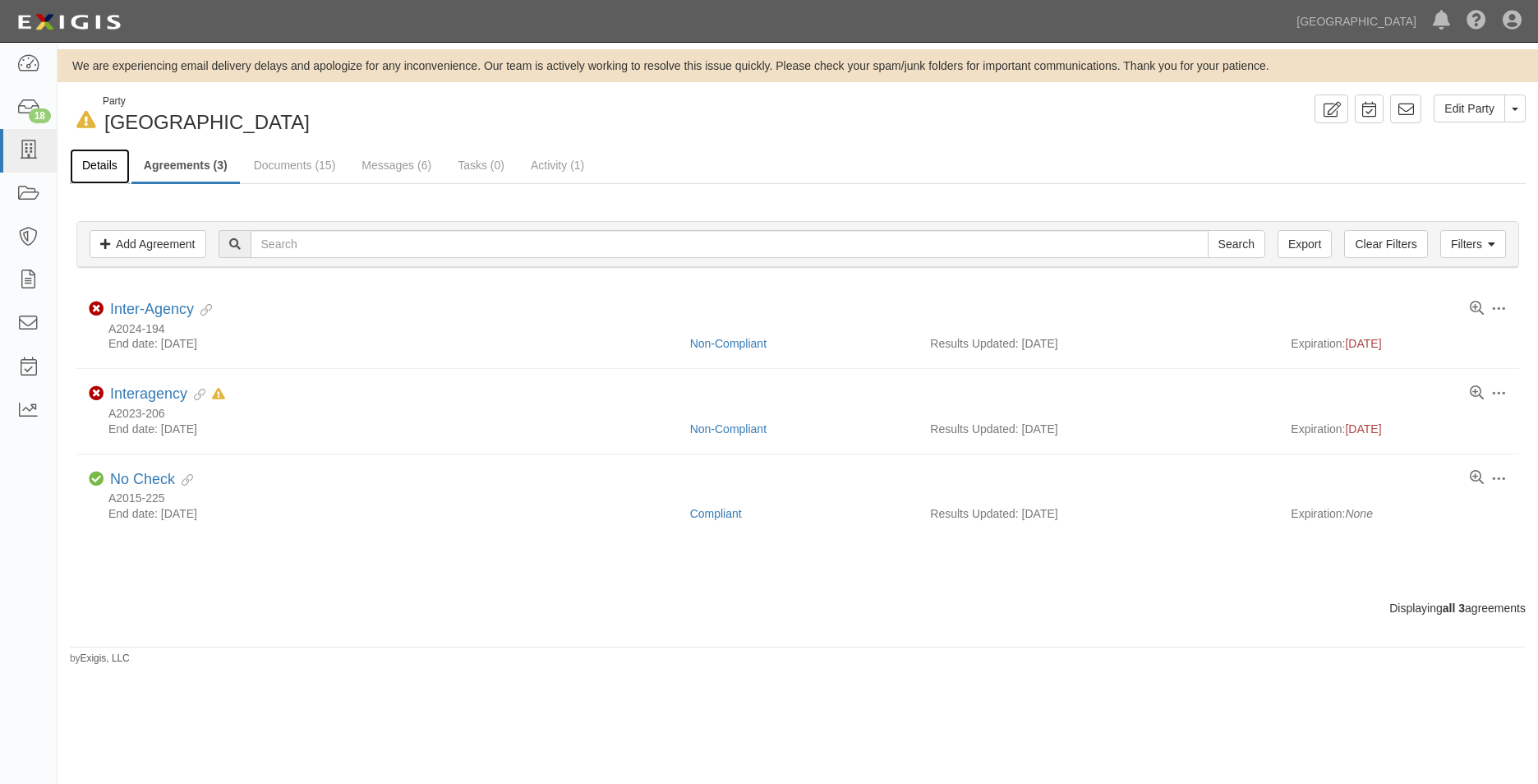
click at [89, 173] on link "Details" at bounding box center [100, 167] width 60 height 36
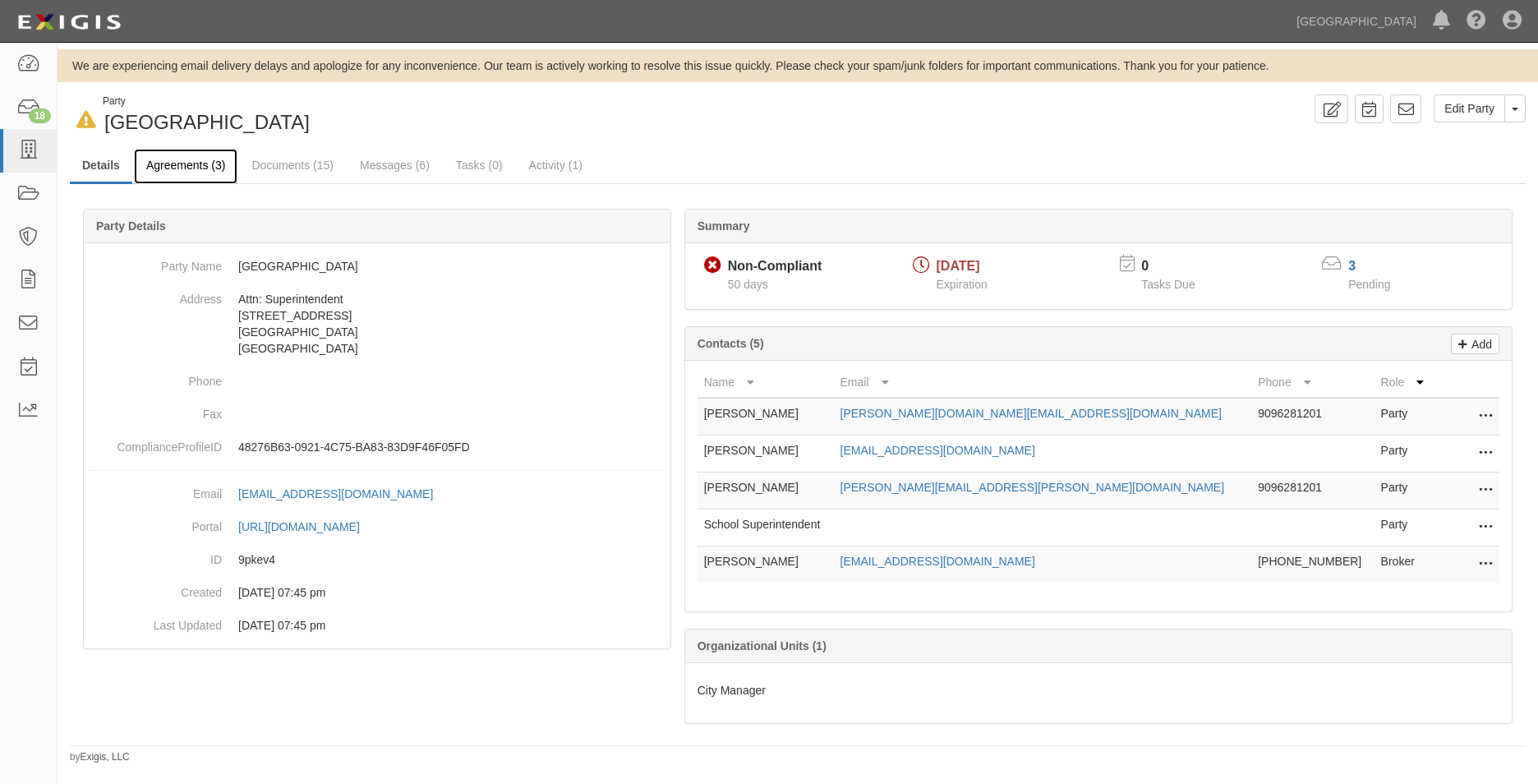
click at [162, 173] on link "Agreements (3)" at bounding box center [185, 167] width 103 height 36
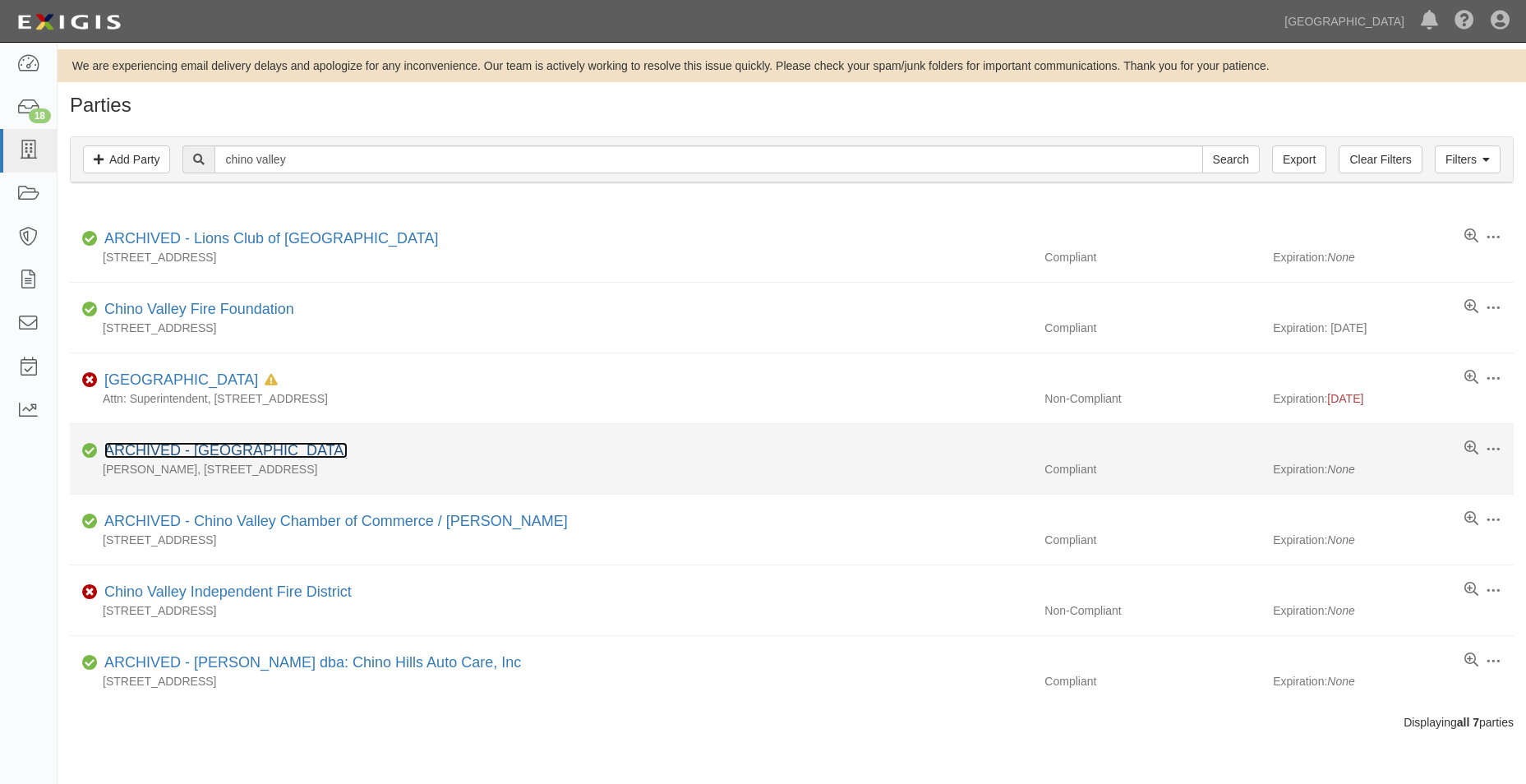
click at [348, 447] on link "ARCHIVED - [GEOGRAPHIC_DATA]" at bounding box center [226, 450] width 244 height 16
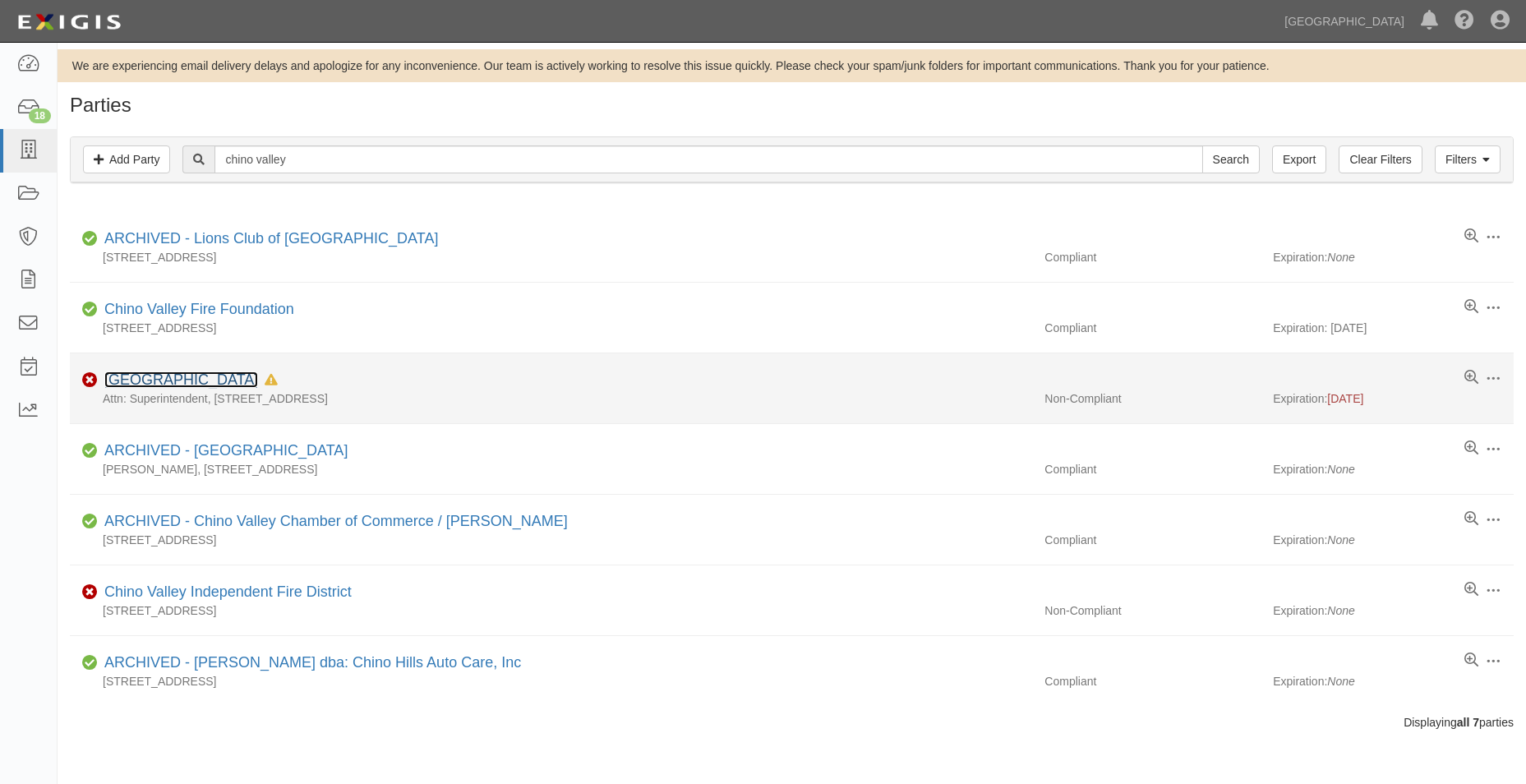
click at [247, 374] on link "[GEOGRAPHIC_DATA]" at bounding box center [181, 379] width 154 height 16
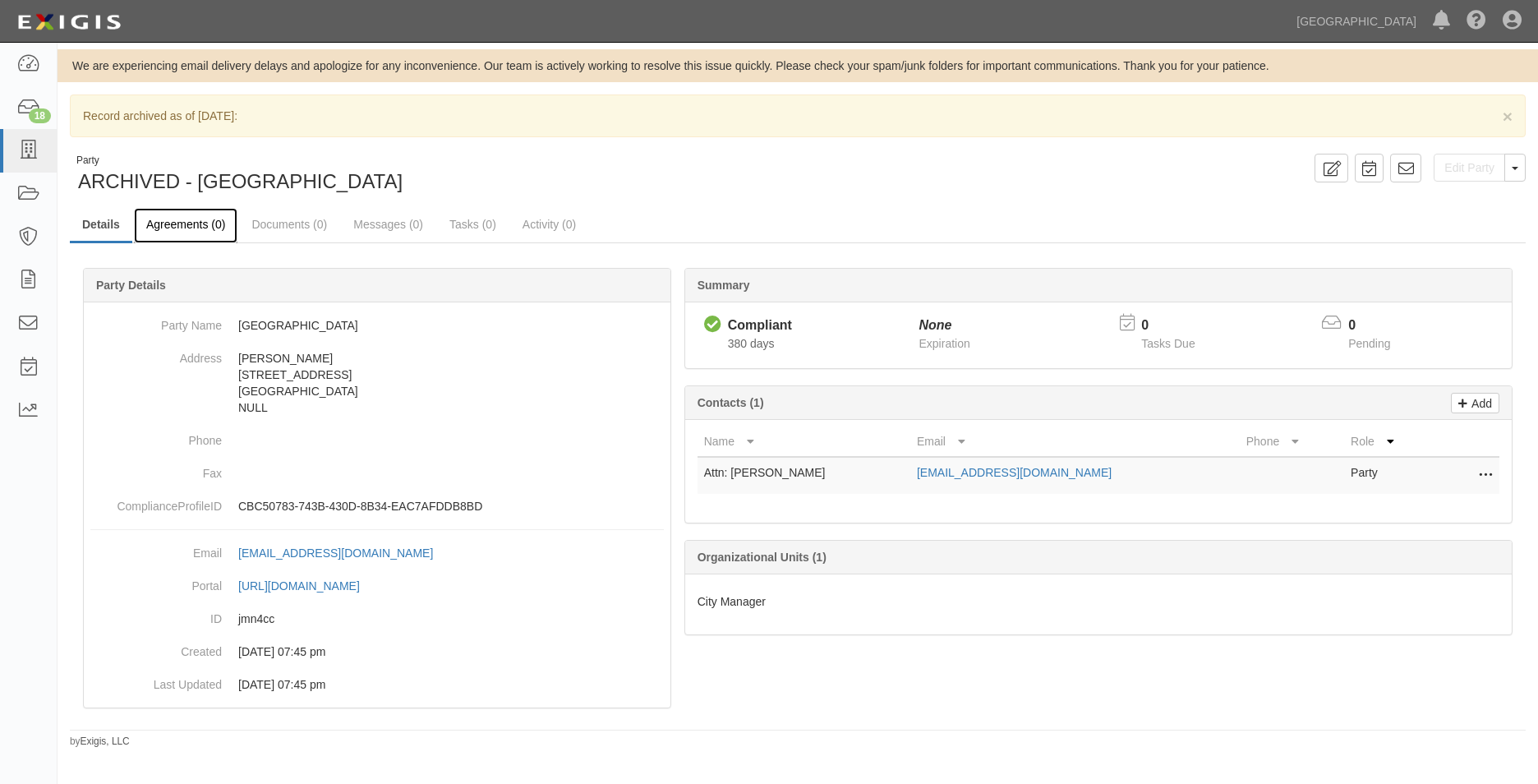
click at [233, 228] on link "Agreements (0)" at bounding box center [185, 226] width 103 height 36
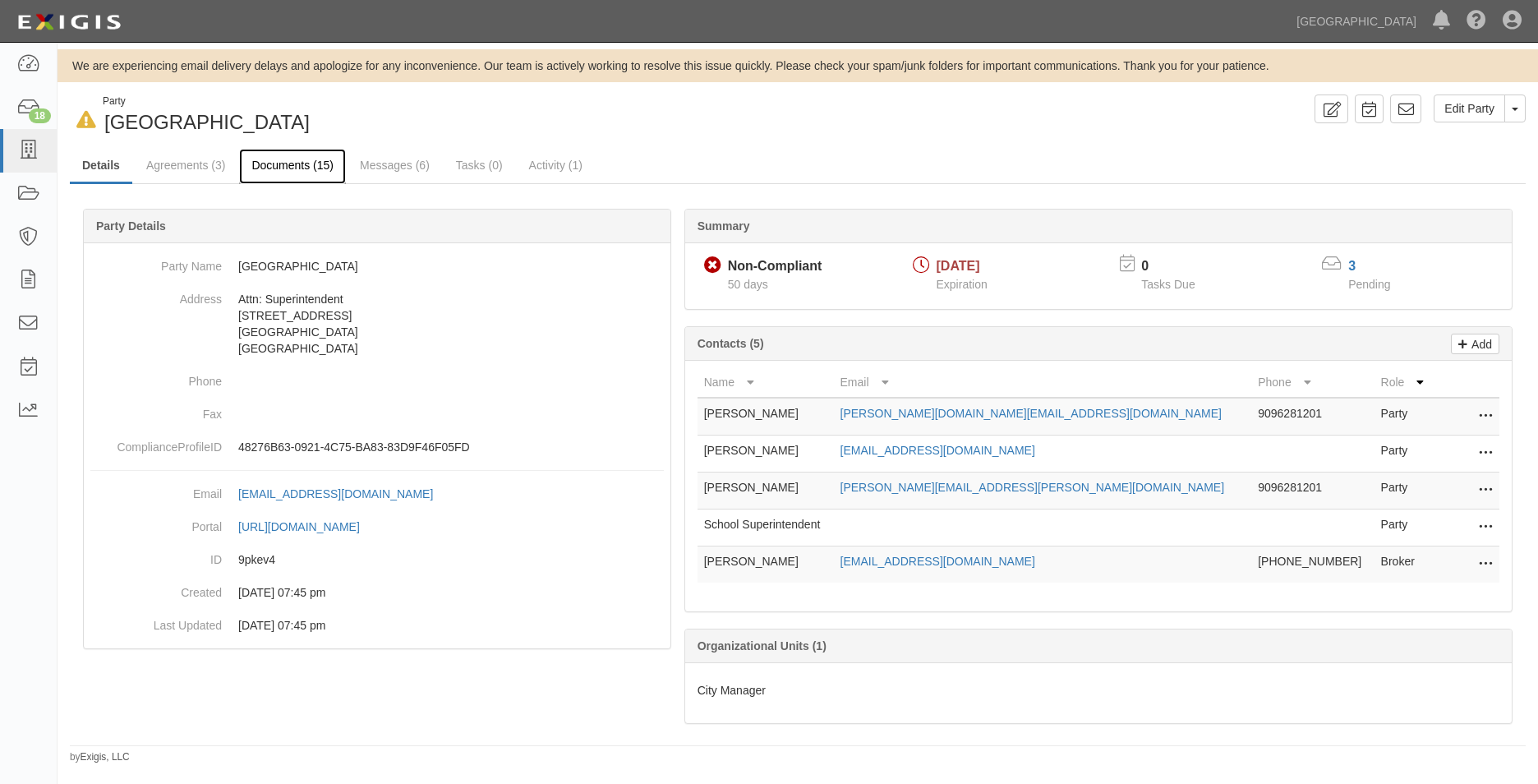
click at [284, 167] on link "Documents (15)" at bounding box center [293, 167] width 107 height 36
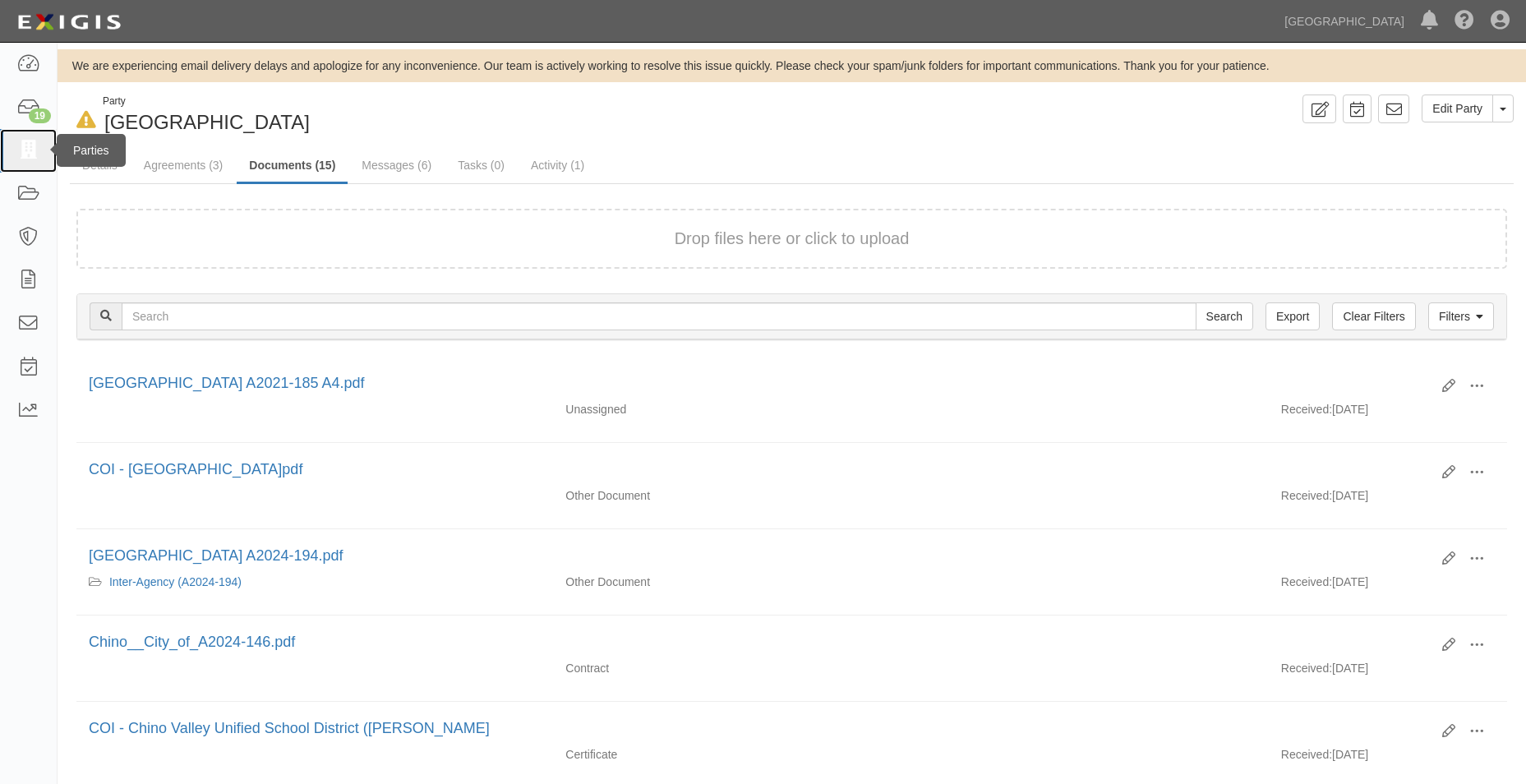
click at [23, 141] on icon at bounding box center [27, 151] width 23 height 19
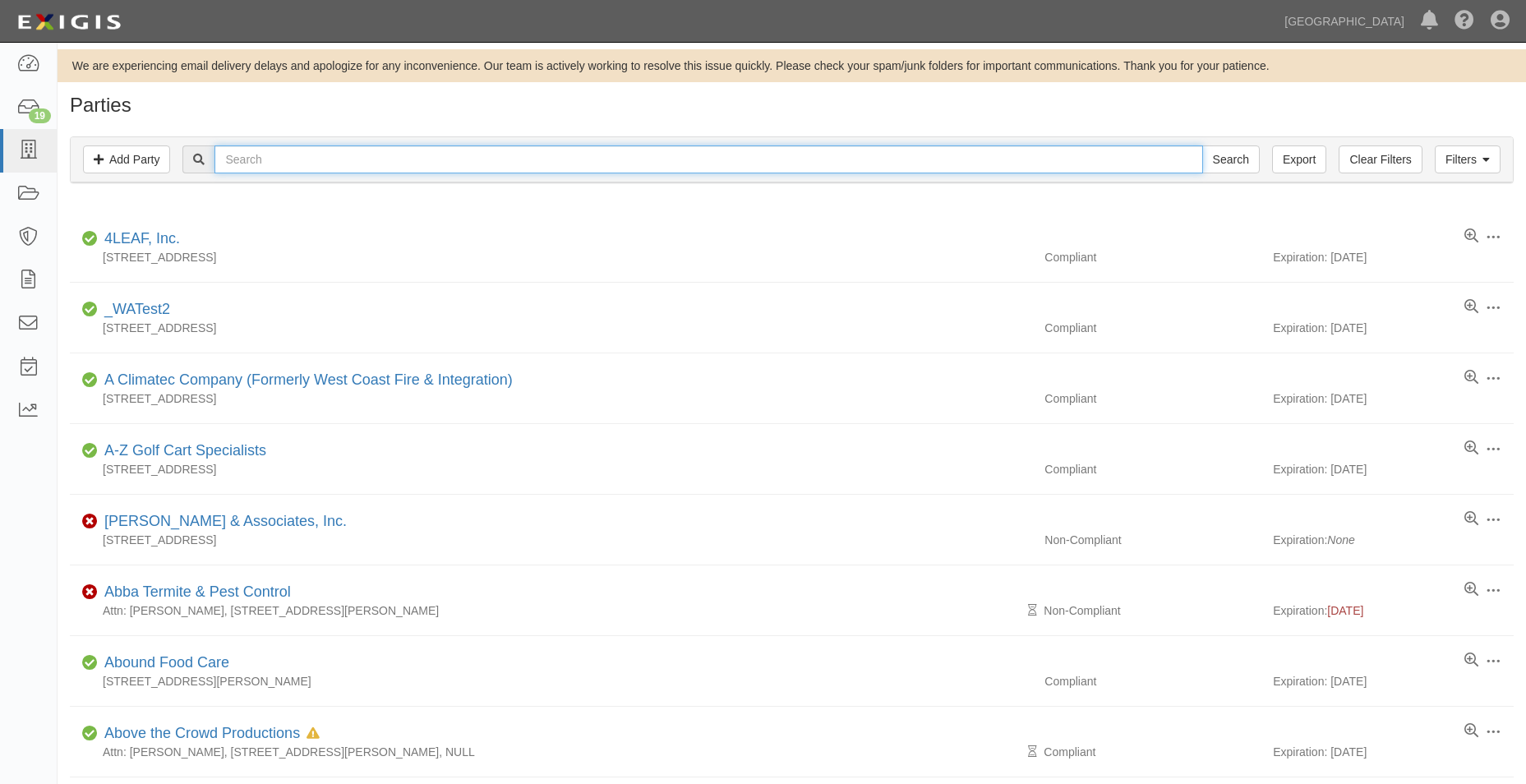
click at [480, 152] on input "text" at bounding box center [709, 159] width 988 height 28
type input "chino valley"
click at [1202, 145] on input "Search" at bounding box center [1231, 159] width 58 height 28
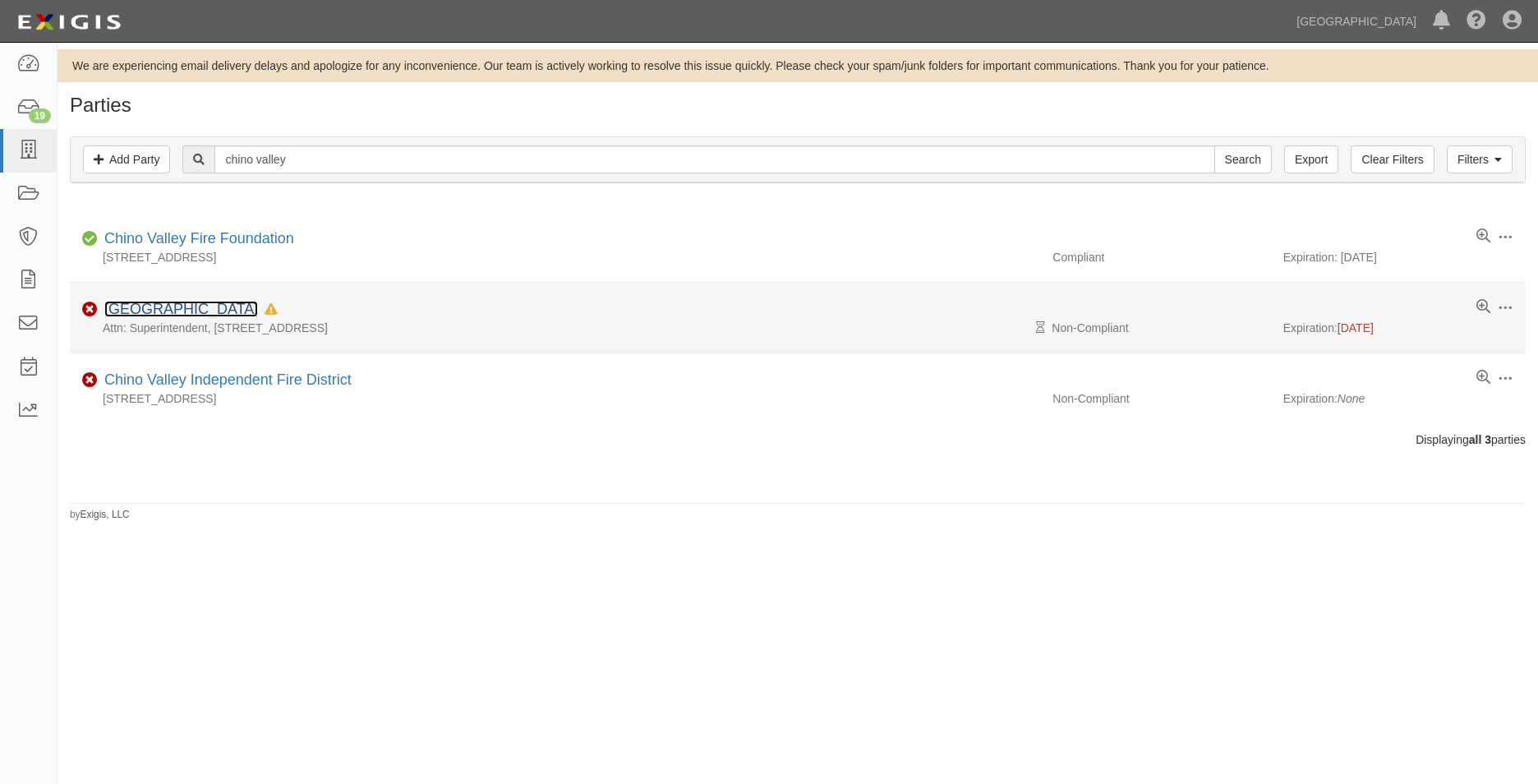
click at [258, 309] on link "[GEOGRAPHIC_DATA]" at bounding box center [181, 309] width 154 height 16
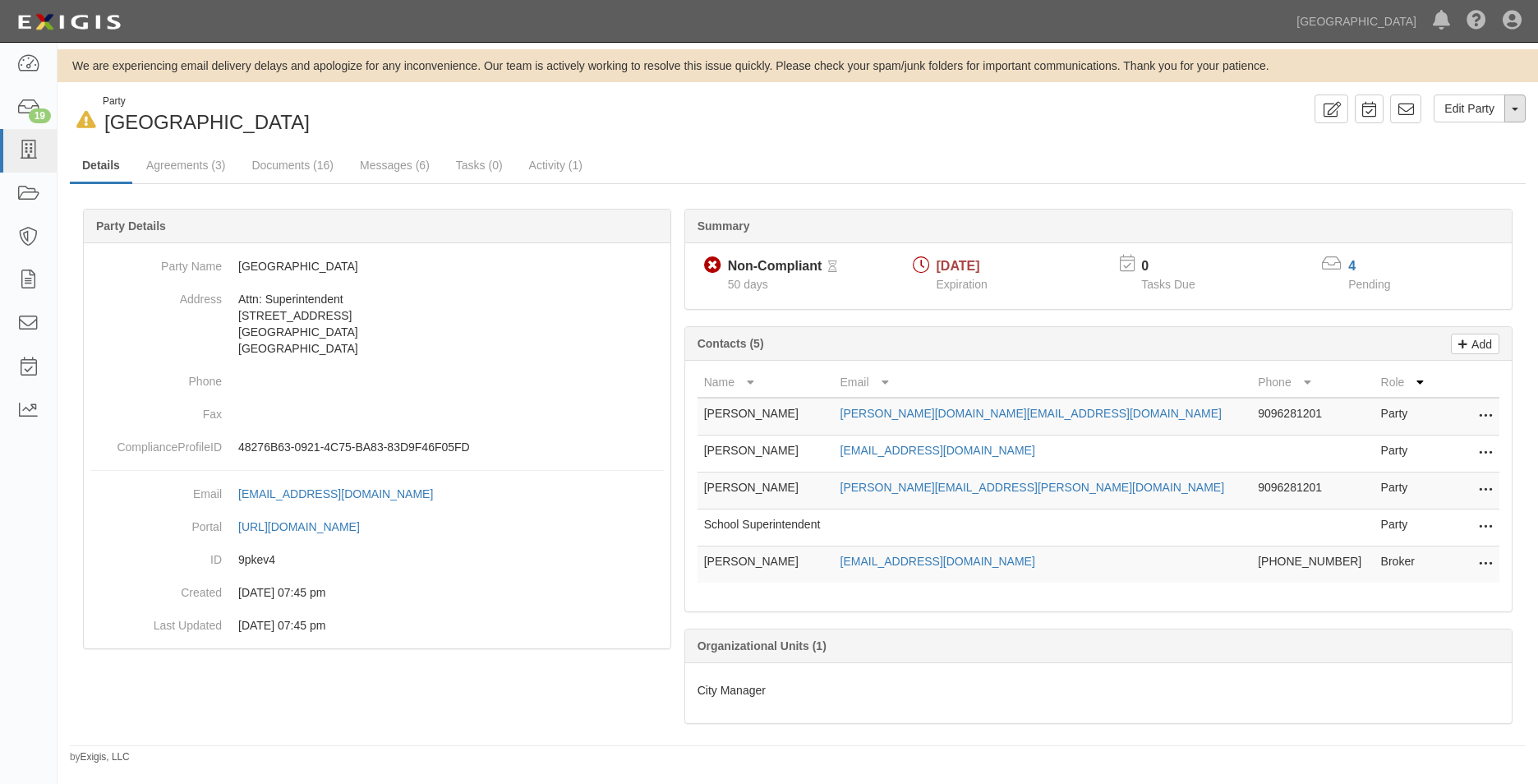
click at [1509, 118] on button "Toggle Party Dropdown" at bounding box center [1515, 108] width 21 height 28
click at [1509, 116] on button "Toggle Party Dropdown" at bounding box center [1515, 108] width 21 height 28
click at [205, 152] on link "Agreements (3)" at bounding box center [185, 167] width 103 height 36
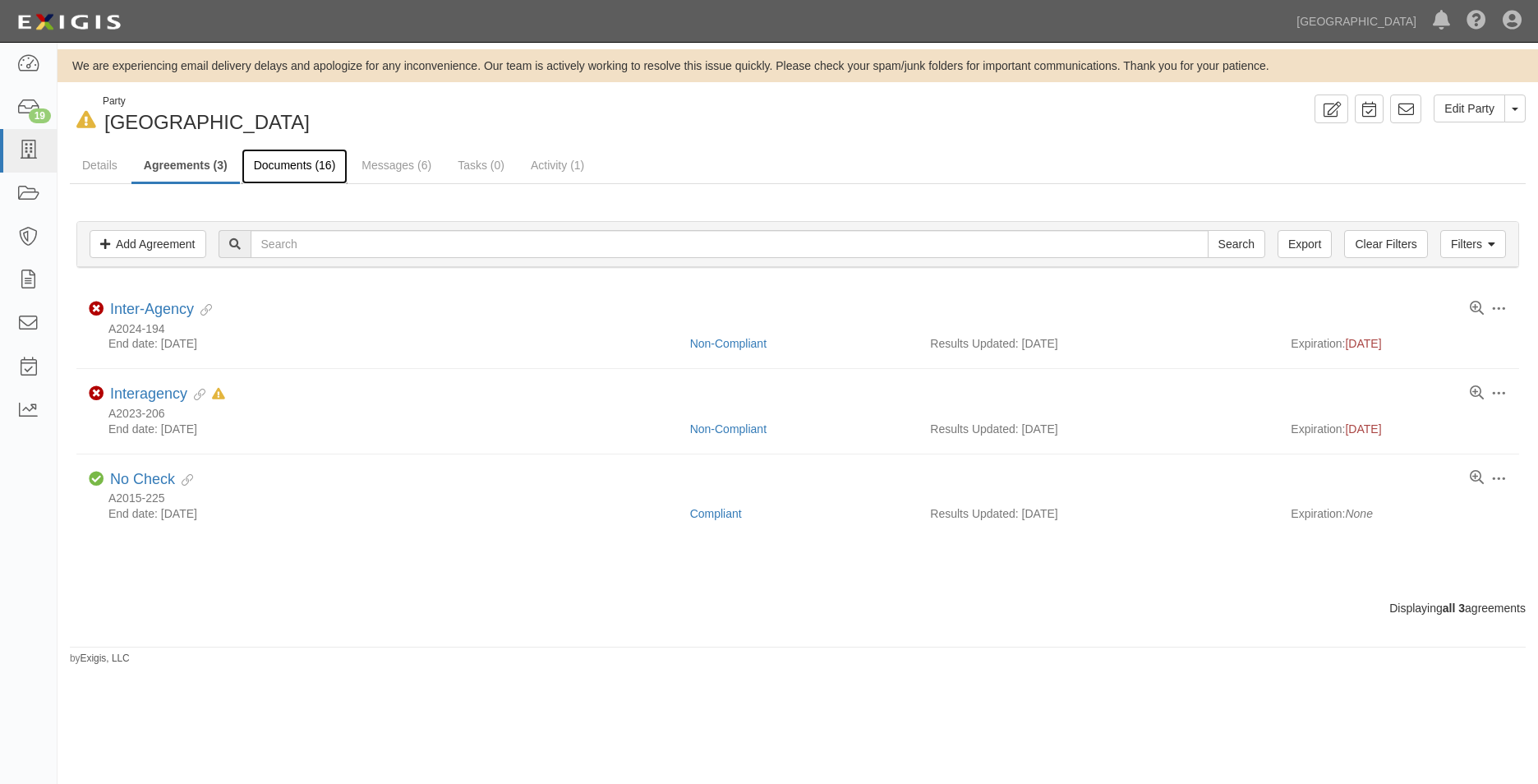
click at [262, 163] on link "Documents (16)" at bounding box center [295, 167] width 107 height 36
click at [25, 164] on link at bounding box center [28, 151] width 57 height 43
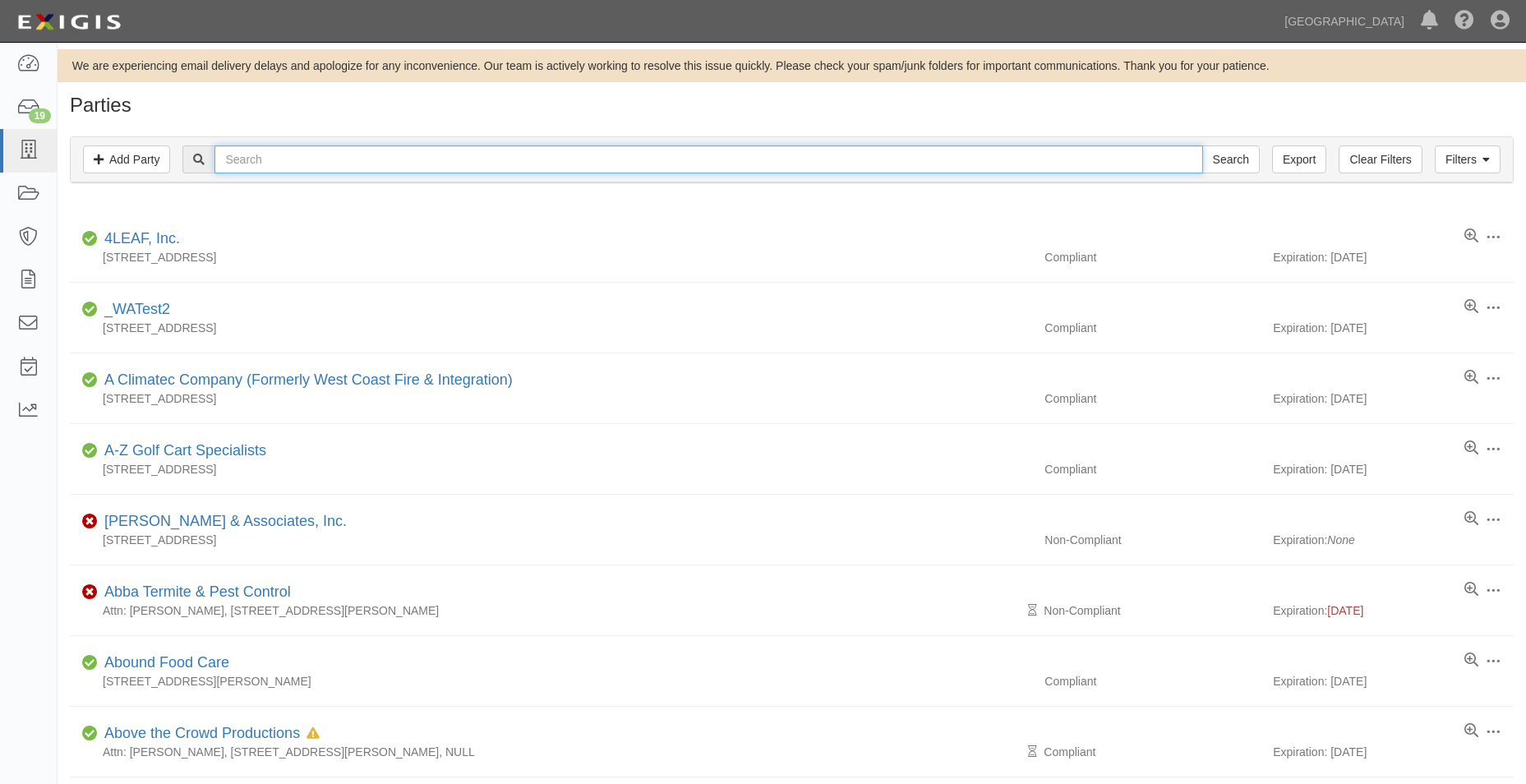
click at [255, 160] on input "text" at bounding box center [709, 159] width 988 height 28
type input "morgan stanley"
click at [1202, 145] on input "Search" at bounding box center [1231, 159] width 58 height 28
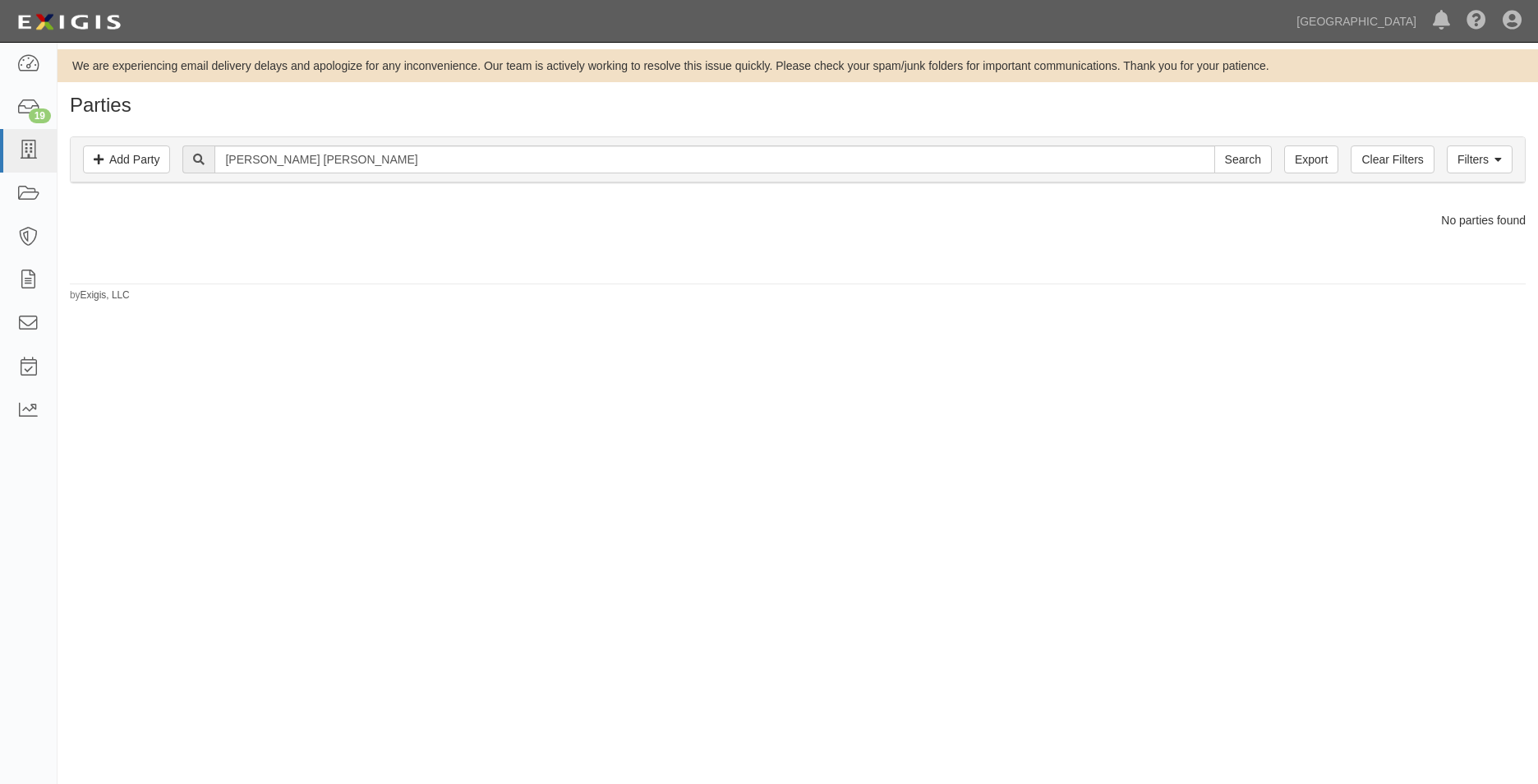
click at [1504, 174] on div "Filters Add Party Clear Filters Export [PERSON_NAME] [PERSON_NAME] Search Filte…" at bounding box center [798, 159] width 1454 height 45
click at [1497, 168] on link "Filters" at bounding box center [1480, 159] width 66 height 28
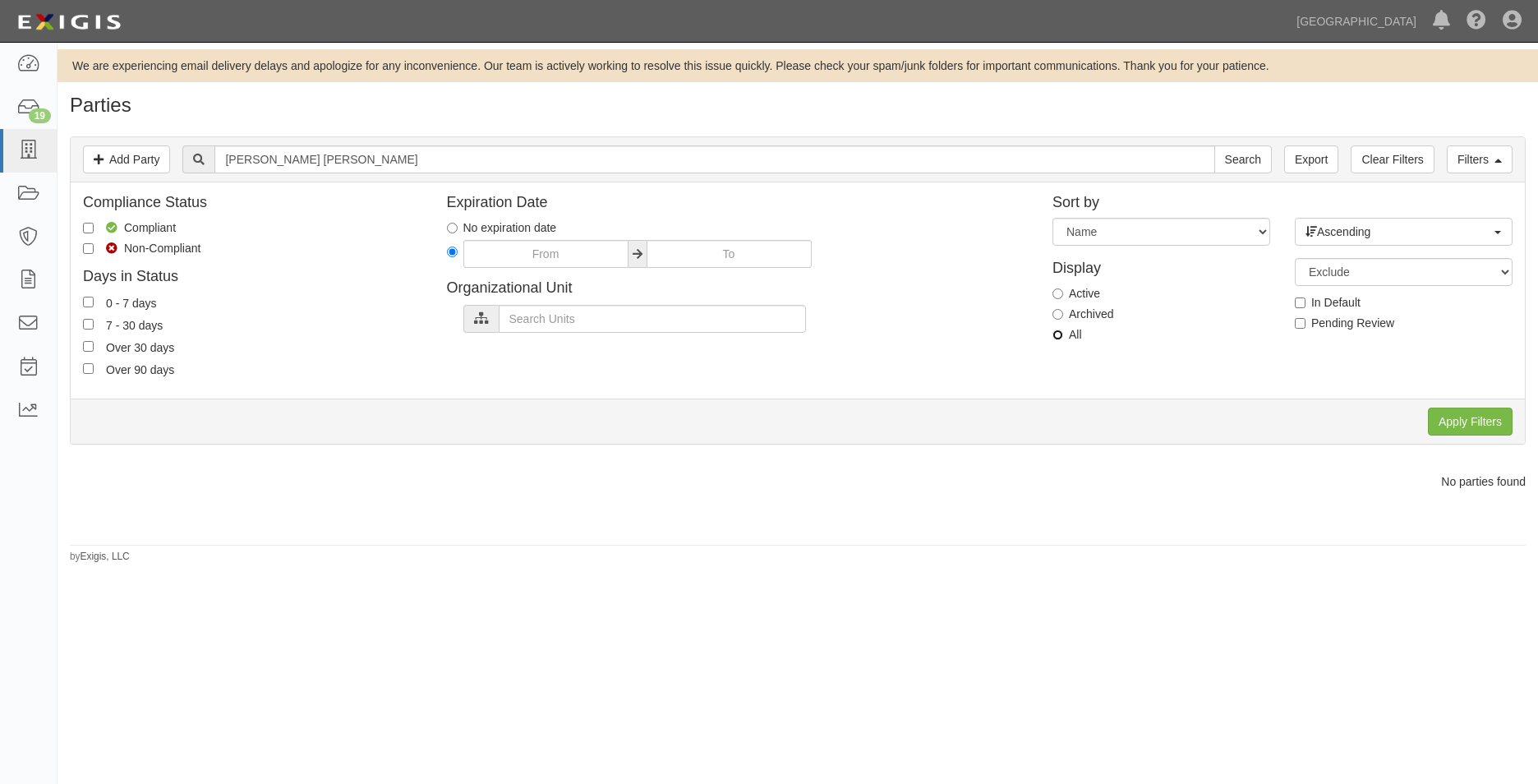
click at [1053, 336] on input "All" at bounding box center [1057, 335] width 11 height 11
radio input "true"
click at [1509, 414] on input "Apply Filters" at bounding box center [1470, 421] width 85 height 28
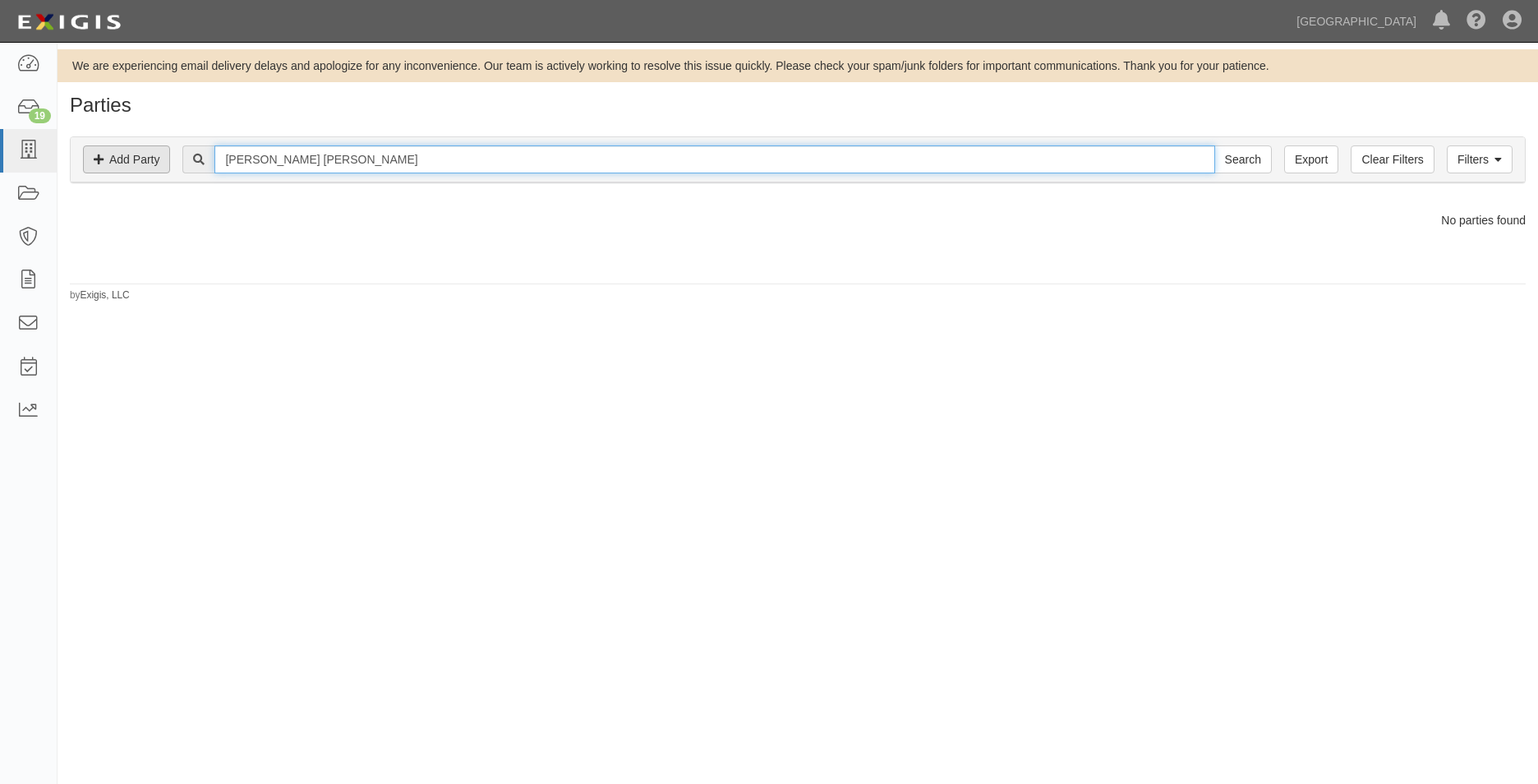
drag, startPoint x: 431, startPoint y: 167, endPoint x: 133, endPoint y: 163, distance: 298.0
click at [133, 163] on div "Filters Add Party Clear Filters Export morgan stanley Search Filters" at bounding box center [798, 159] width 1454 height 45
type input "fiduciary"
click at [1215, 145] on input "Search" at bounding box center [1244, 159] width 58 height 28
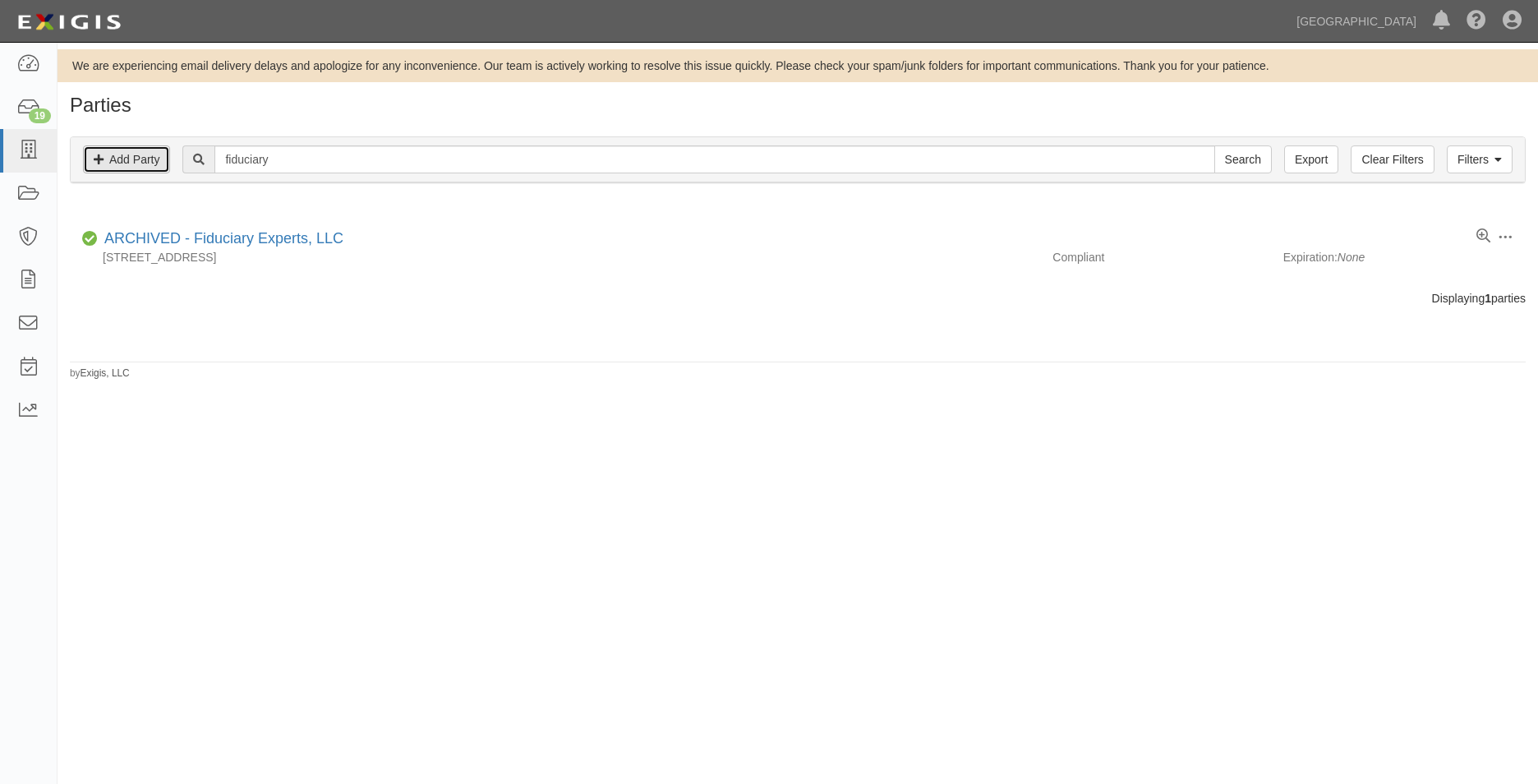
click at [153, 151] on link "Add Party" at bounding box center [126, 159] width 87 height 28
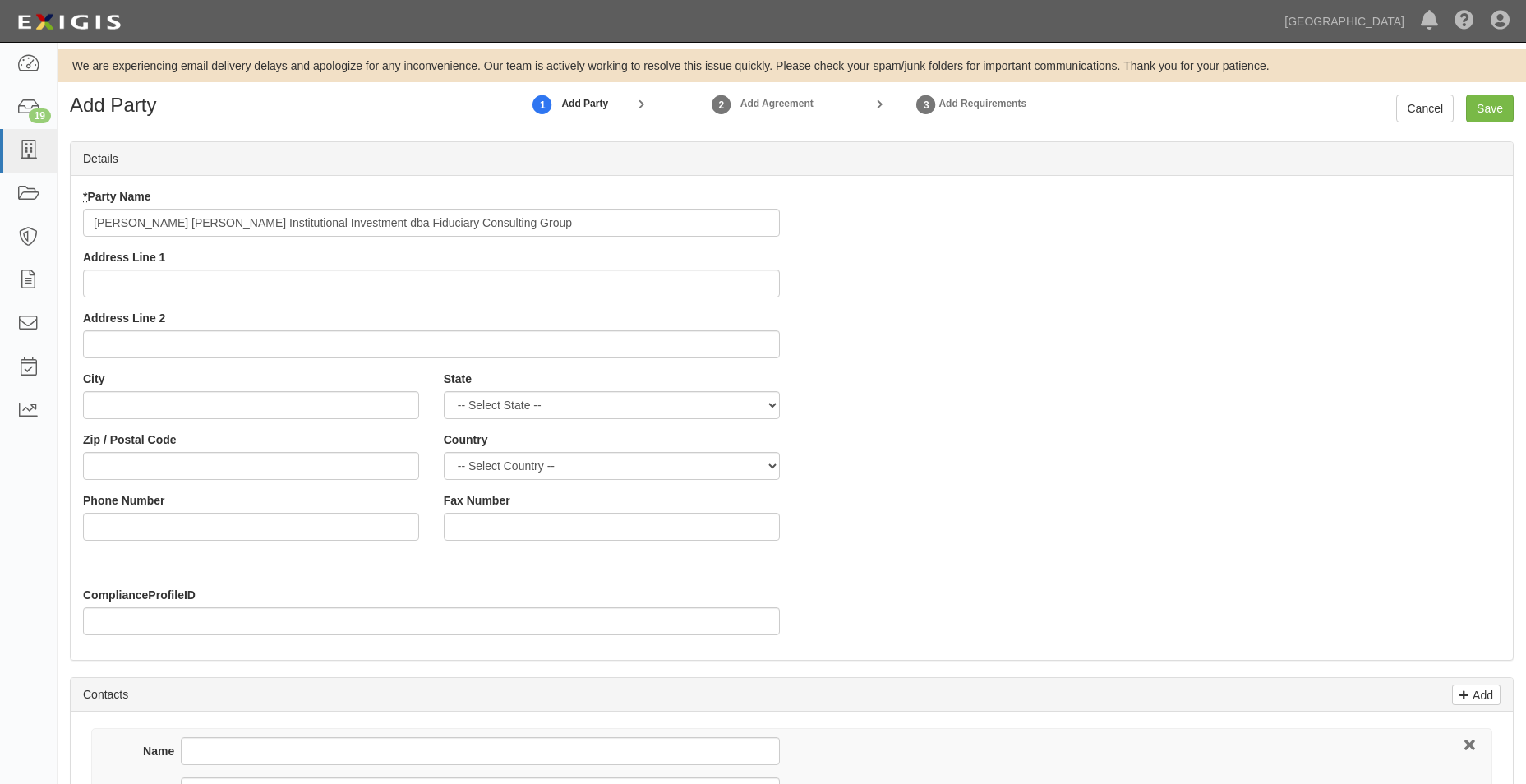
type input "[PERSON_NAME] [PERSON_NAME] Institutional Investment dba Fiduciary Consulting G…"
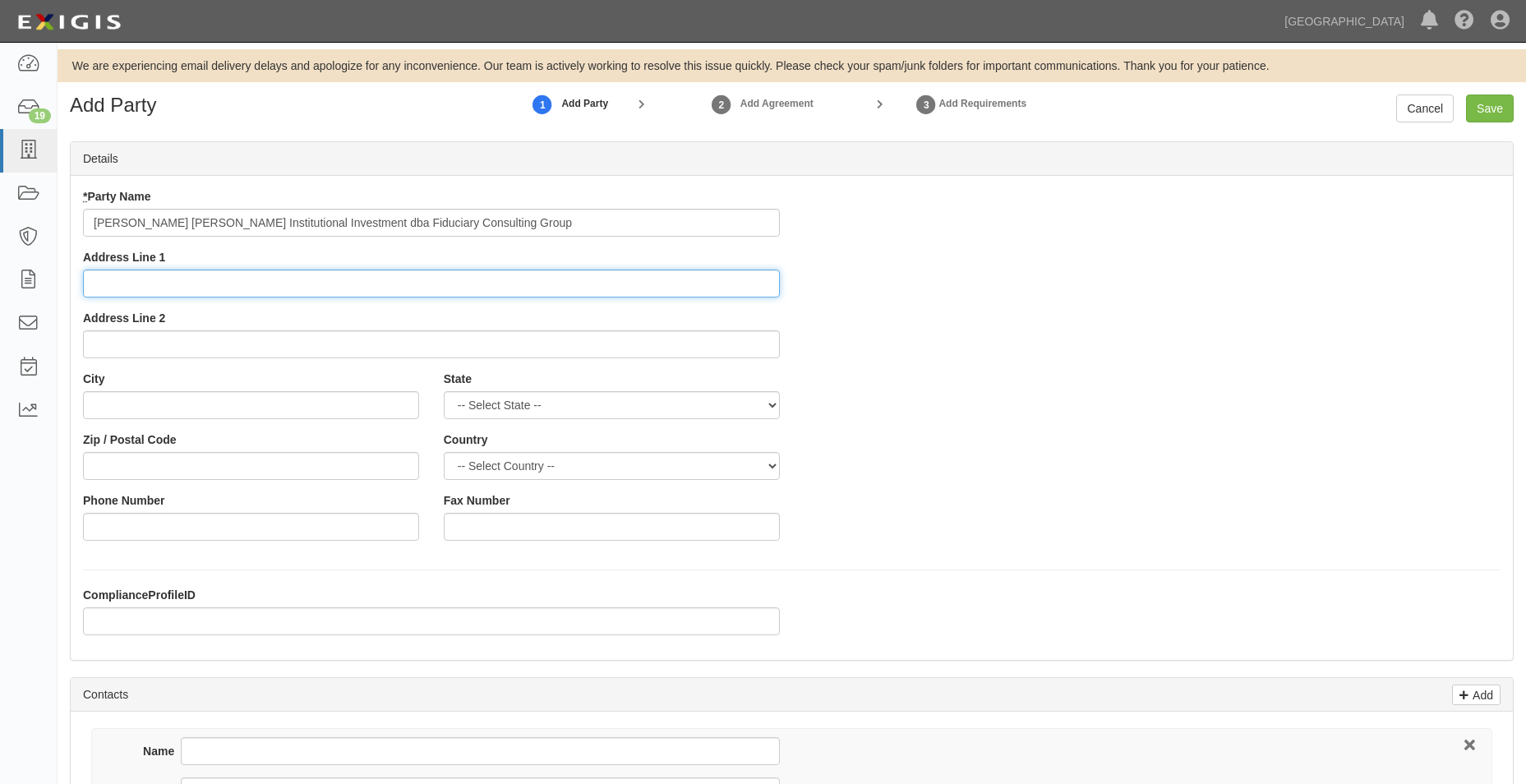
click at [349, 270] on input "Address Line 1" at bounding box center [431, 283] width 697 height 28
type input "[STREET_ADDRESS][PERSON_NAME] Ste 660"
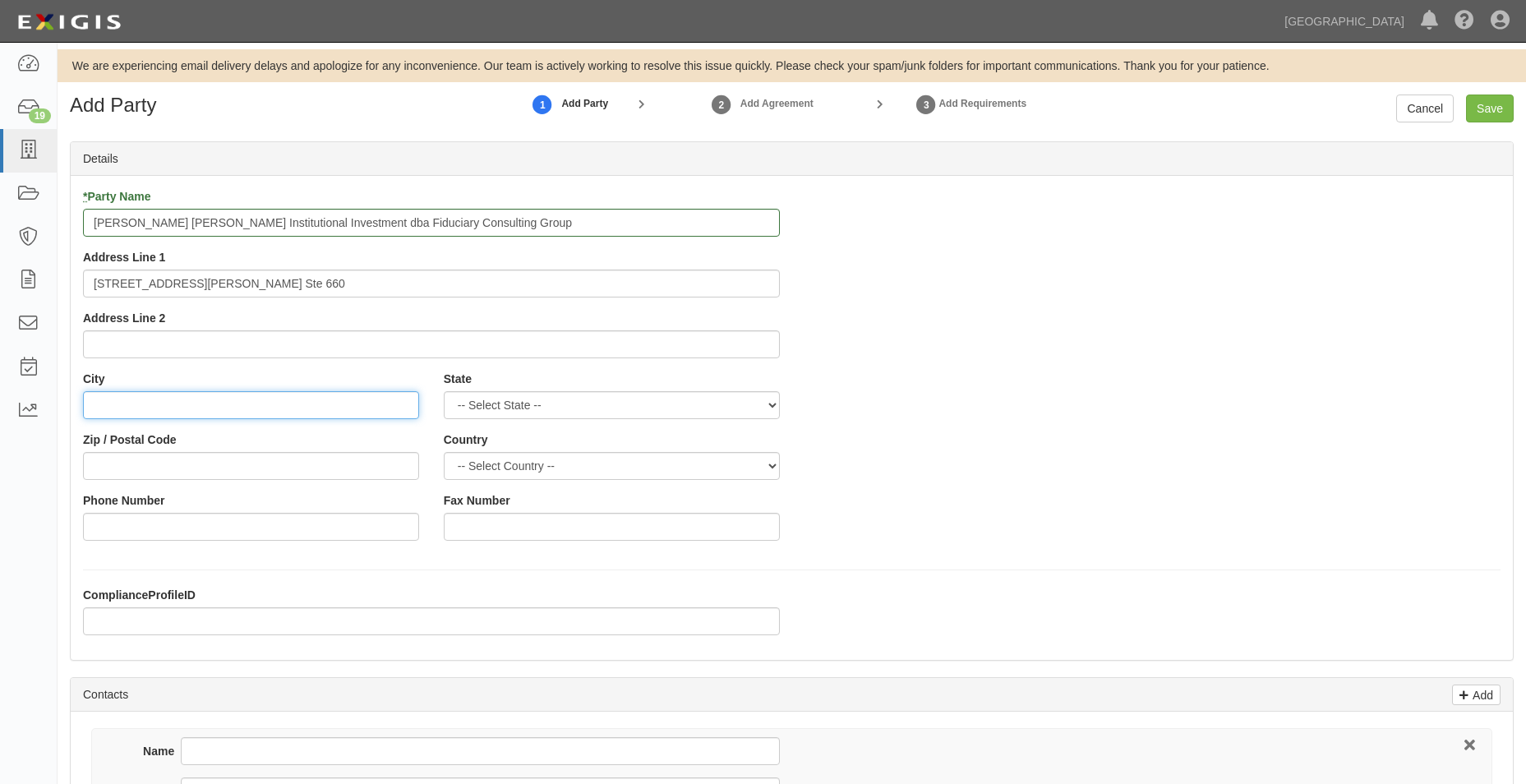
click at [156, 412] on input "City" at bounding box center [250, 404] width 336 height 28
type input "[GEOGRAPHIC_DATA]"
click at [557, 412] on select "-- Select State -- [US_STATE] [US_STATE] [US_STATE] [US_STATE] [US_STATE] [US_S…" at bounding box center [612, 404] width 336 height 28
select select "OR"
click at [444, 391] on select "-- Select State -- [US_STATE] [US_STATE] [US_STATE] [US_STATE] [US_STATE] [US_S…" at bounding box center [612, 404] width 336 height 28
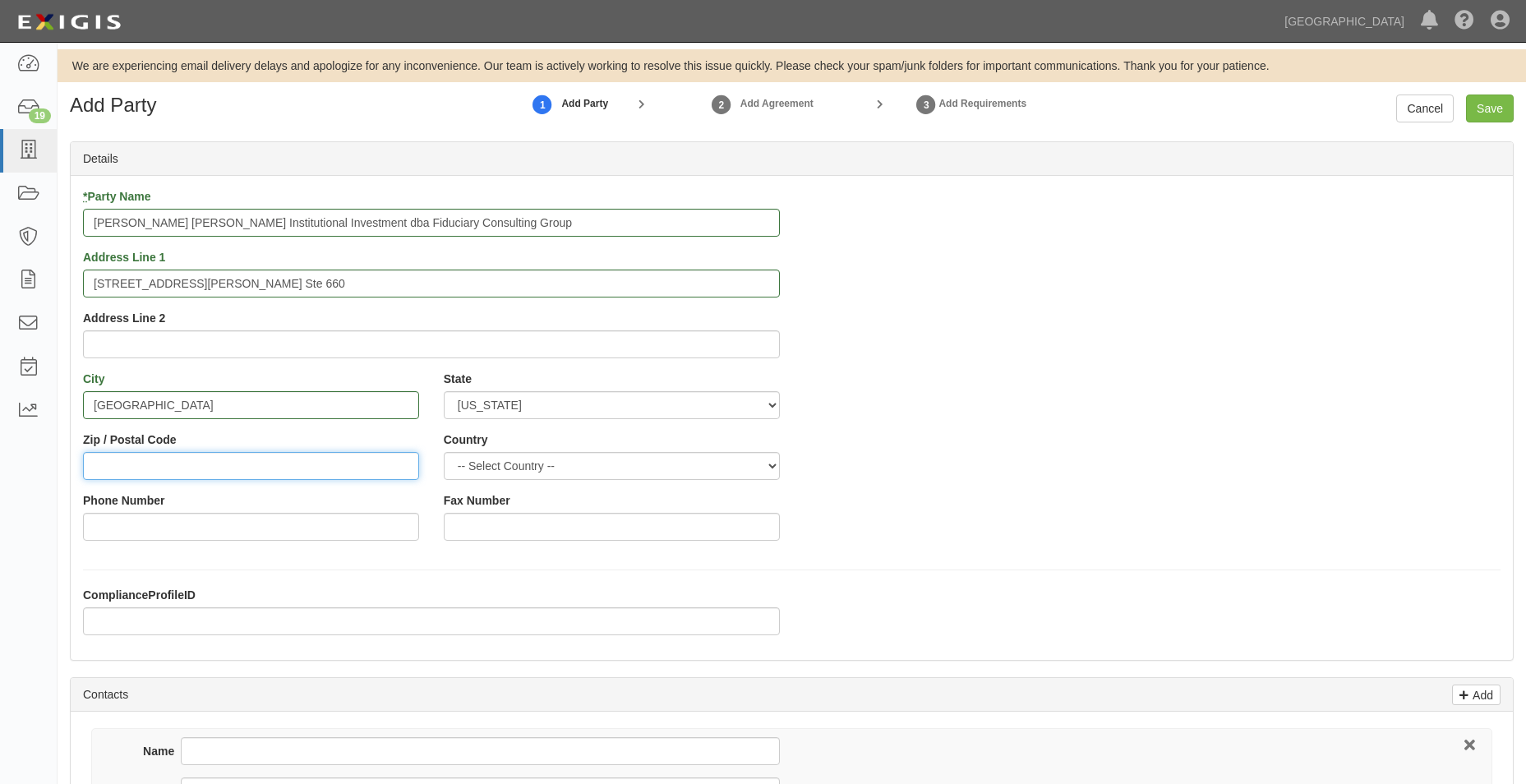
click at [138, 470] on input "Zip / Postal Code" at bounding box center [250, 465] width 336 height 28
type input "97225"
click at [1051, 407] on div "* Party Name Morgan Stanley Institutional Investment dba Fiduciary Consulting G…" at bounding box center [792, 370] width 1442 height 365
click at [684, 458] on select "-- Select Country -- Canada United States --------------- Afghanistan Åland Isl…" at bounding box center [612, 465] width 336 height 28
select select "US"
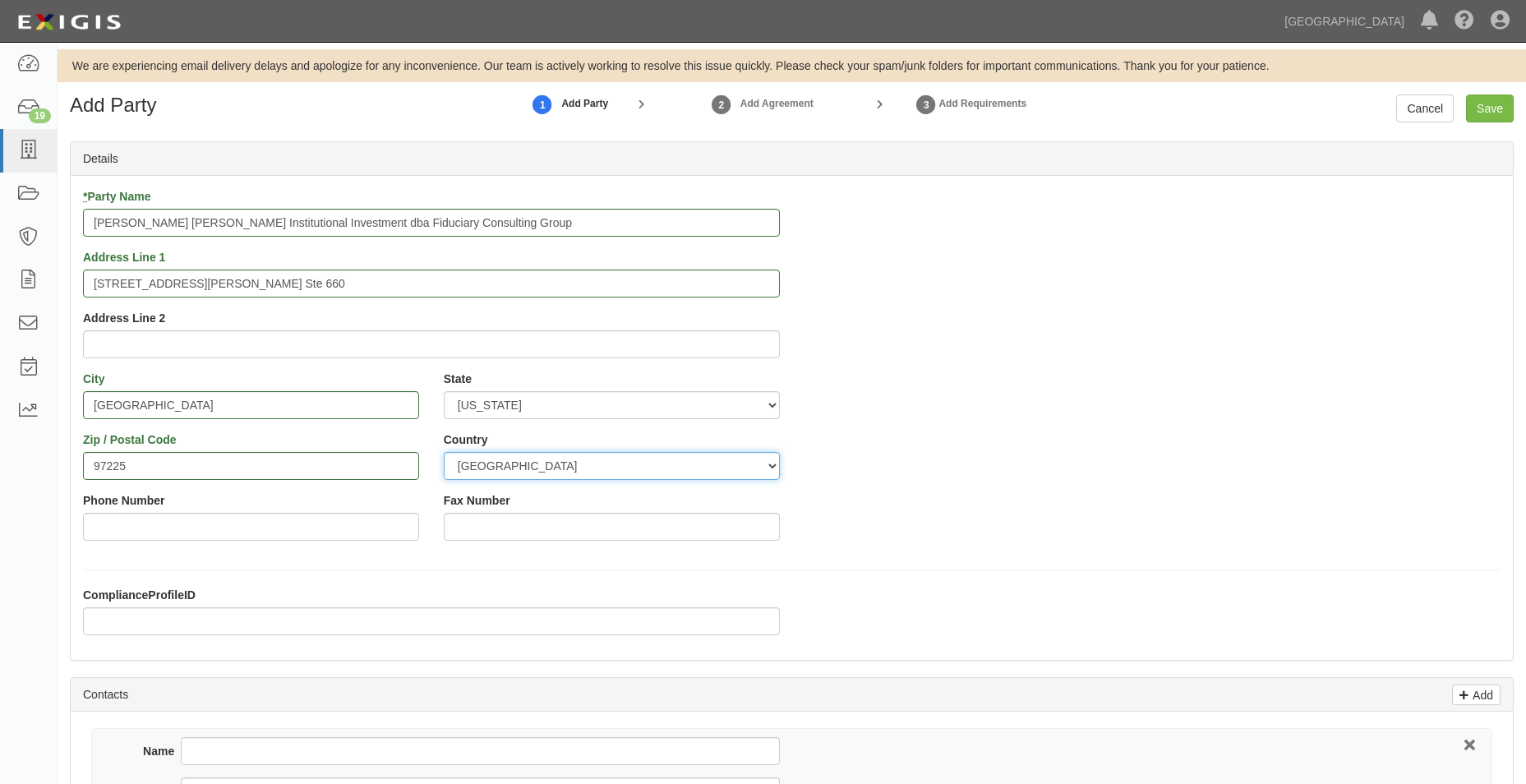
click at [444, 452] on select "-- Select Country -- Canada United States --------------- Afghanistan Åland Isl…" at bounding box center [612, 465] width 336 height 28
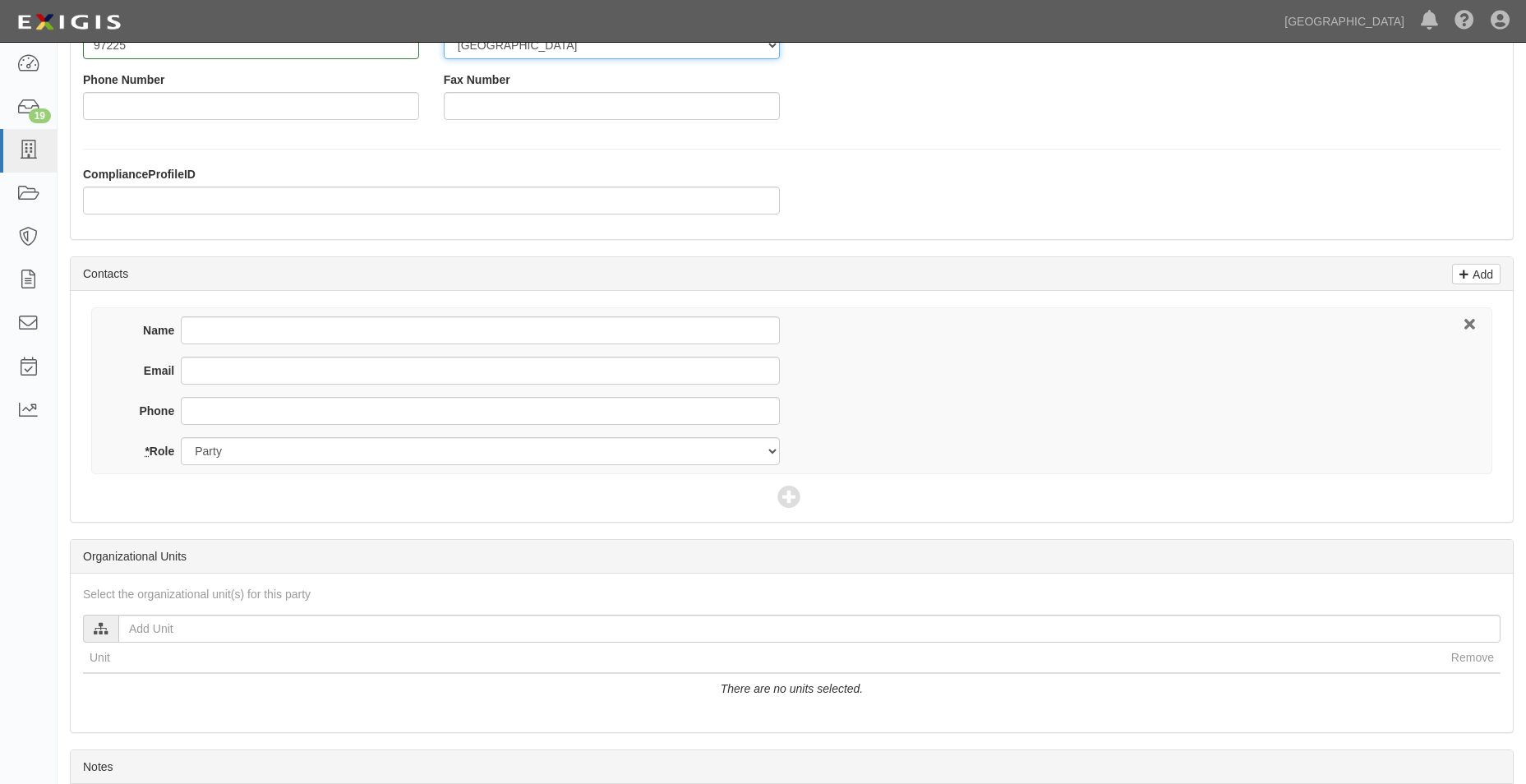
scroll to position [571, 0]
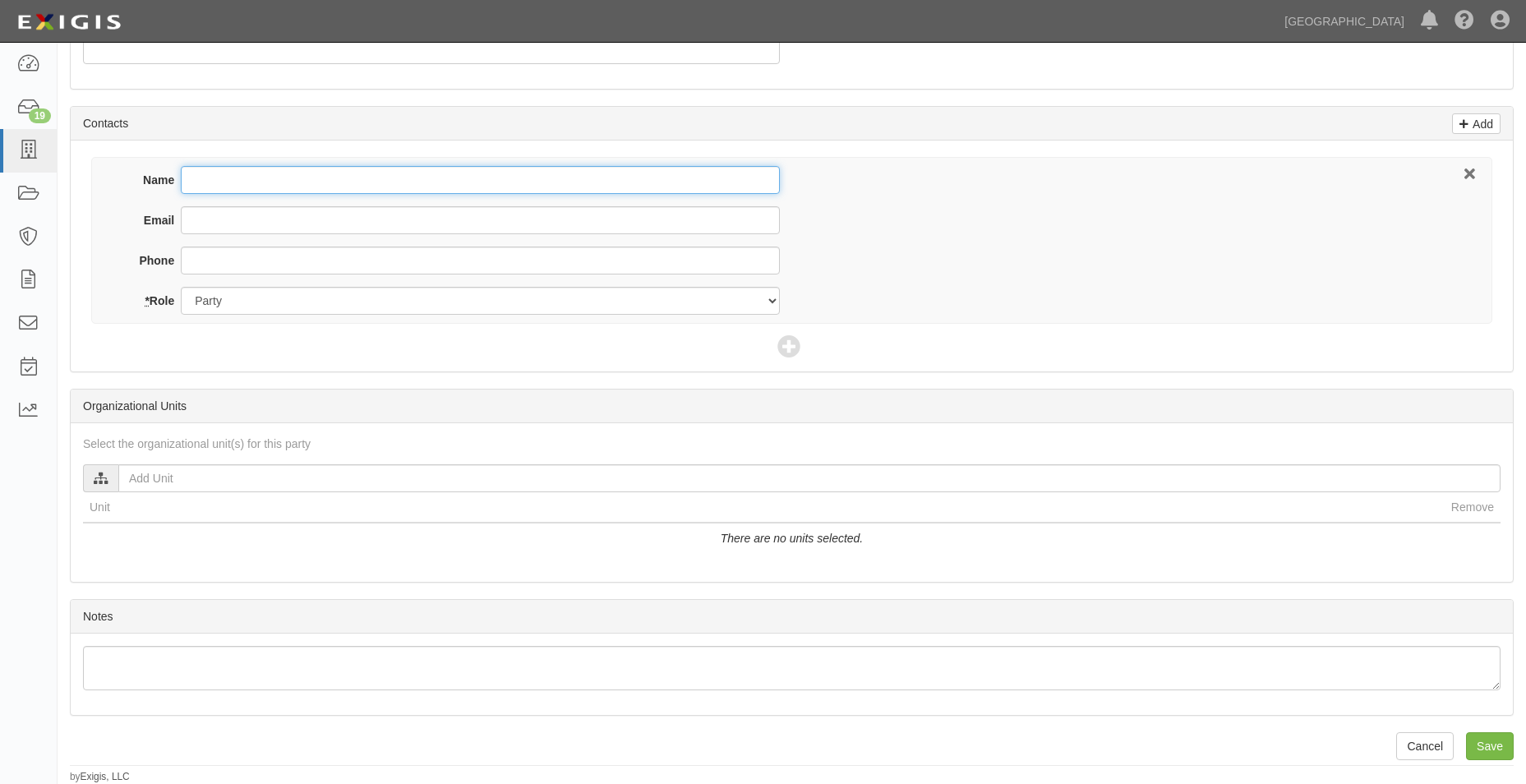
click at [264, 187] on input "Name" at bounding box center [480, 179] width 598 height 28
type input "Rasch Cousineau"
click at [283, 210] on input "Email" at bounding box center [480, 220] width 598 height 28
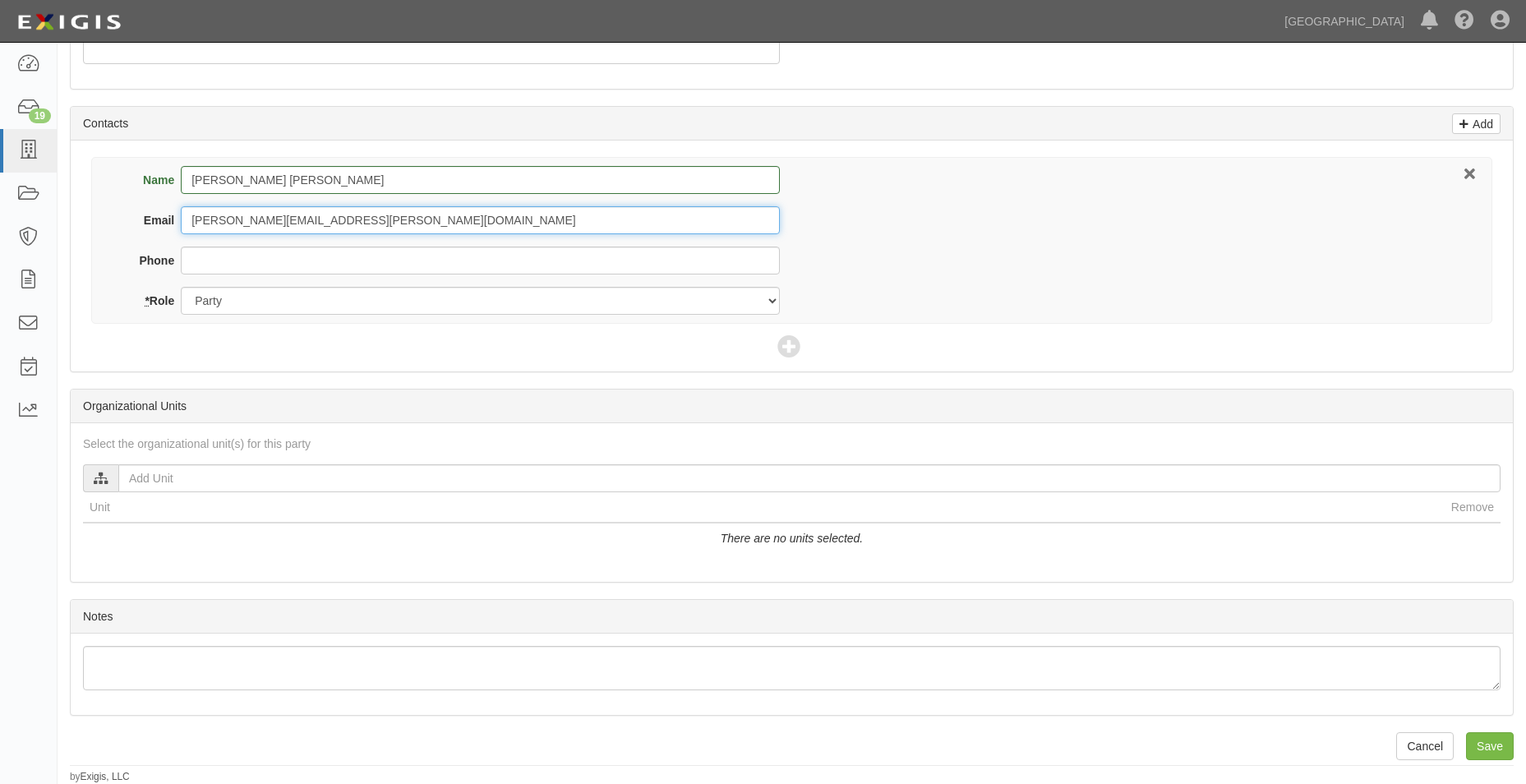
type input "rasch.cousineau@morganstanley.com"
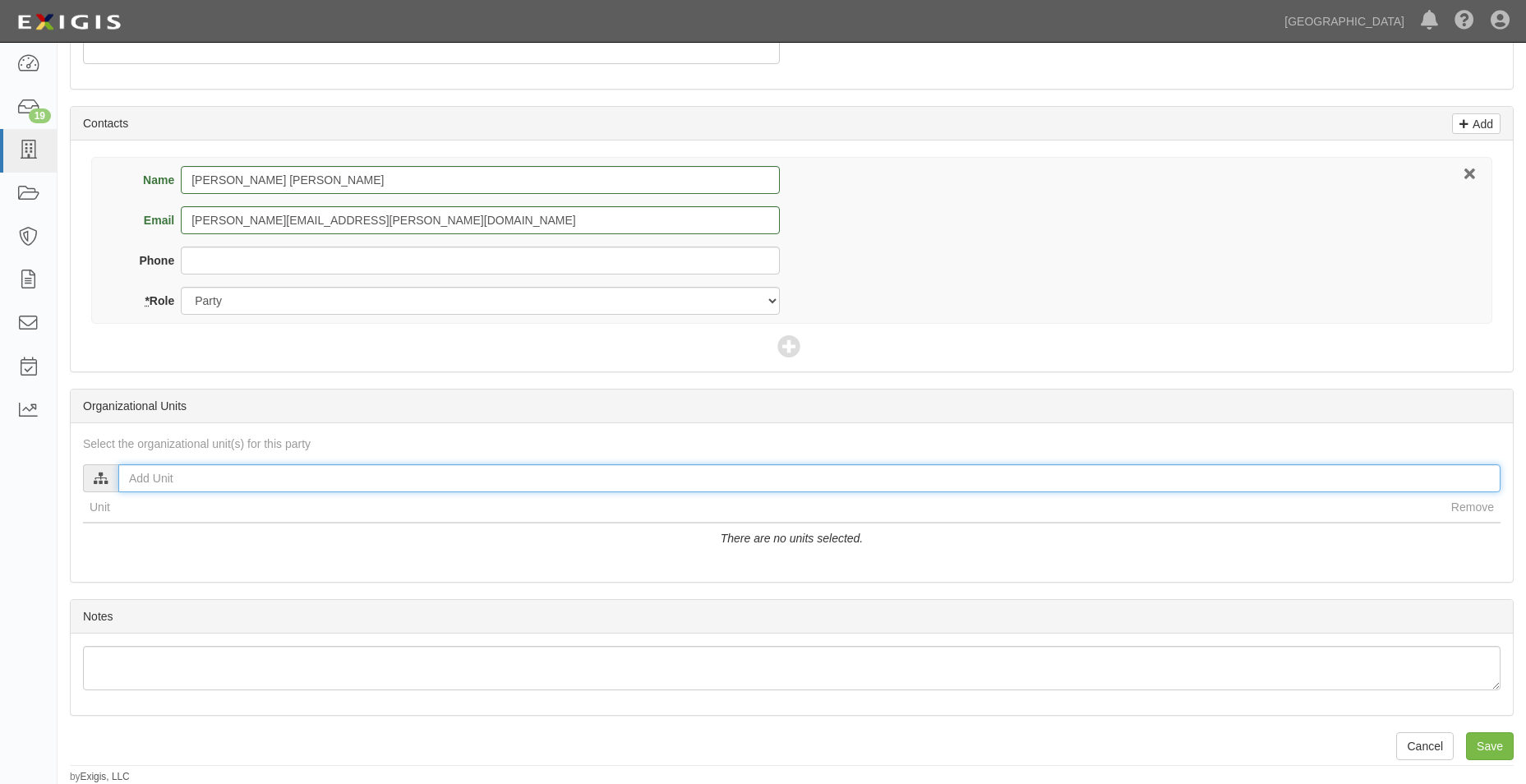
drag, startPoint x: 369, startPoint y: 372, endPoint x: 325, endPoint y: 480, distance: 116.6
click at [325, 480] on input "text" at bounding box center [810, 478] width 1382 height 28
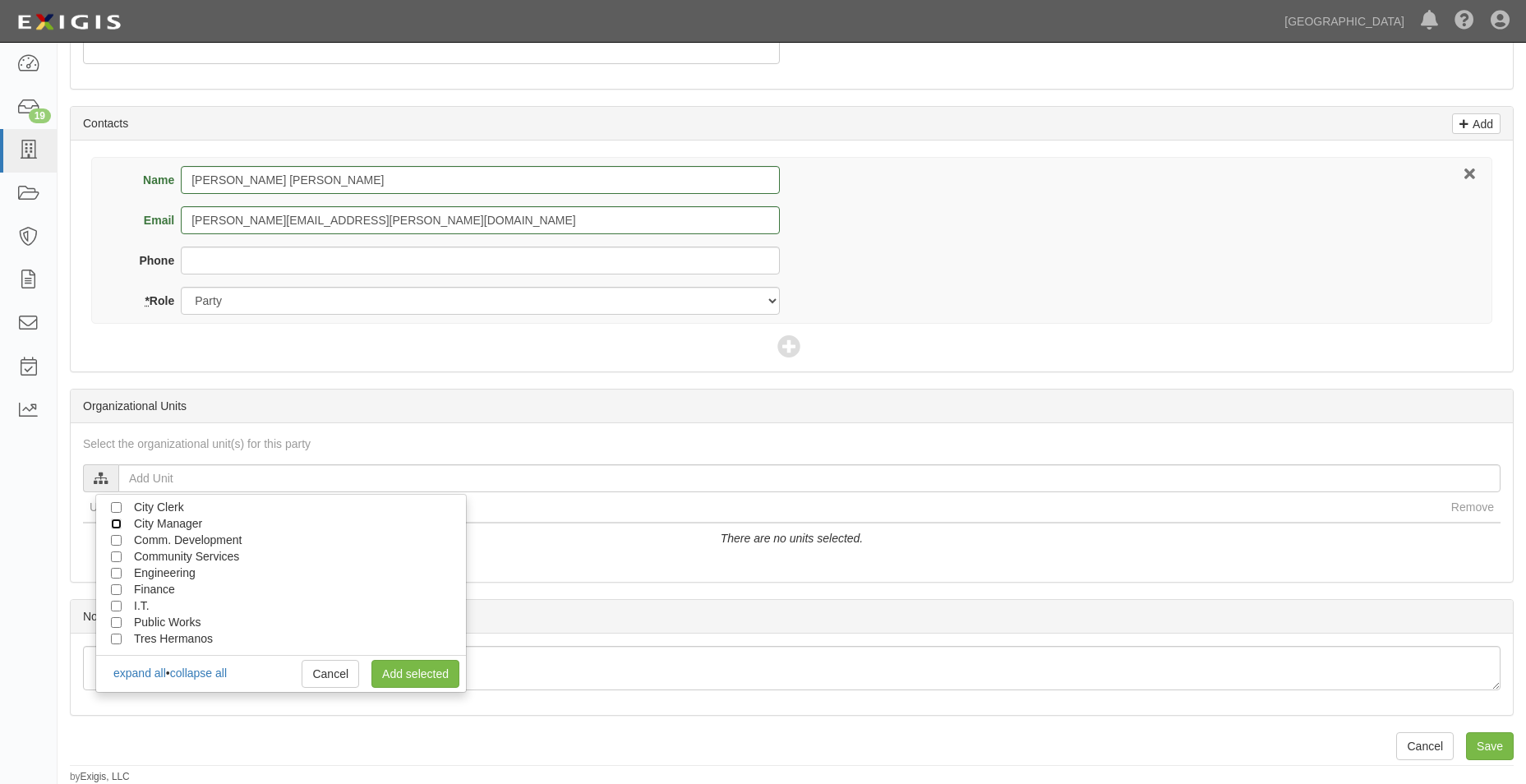
click at [118, 527] on input "City Manager" at bounding box center [116, 524] width 11 height 11
checkbox input "true"
click at [414, 688] on div "City Clerk City Manager Comm. Development Community Services Engineering Financ…" at bounding box center [281, 593] width 371 height 199
click at [414, 672] on link "Add selected" at bounding box center [415, 673] width 88 height 28
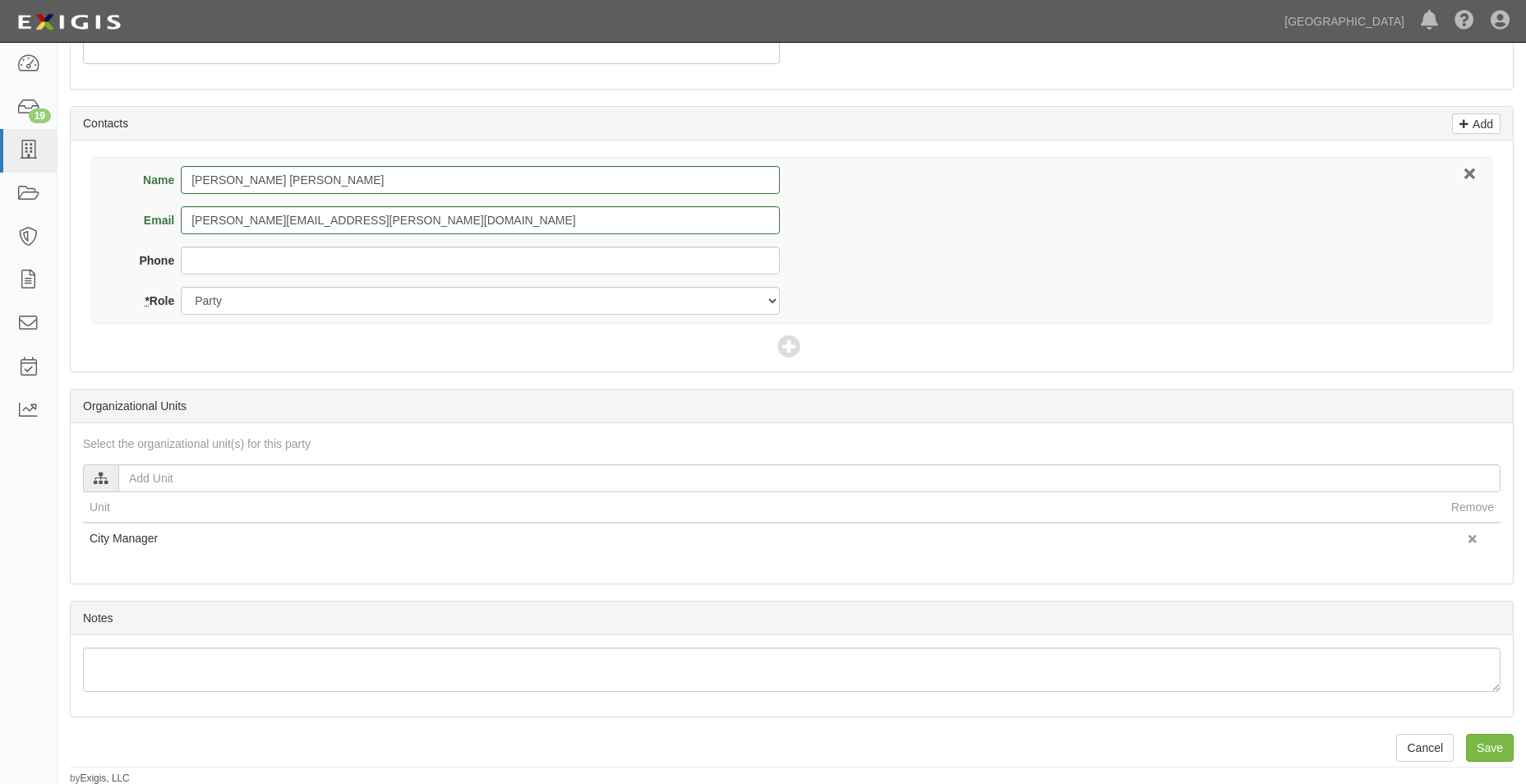
scroll to position [573, 0]
click at [1506, 748] on input "Save" at bounding box center [1490, 746] width 47 height 28
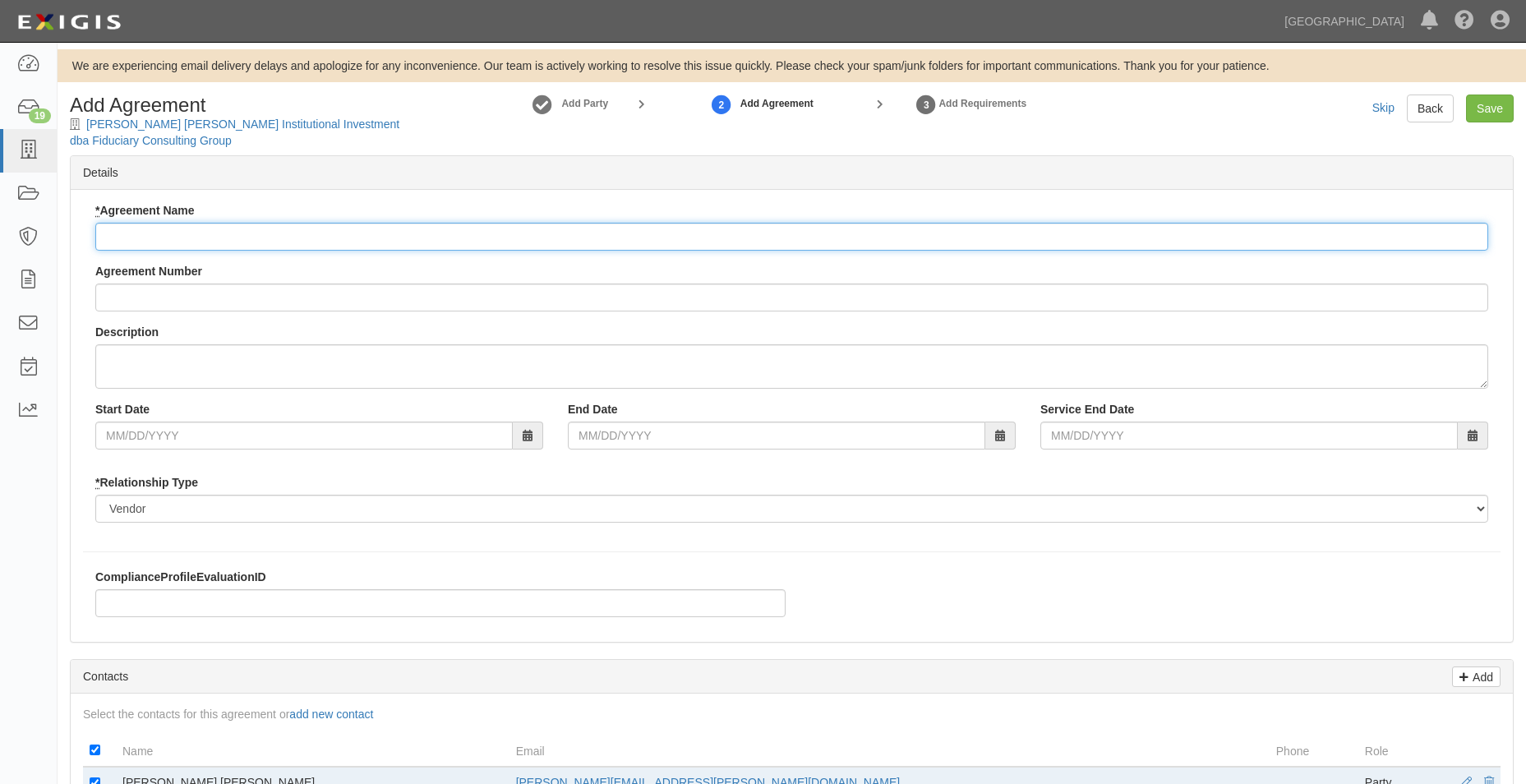
click at [278, 229] on input "* Agreement Name" at bounding box center [792, 236] width 1393 height 28
type input "Professional Services Agreement"
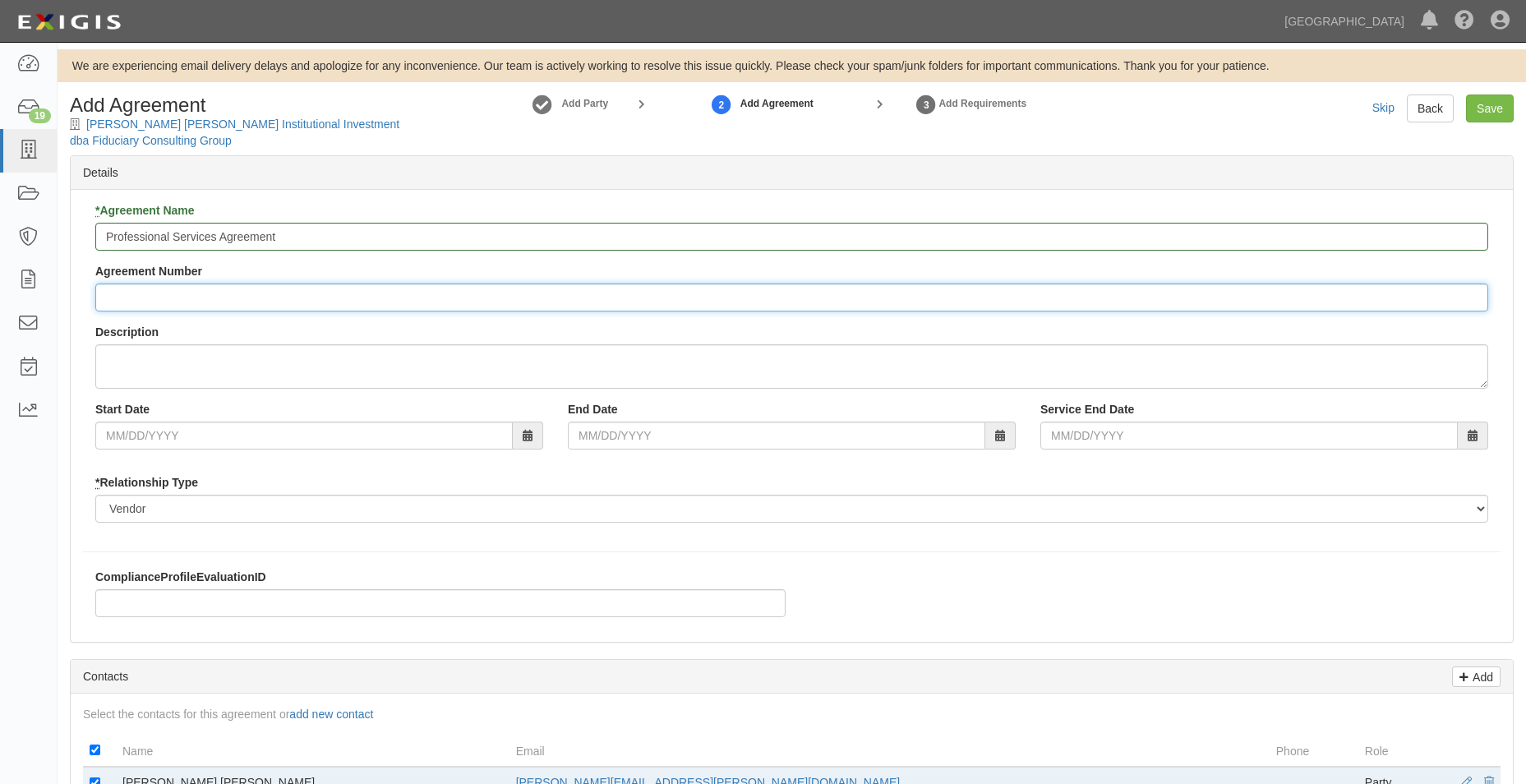
click at [183, 296] on input "Agreement Number" at bounding box center [792, 297] width 1393 height 28
type input "A2025-154"
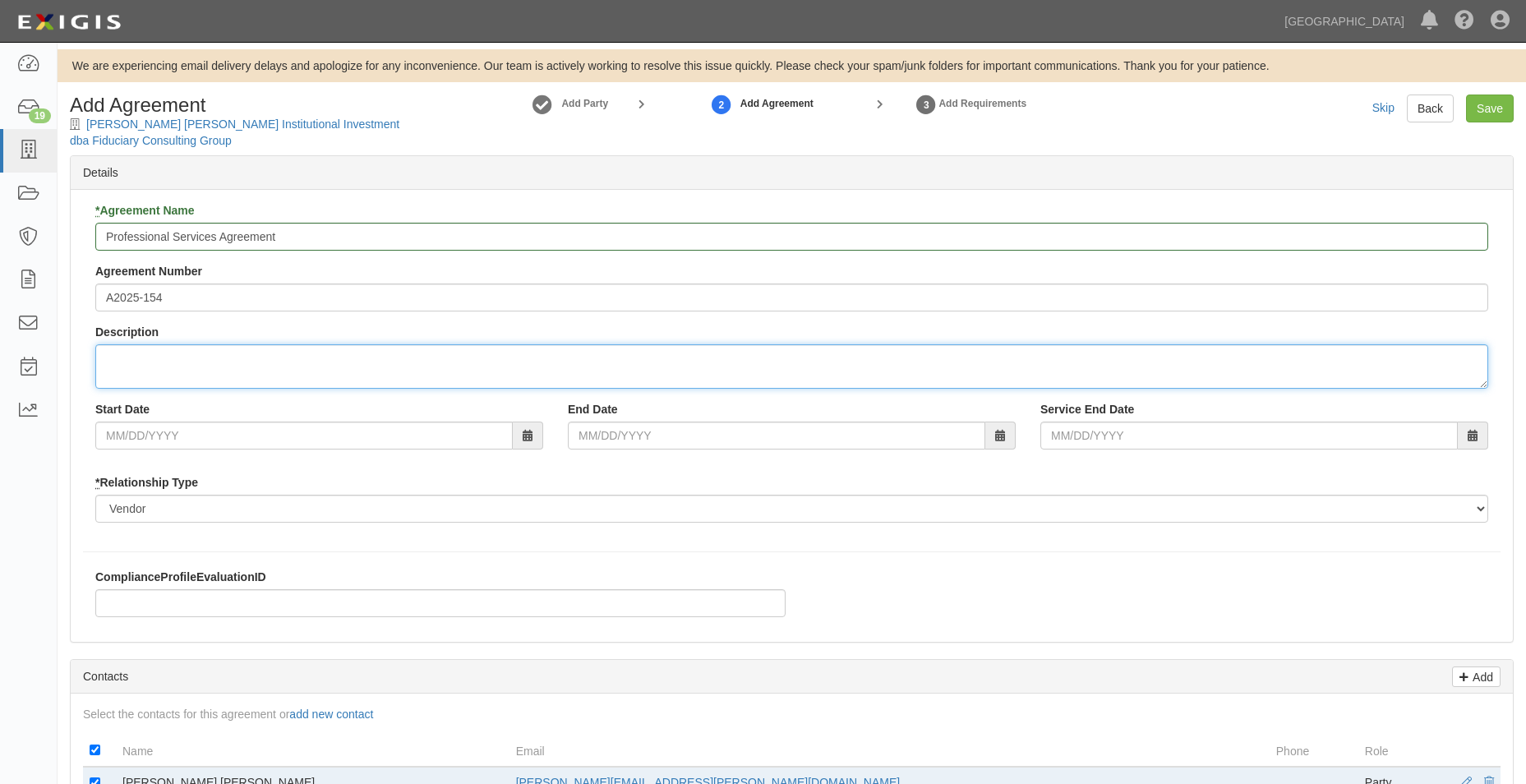
click at [119, 353] on textarea "Description" at bounding box center [792, 366] width 1393 height 44
type textarea "Defined Contribution Investment Consulting"
click at [226, 447] on div "Start Date End Date Service End Date" at bounding box center [792, 431] width 1418 height 61
click at [226, 447] on input "Start Date" at bounding box center [304, 435] width 417 height 28
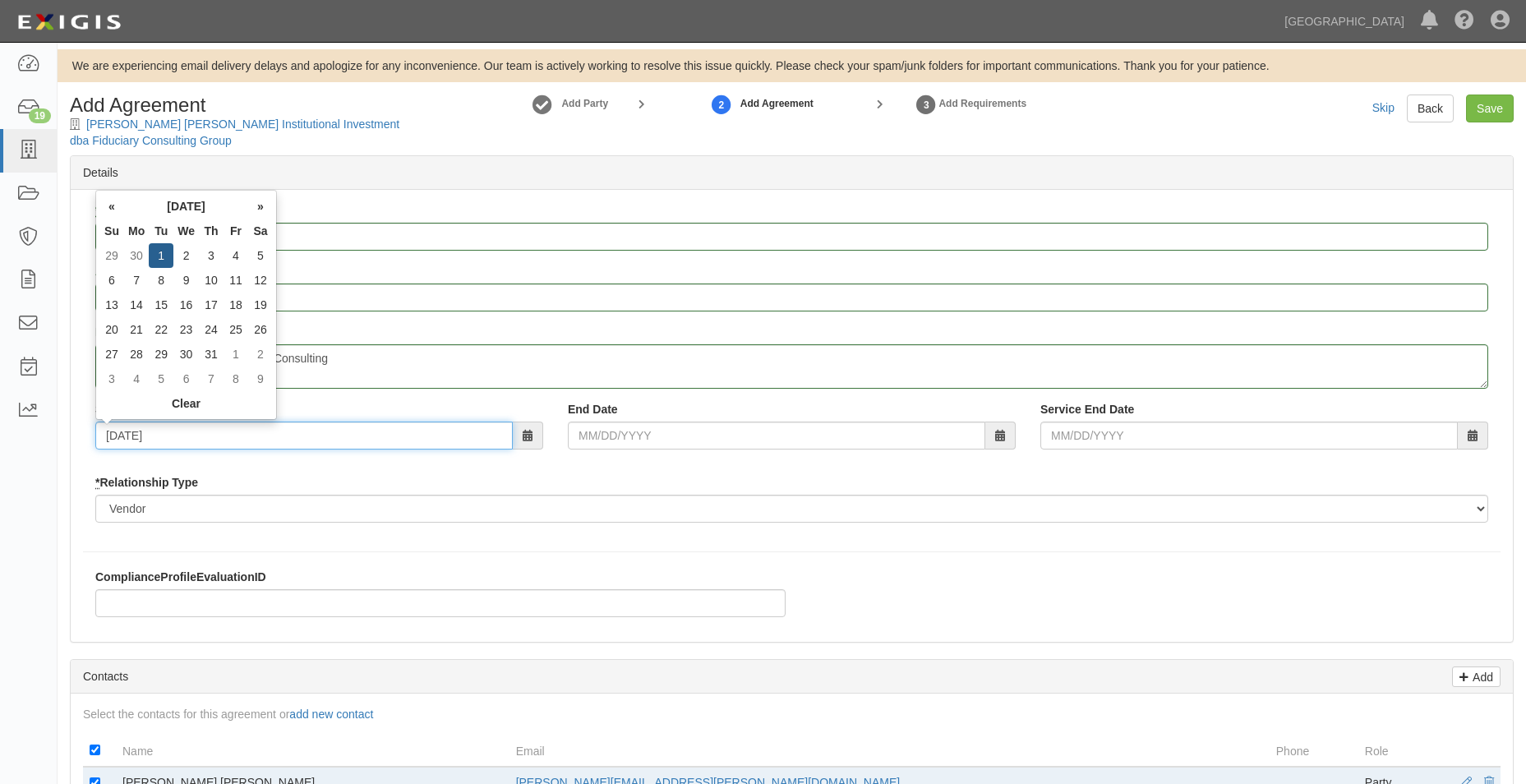
type input "07/01/2025"
click at [628, 432] on input "End Date" at bounding box center [776, 435] width 417 height 28
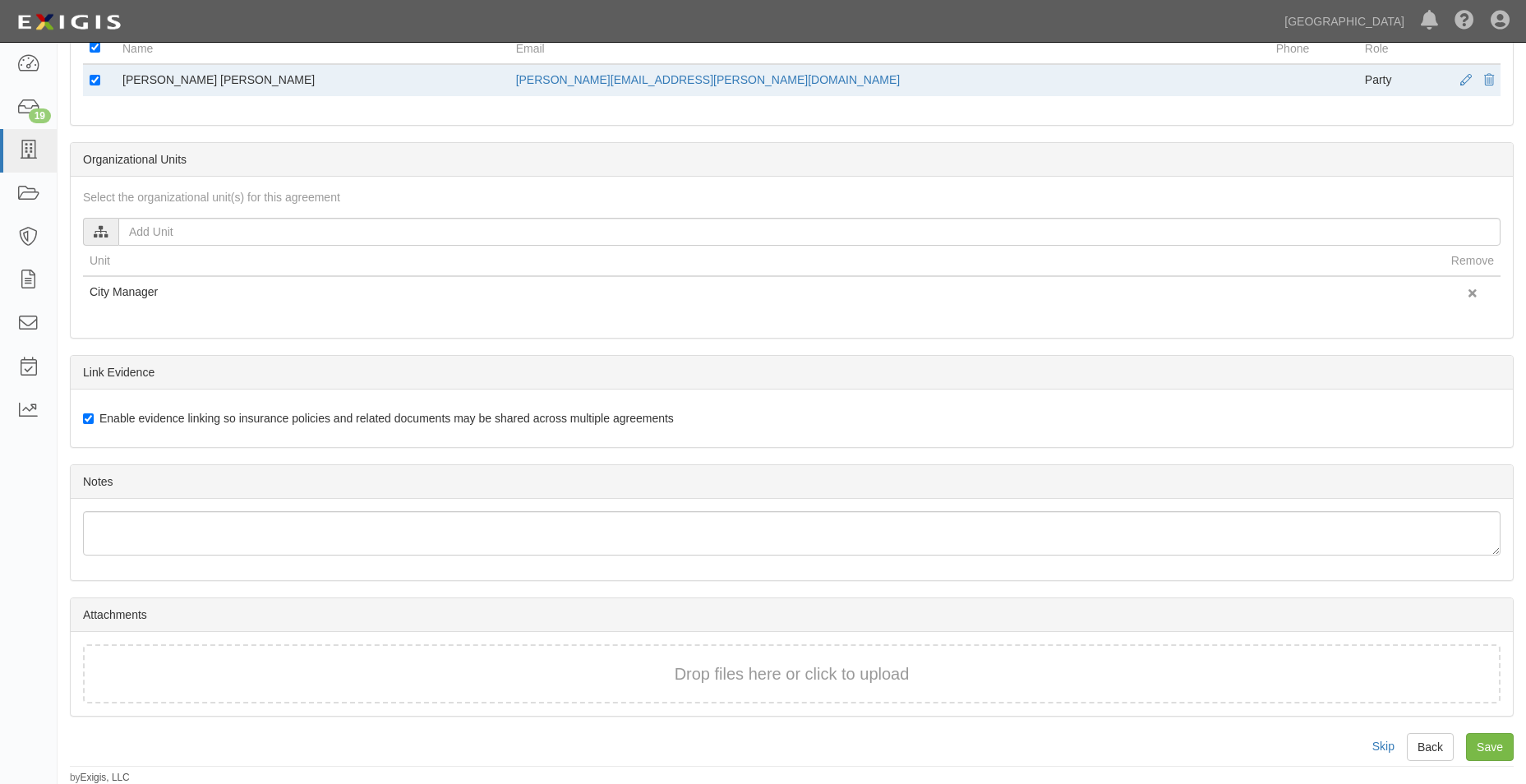
scroll to position [704, 0]
type input "06/30/2030"
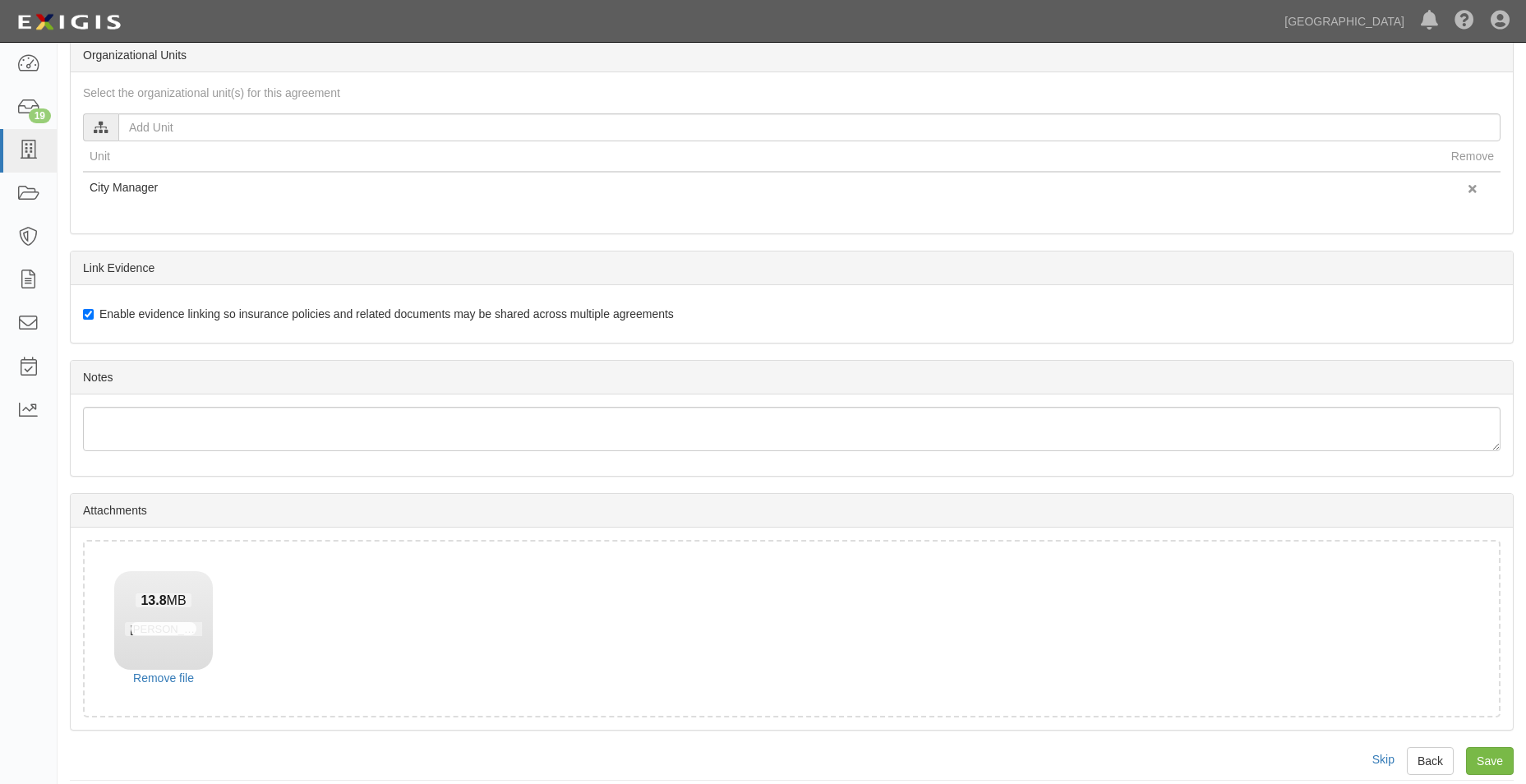
scroll to position [821, 0]
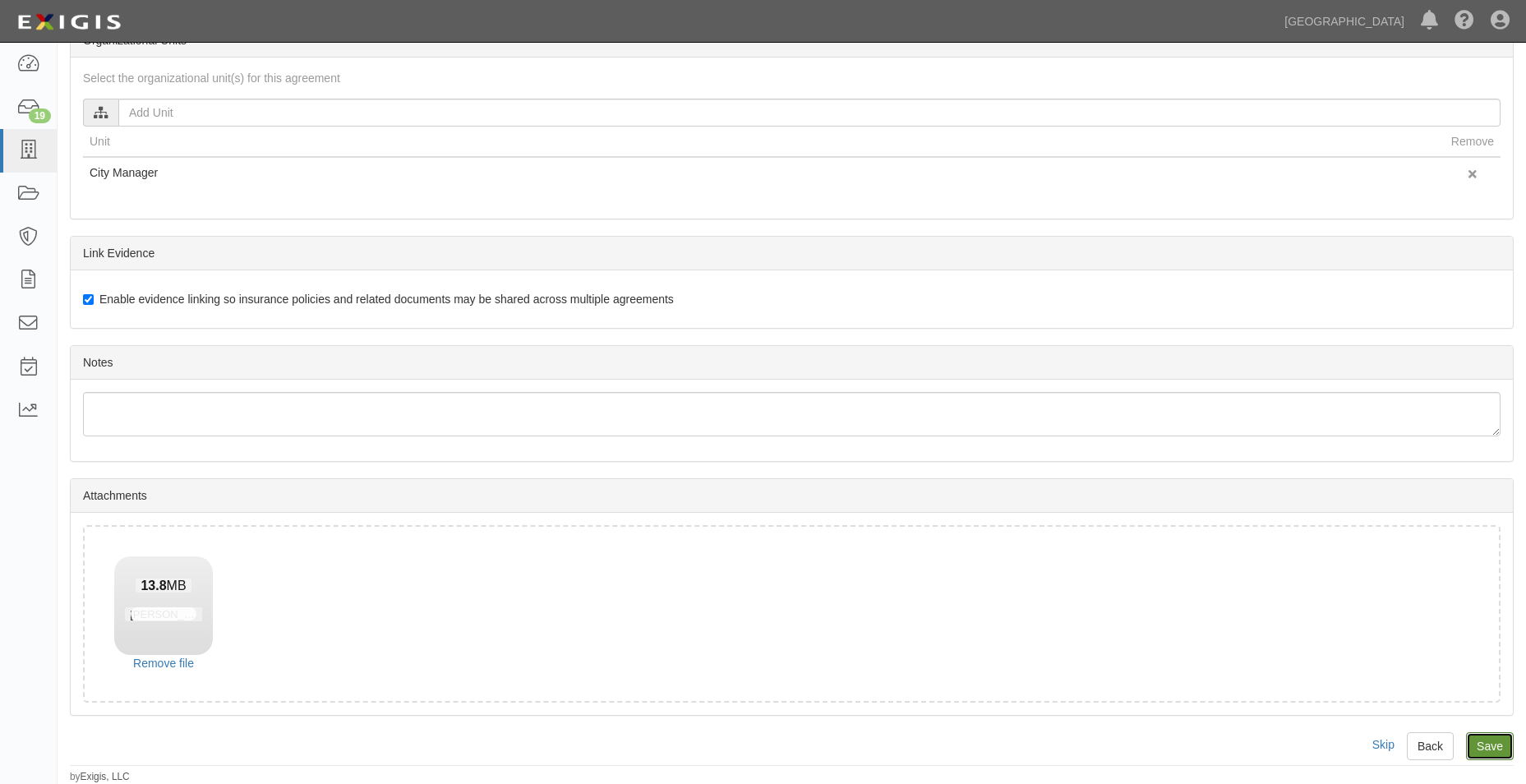
click at [1493, 739] on input "Save" at bounding box center [1490, 746] width 47 height 28
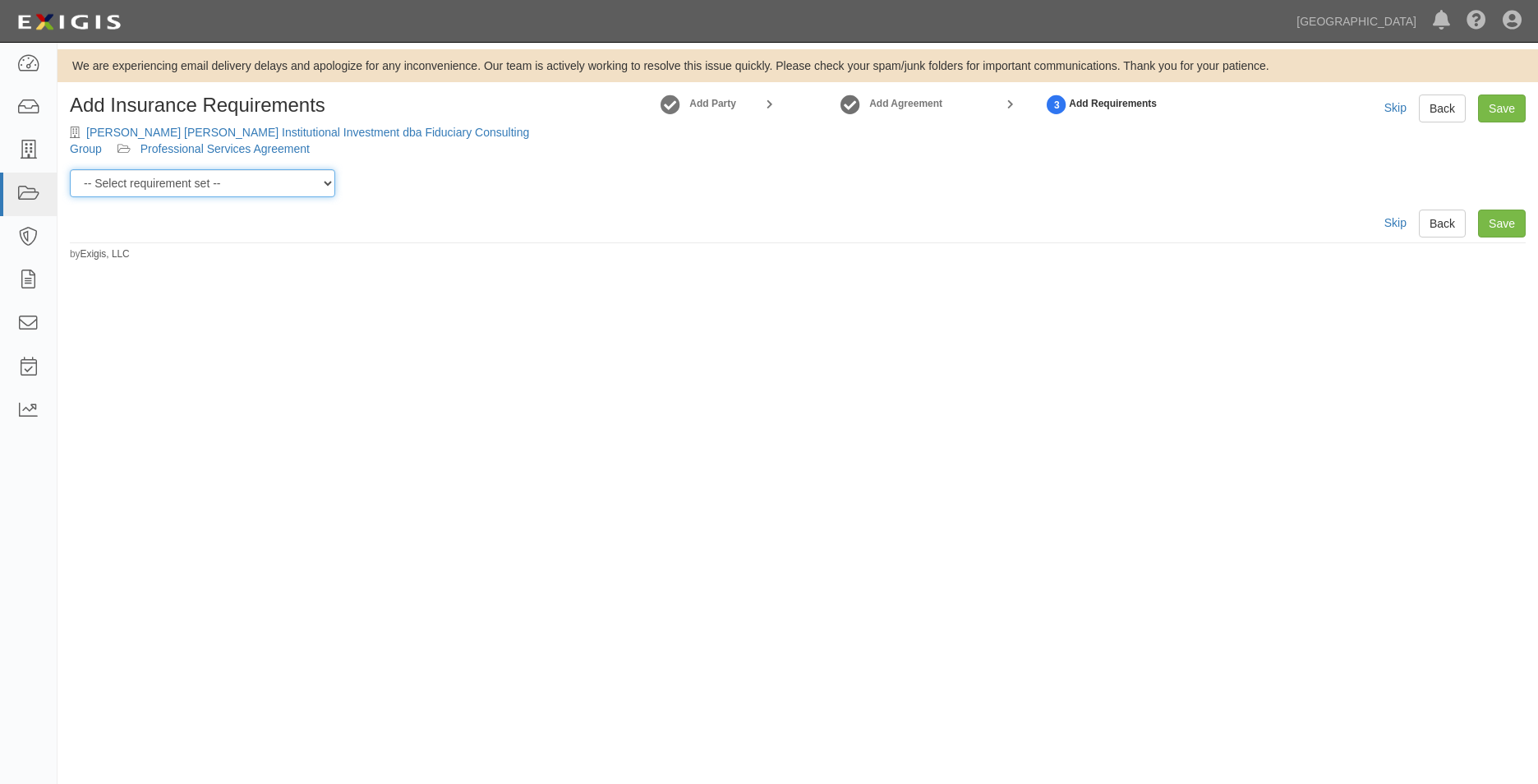
click at [232, 195] on select "-- Select requirement set -- 0-0-0-.03 Prof. Liability 0-0-0-1 CYB 0-1-0-0-1 E&…" at bounding box center [203, 183] width 266 height 28
select select "54283"
click at [70, 169] on select "-- Select requirement set -- 0-0-0-.03 Prof. Liability 0-0-0-1 CYB 0-1-0-0-1 E&…" at bounding box center [203, 183] width 266 height 28
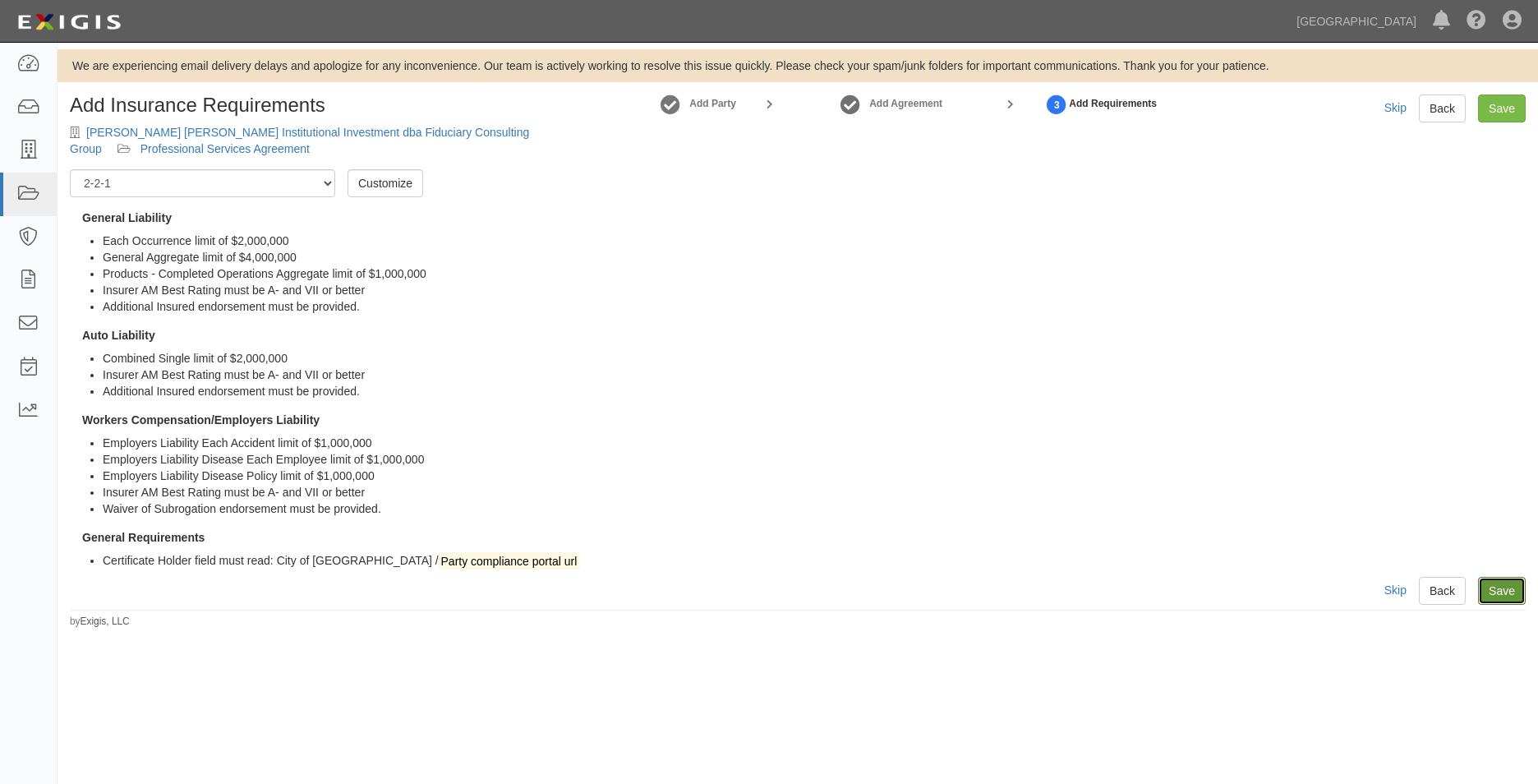
click at [1524, 595] on link "Save" at bounding box center [1502, 590] width 47 height 28
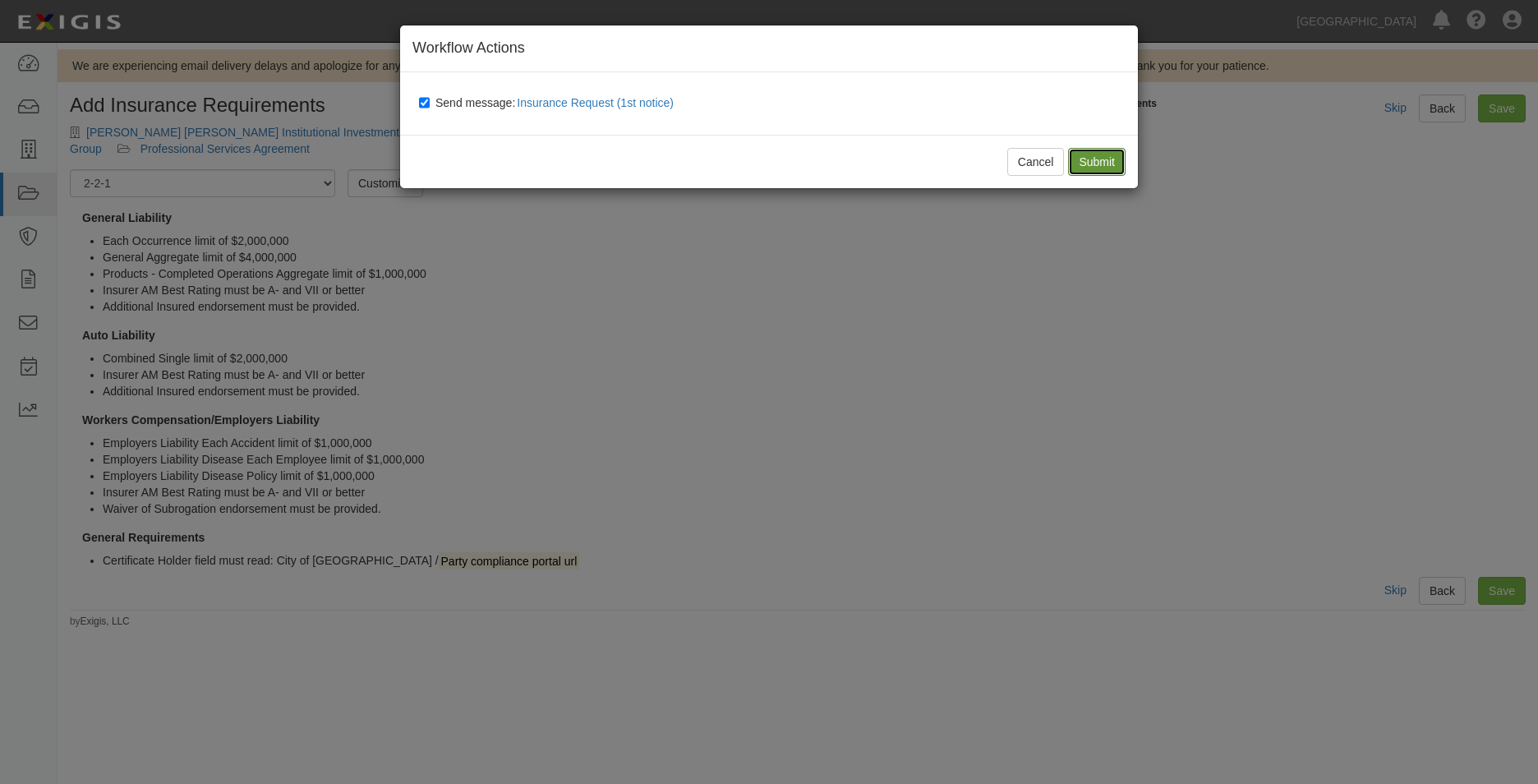
click at [1093, 150] on input "Submit" at bounding box center [1097, 162] width 58 height 28
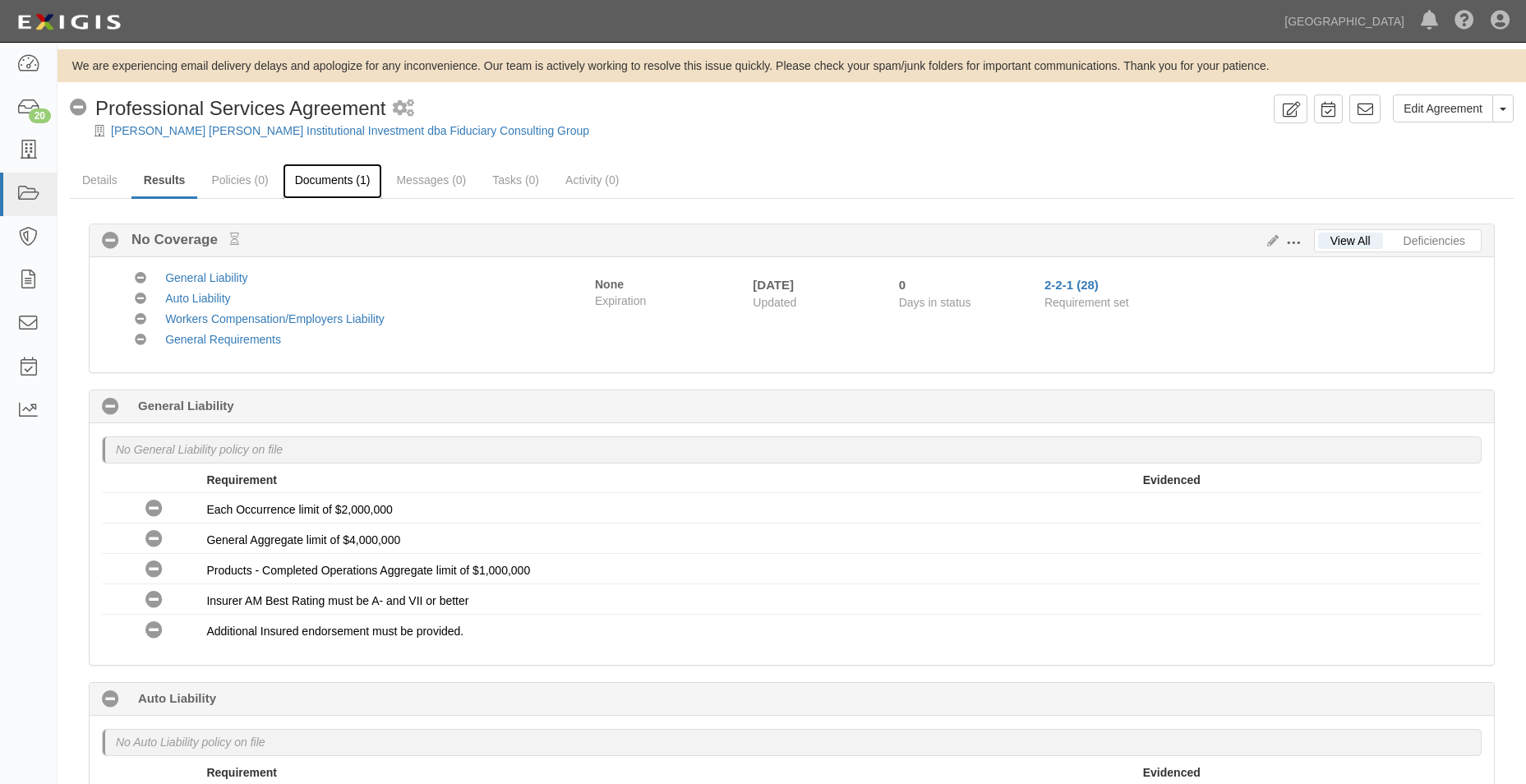
click at [335, 187] on link "Documents (1)" at bounding box center [332, 181] width 101 height 36
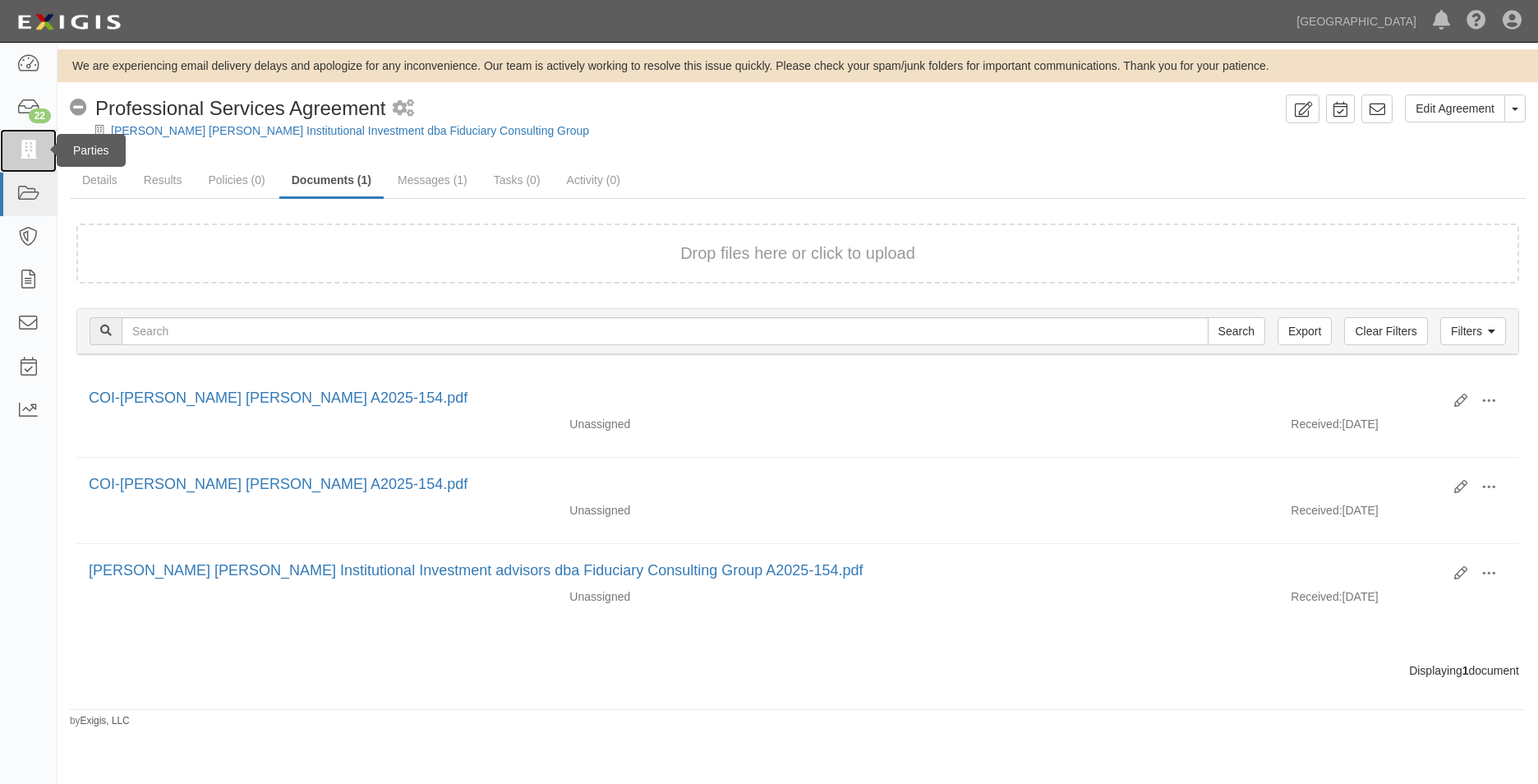
click at [19, 152] on icon at bounding box center [27, 151] width 23 height 19
click at [21, 152] on icon at bounding box center [27, 151] width 23 height 19
